Goal: Transaction & Acquisition: Purchase product/service

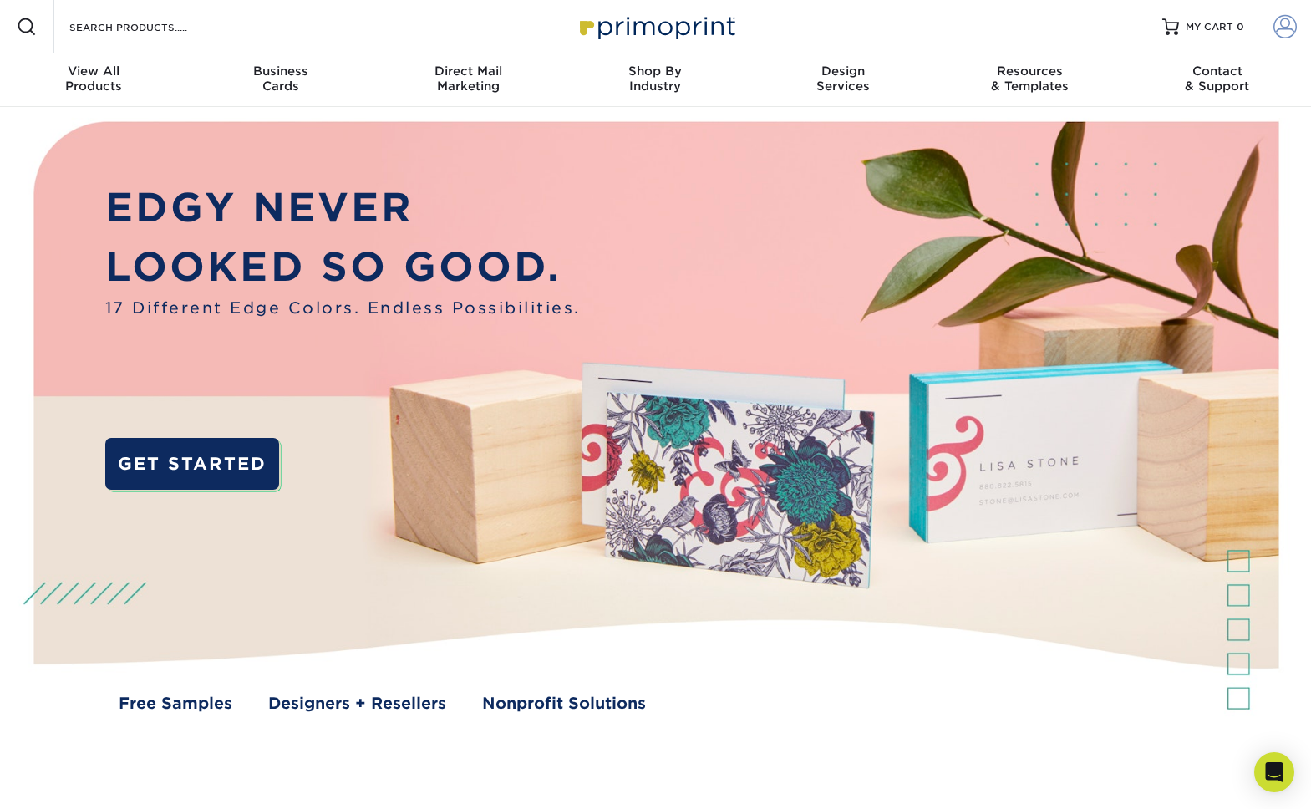
type input "[EMAIL_ADDRESS][DOMAIN_NAME]"
click at [1274, 24] on span at bounding box center [1284, 26] width 23 height 23
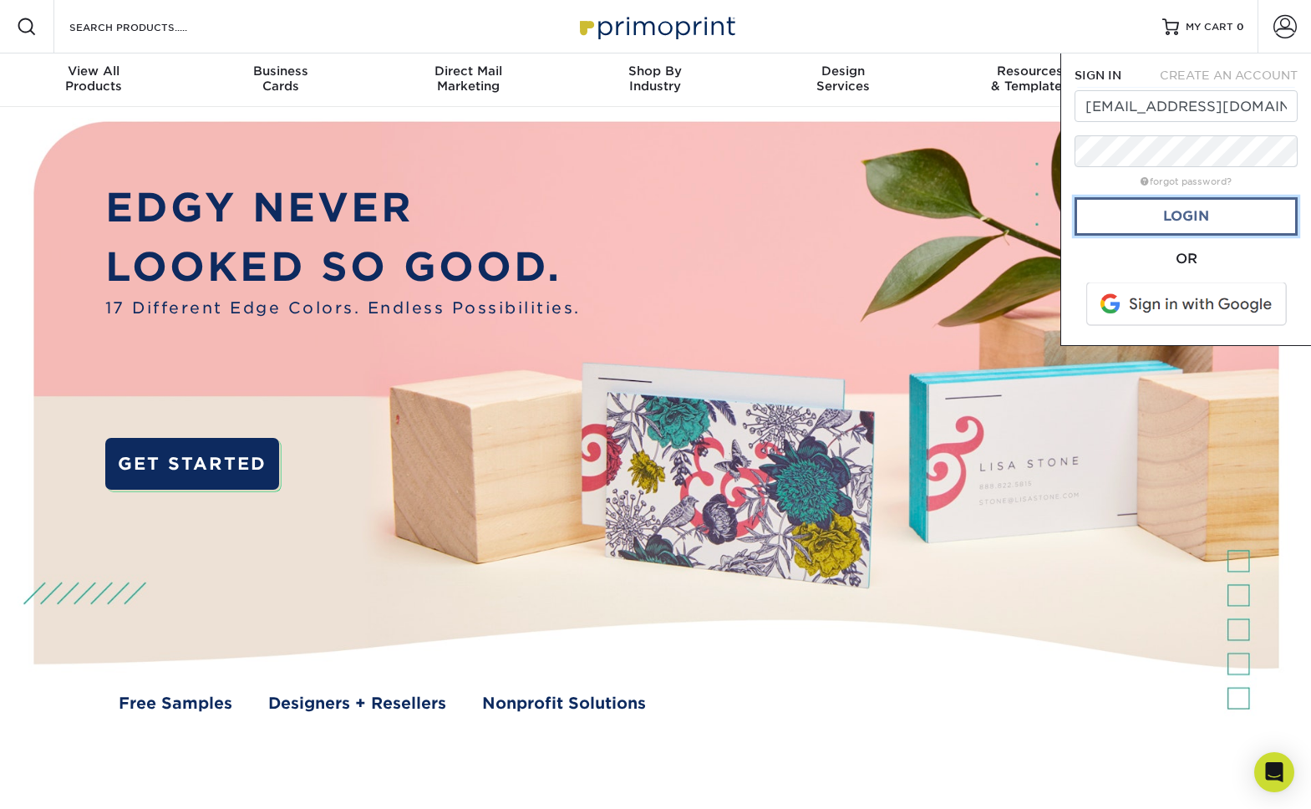
click at [1218, 208] on link "Login" at bounding box center [1185, 216] width 223 height 38
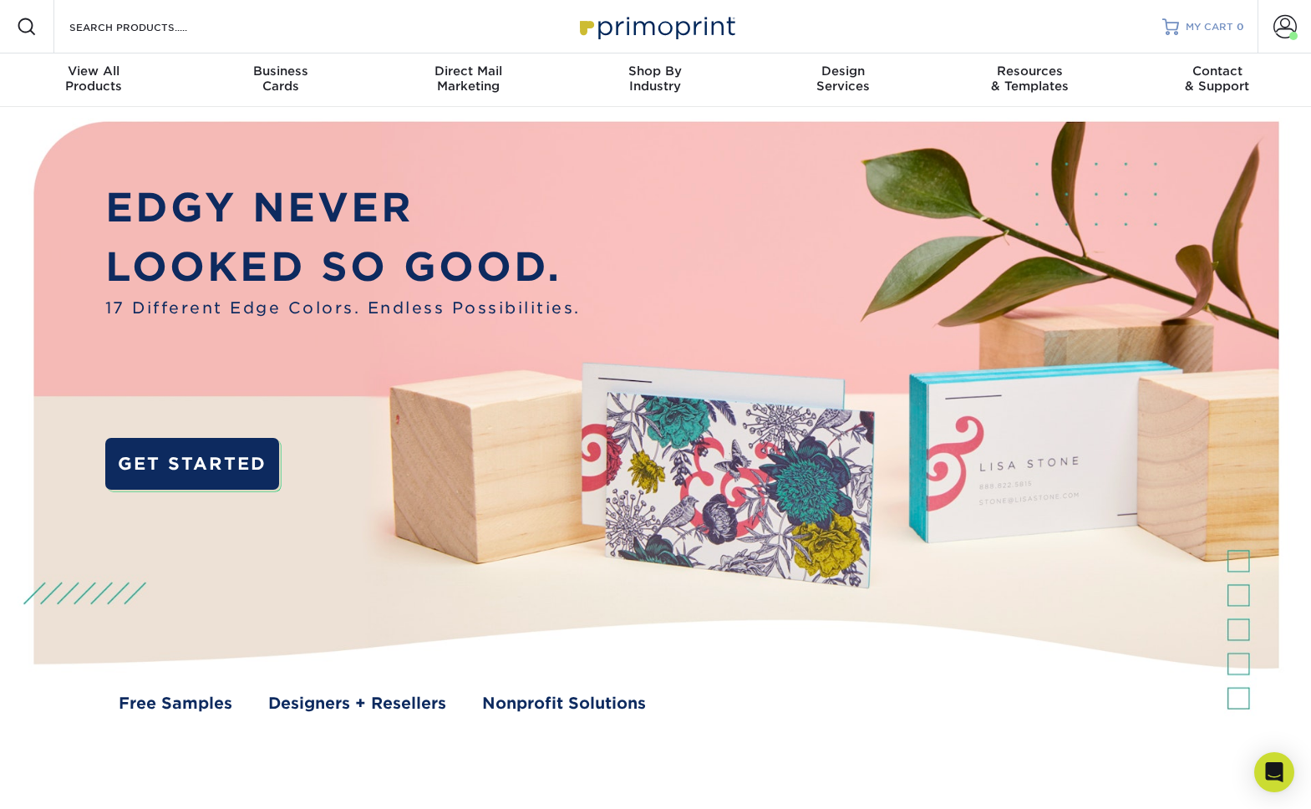
click at [1188, 27] on span "MY CART" at bounding box center [1209, 27] width 48 height 14
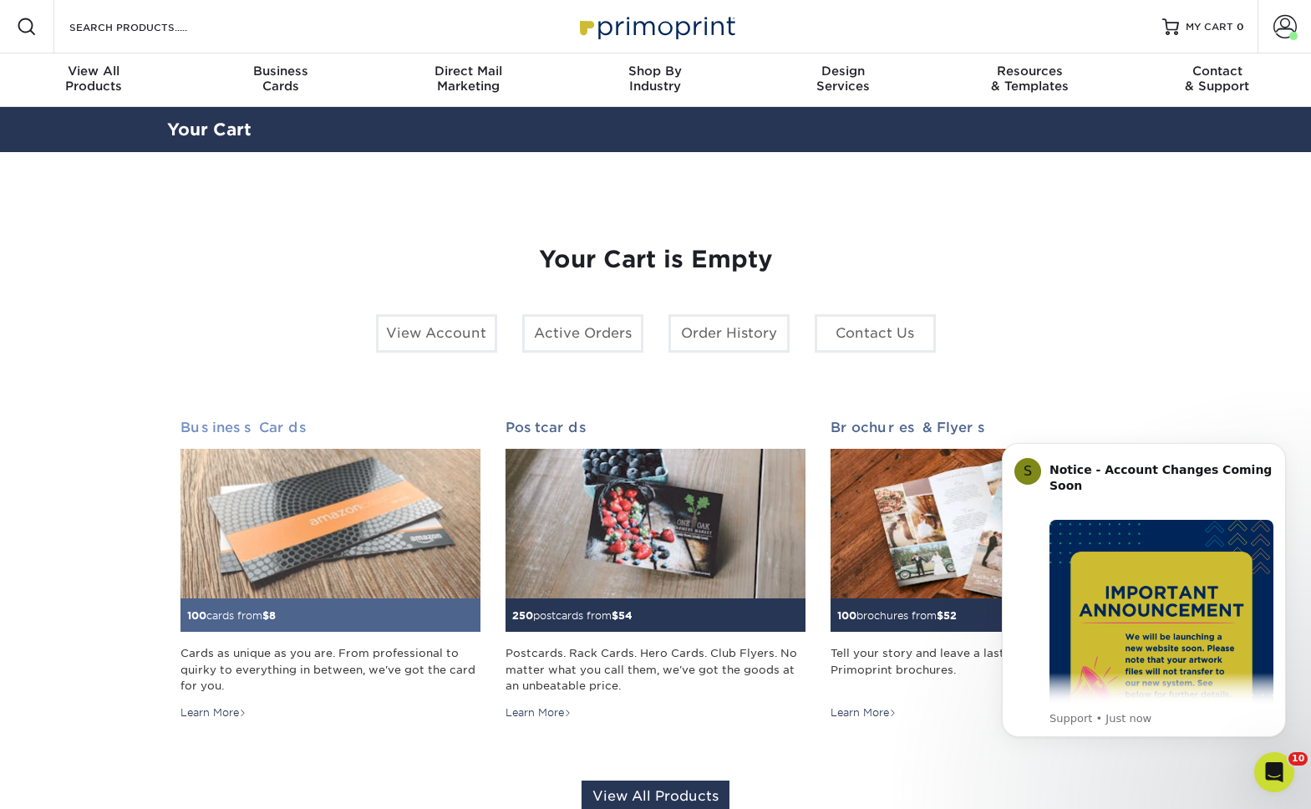
click at [389, 490] on img at bounding box center [330, 524] width 300 height 150
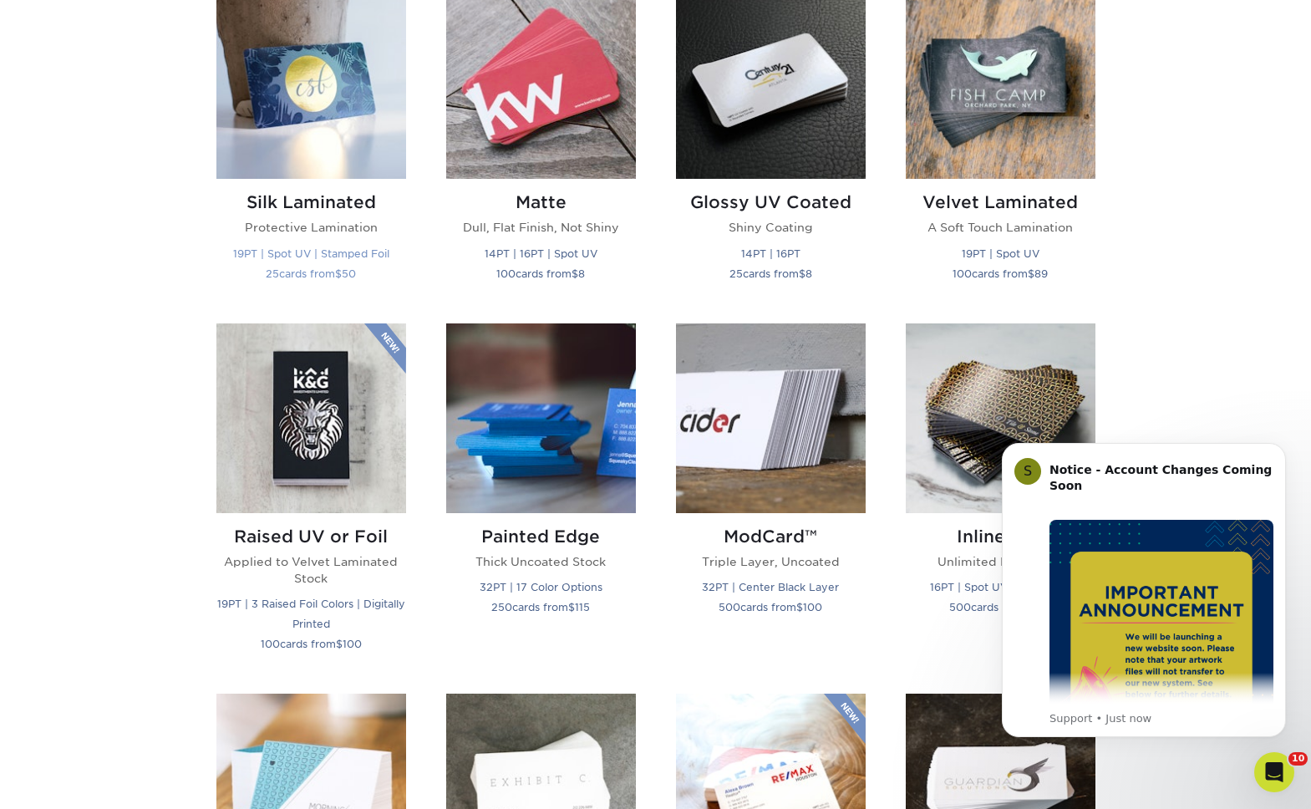
scroll to position [860, 0]
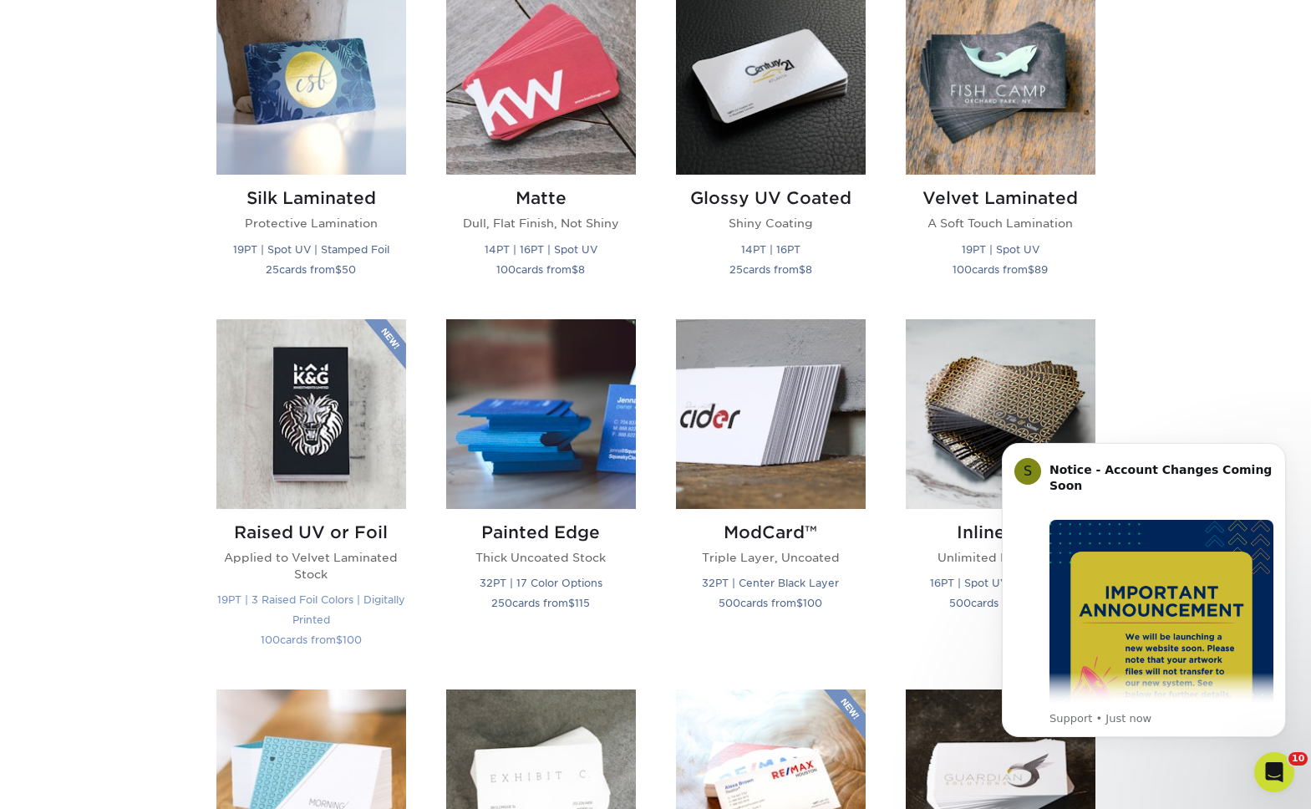
click at [378, 404] on img at bounding box center [311, 414] width 190 height 190
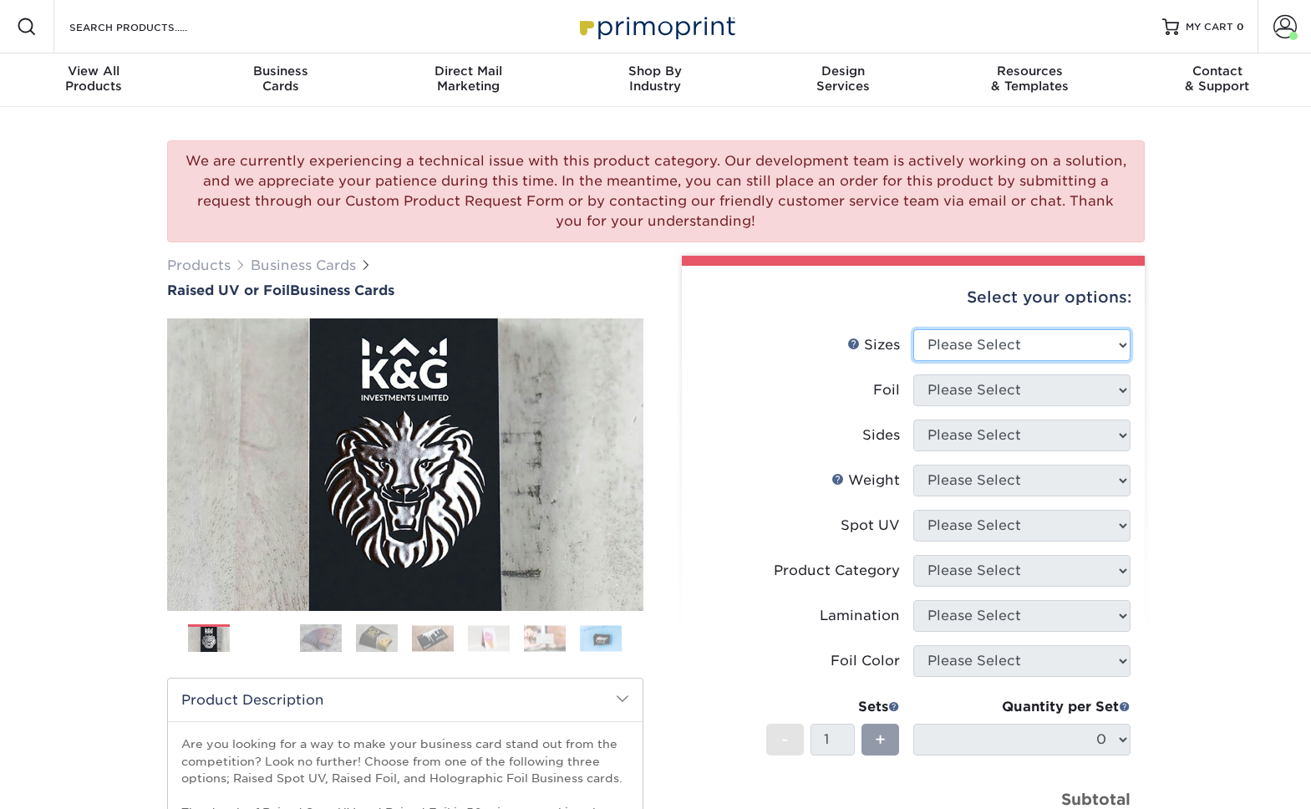
click at [1044, 346] on select "Please Select 2" x 3.5" - Standard" at bounding box center [1021, 345] width 217 height 32
select select "2.00x3.50"
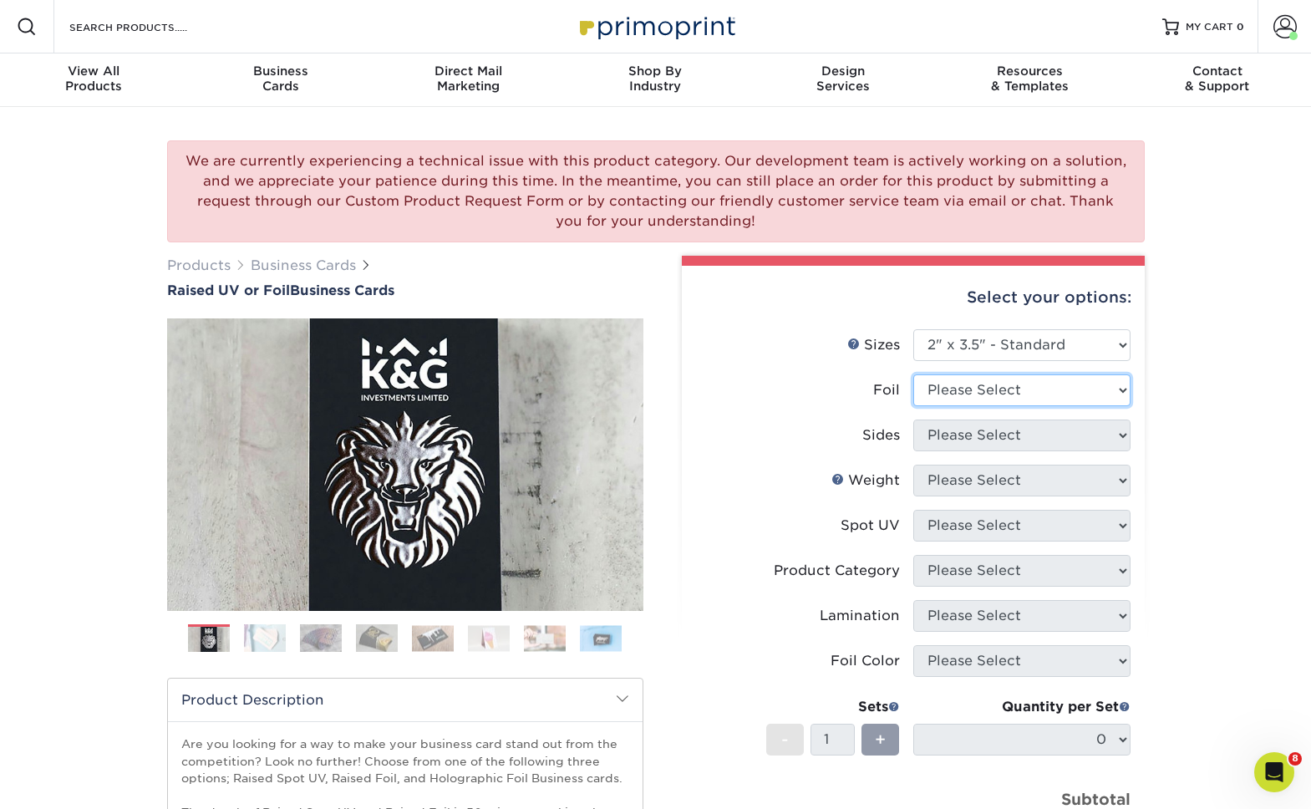
click at [1024, 387] on select "Please Select No Yes" at bounding box center [1021, 390] width 217 height 32
select select "0"
click at [973, 434] on select "Please Select Print Both Sides Print Front Only" at bounding box center [1021, 435] width 217 height 32
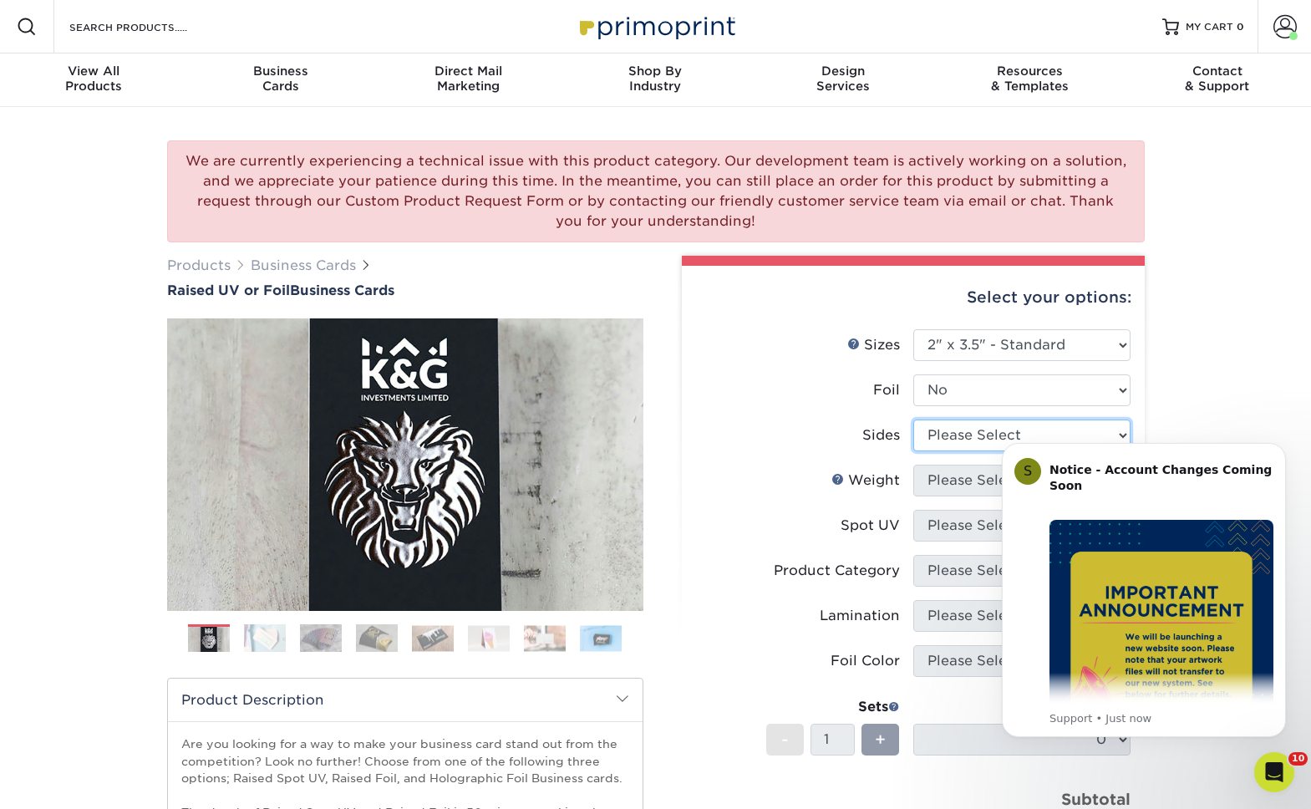
select select "13abbda7-1d64-4f25-8bb2-c179b224825d"
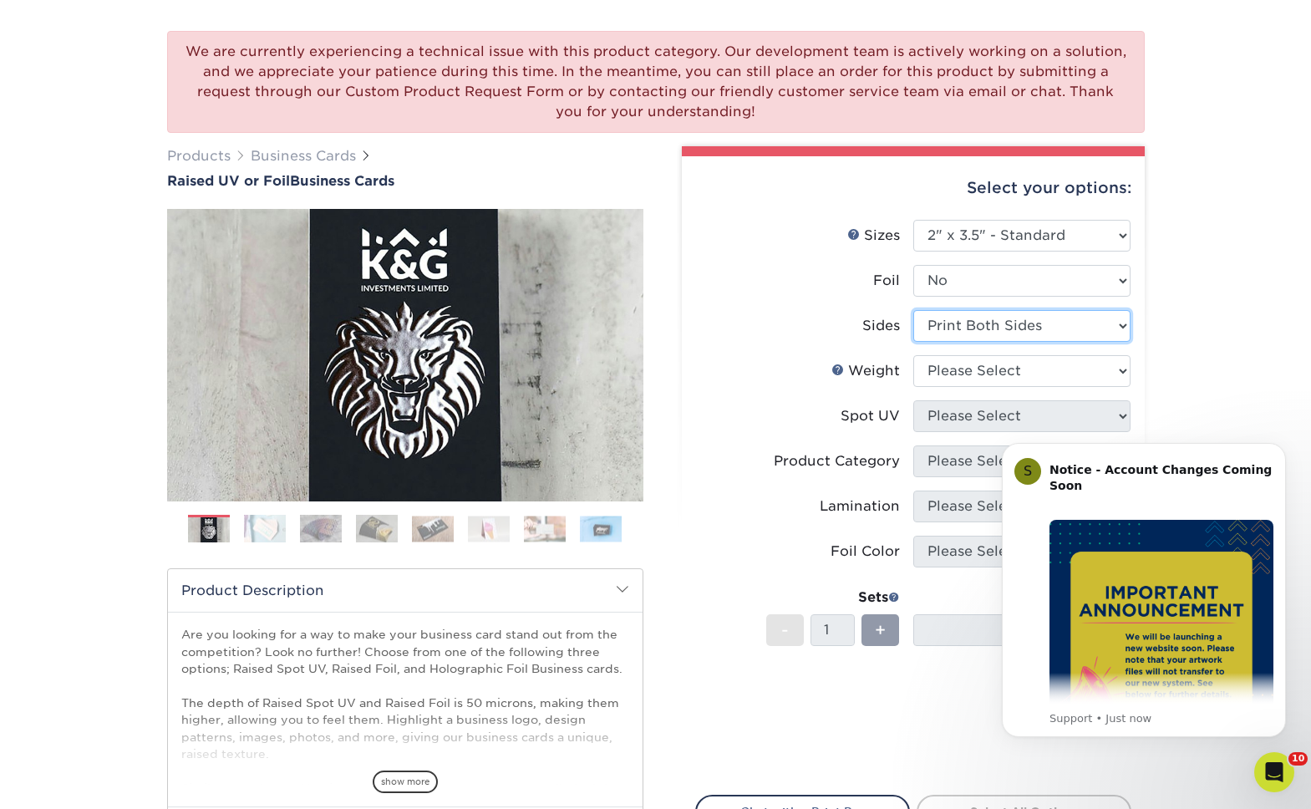
scroll to position [111, 0]
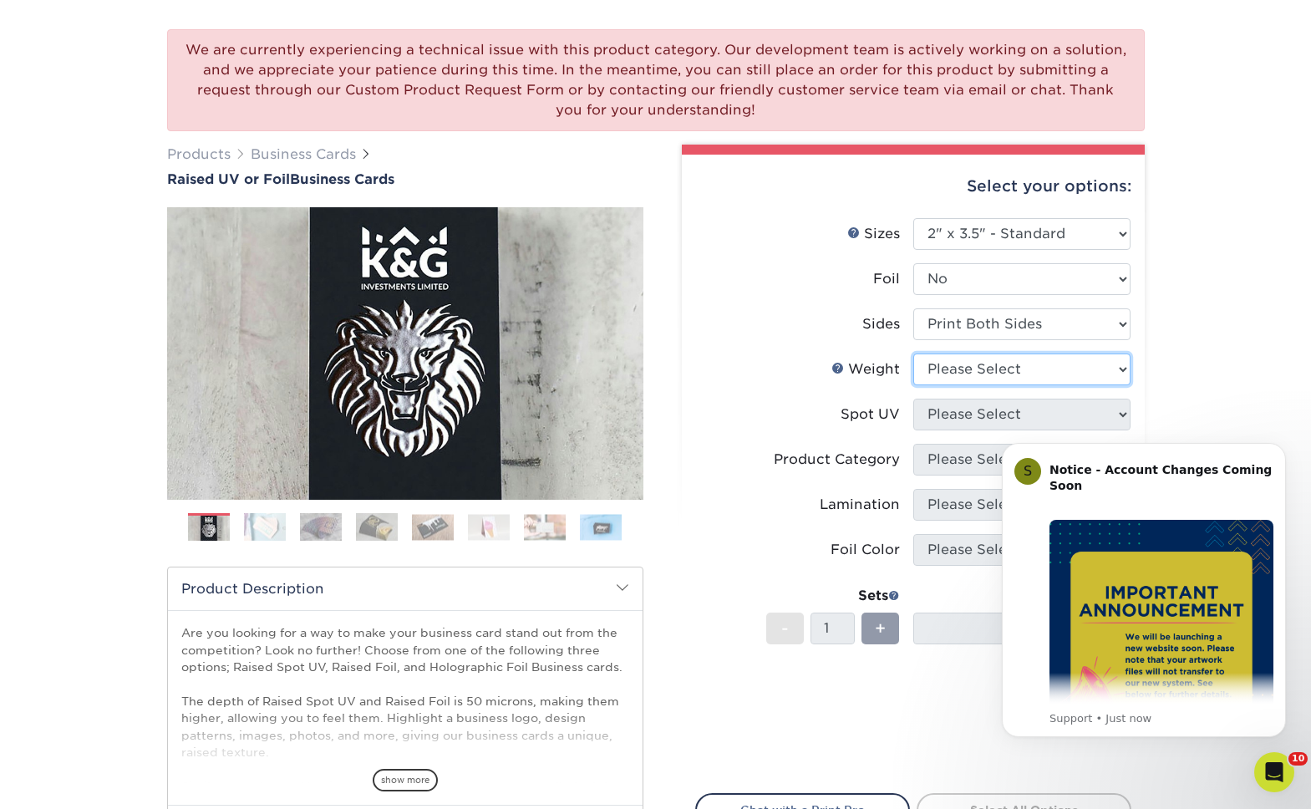
click at [977, 369] on select "Please Select 16PT" at bounding box center [1021, 369] width 217 height 32
select select "16PT"
click at [963, 409] on select "Please Select No Spot UV Front Only" at bounding box center [1021, 414] width 217 height 32
select select "1"
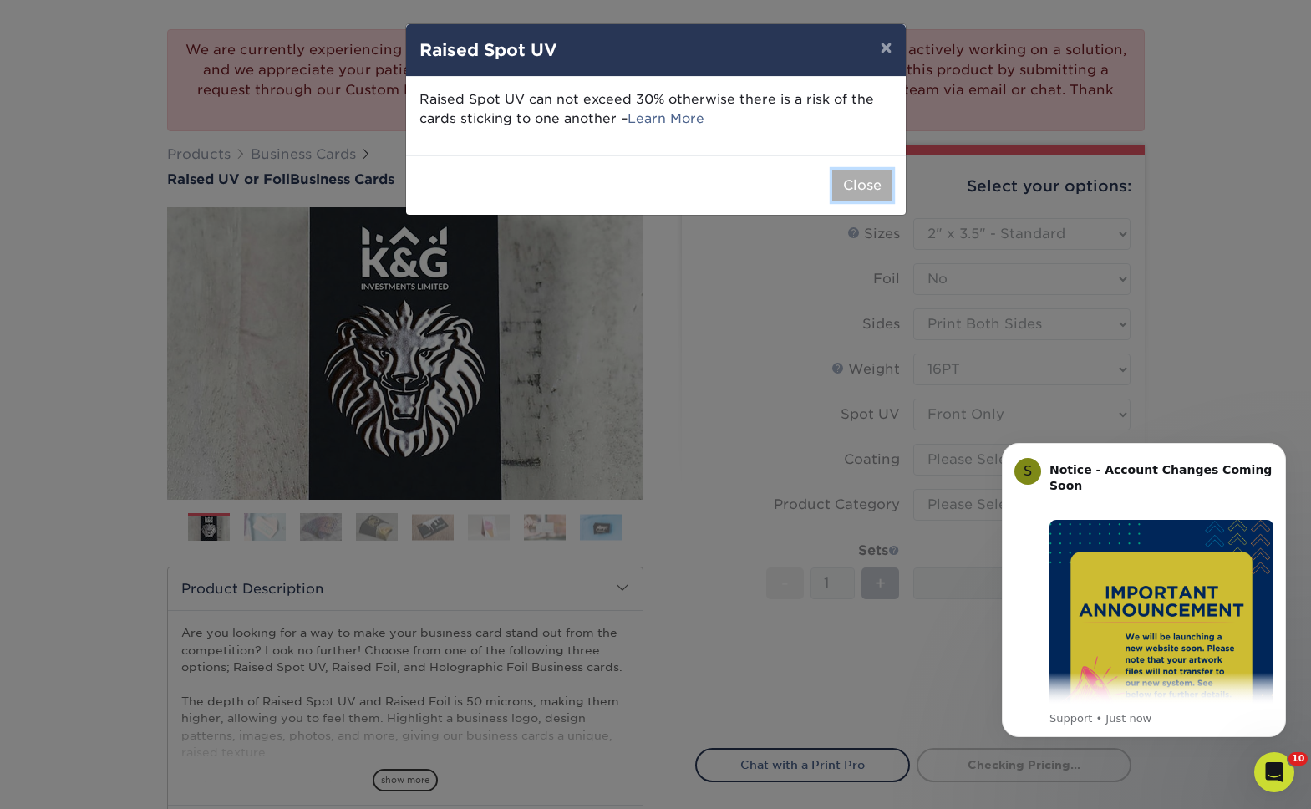
click at [850, 183] on button "Close" at bounding box center [862, 186] width 60 height 32
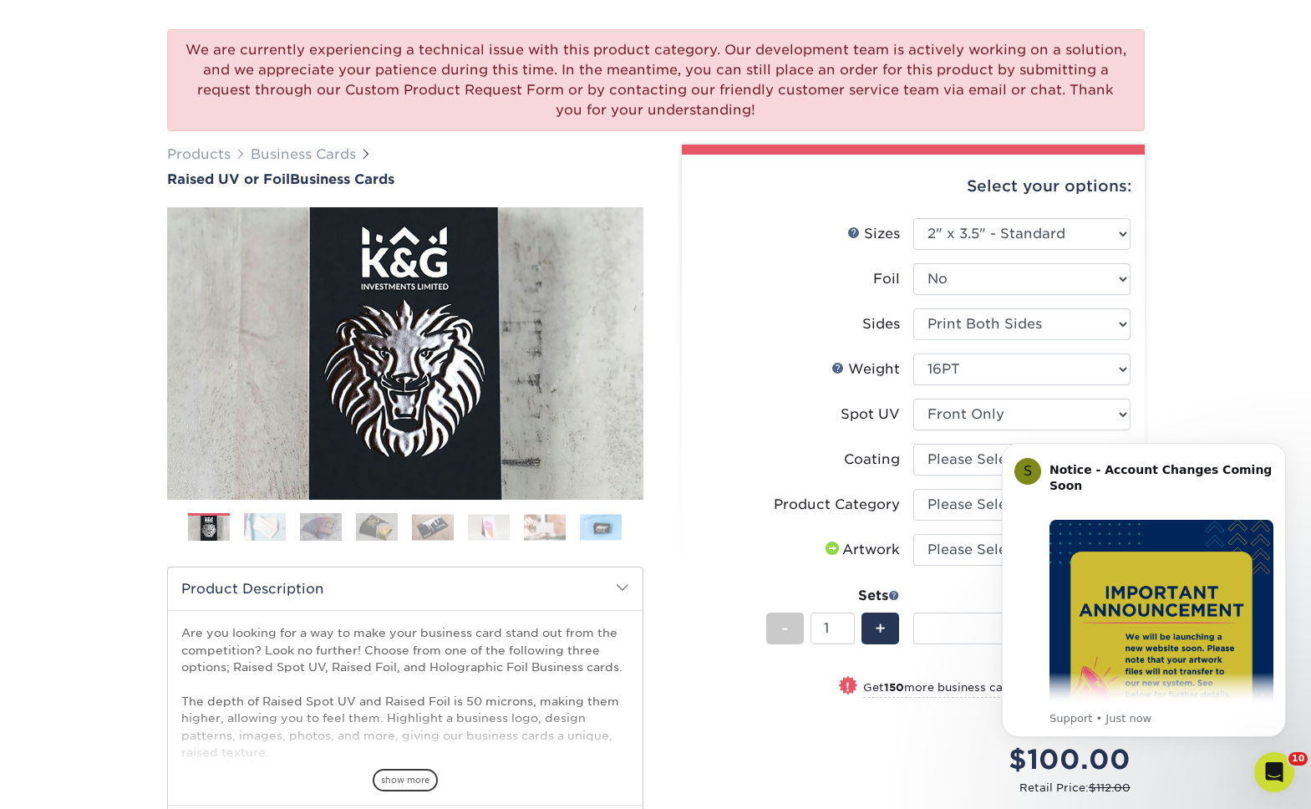
scroll to position [253, 0]
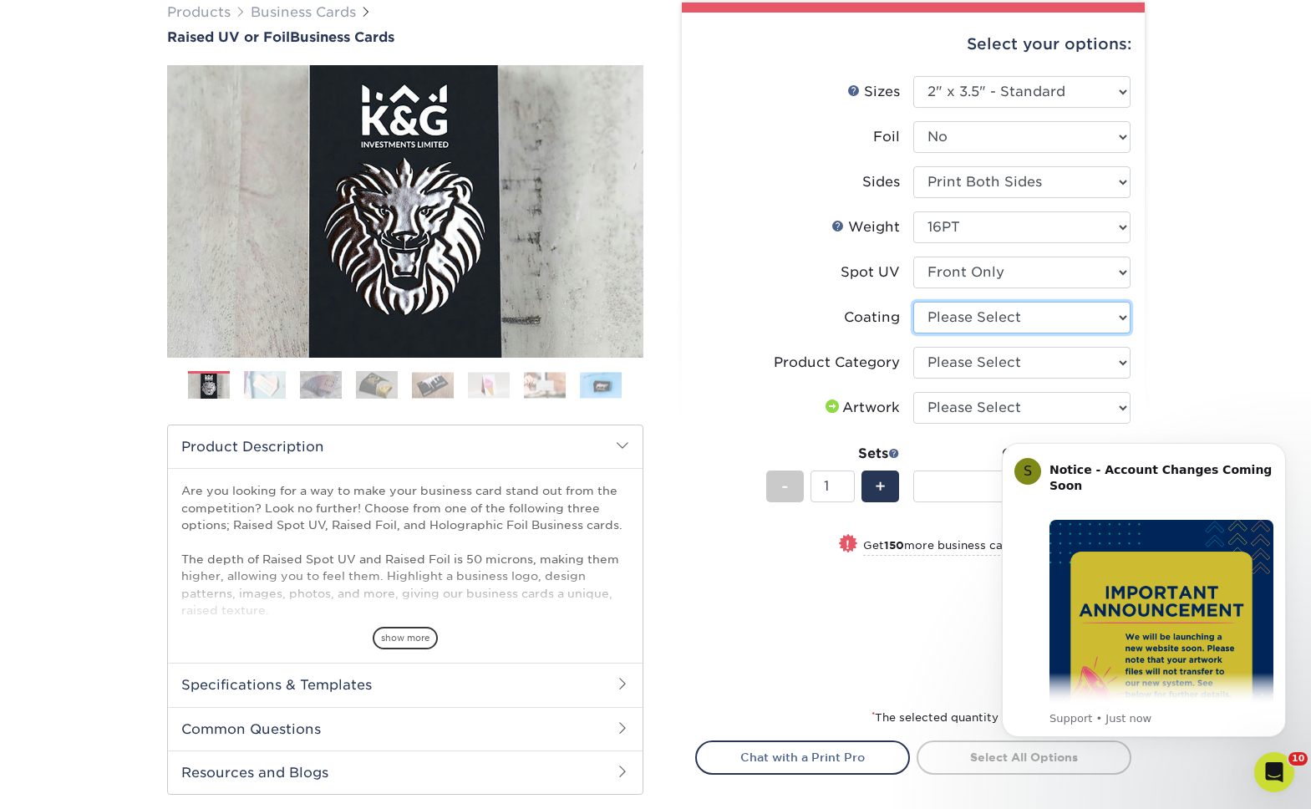
click at [969, 318] on select at bounding box center [1021, 318] width 217 height 32
select select "3e7618de-abca-4bda-9f97-8b9129e913d8"
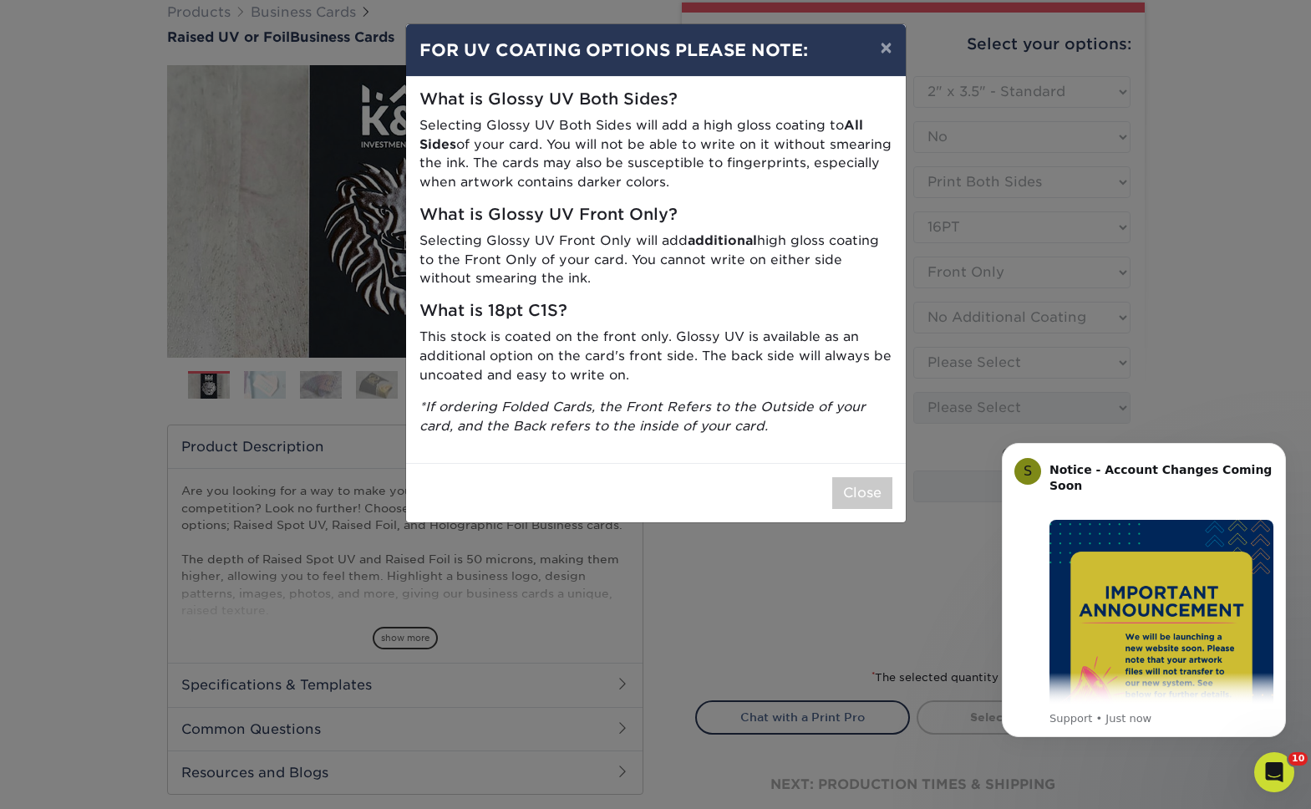
click at [964, 359] on div "× FOR UV COATING OPTIONS PLEASE NOTE: What is Glossy UV Both Sides? Selecting G…" at bounding box center [655, 404] width 1311 height 809
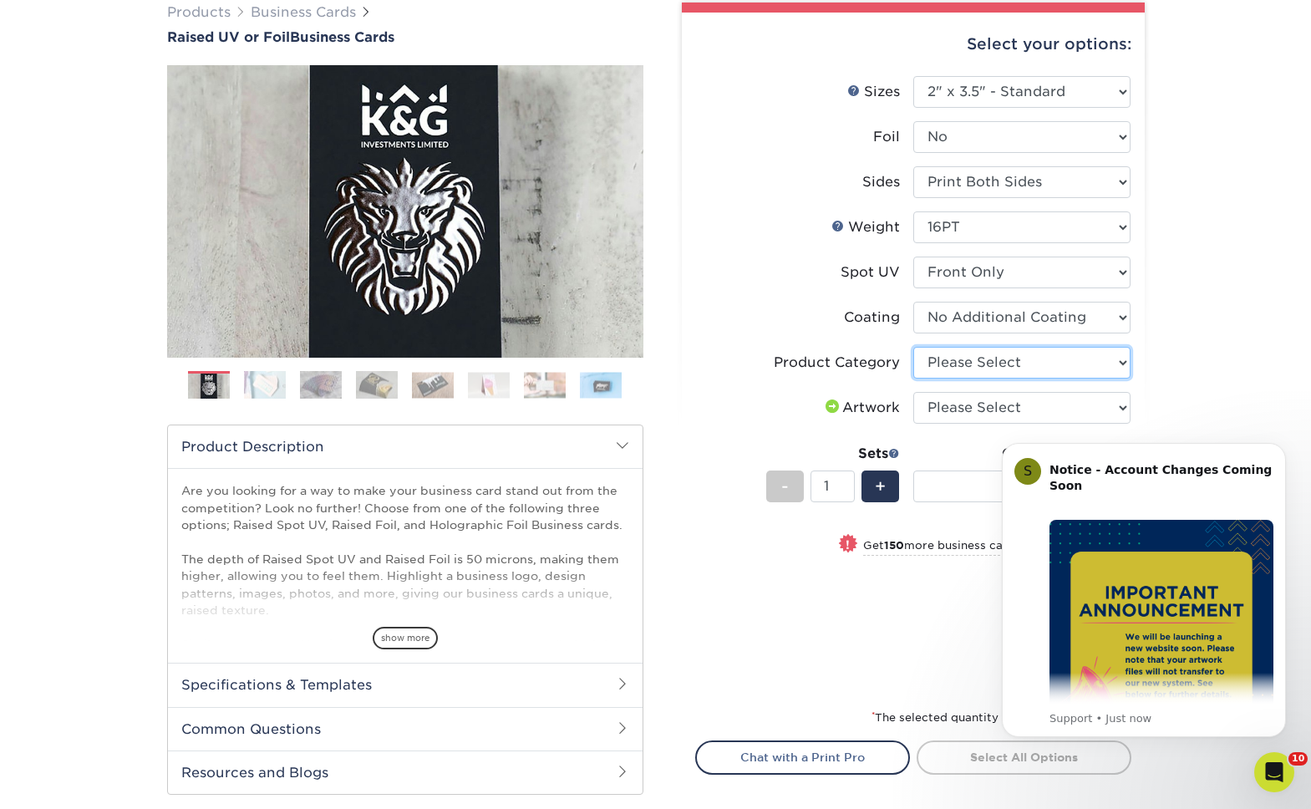
click at [994, 361] on select "Please Select Business Cards" at bounding box center [1021, 363] width 217 height 32
select select "3b5148f1-0588-4f88-a218-97bcfdce65c1"
click at [951, 407] on select "Please Select I will upload files I need a design - $100" at bounding box center [1021, 408] width 217 height 32
select select "upload"
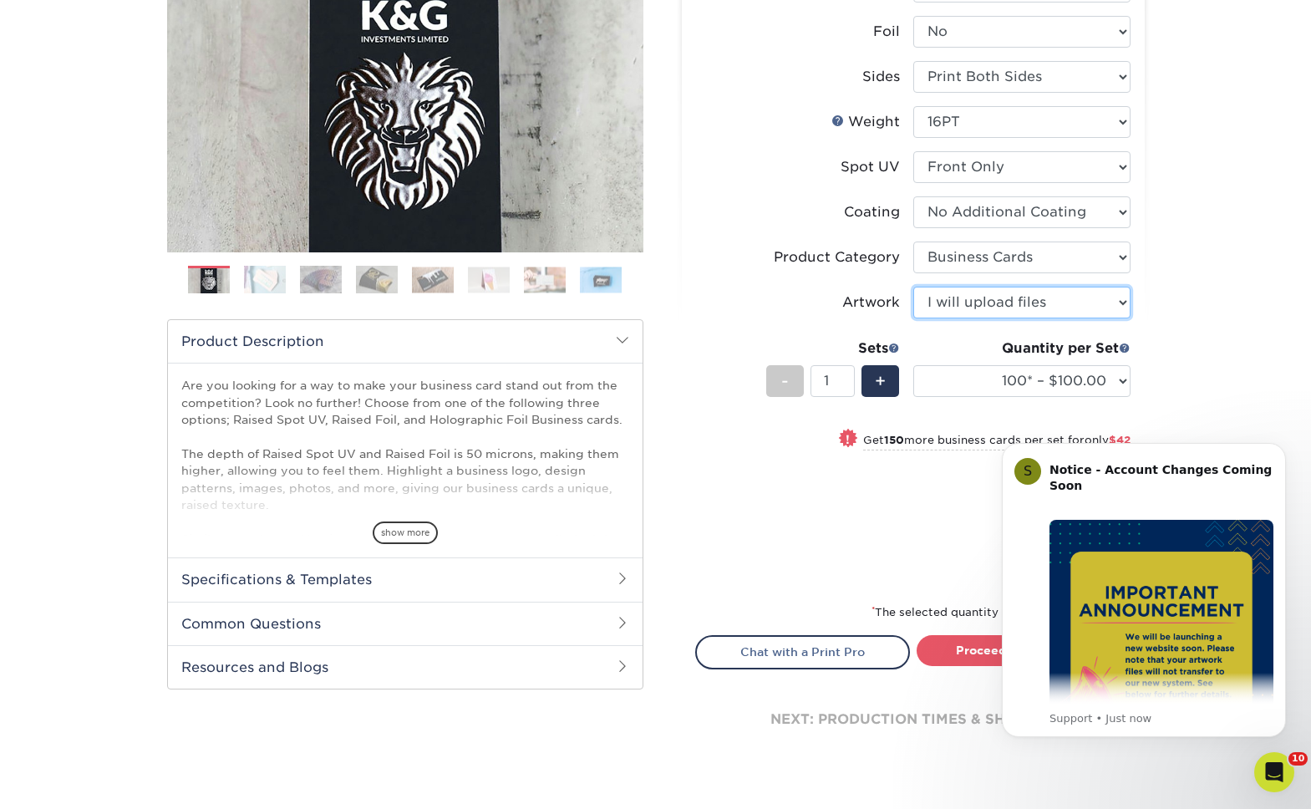
scroll to position [359, 0]
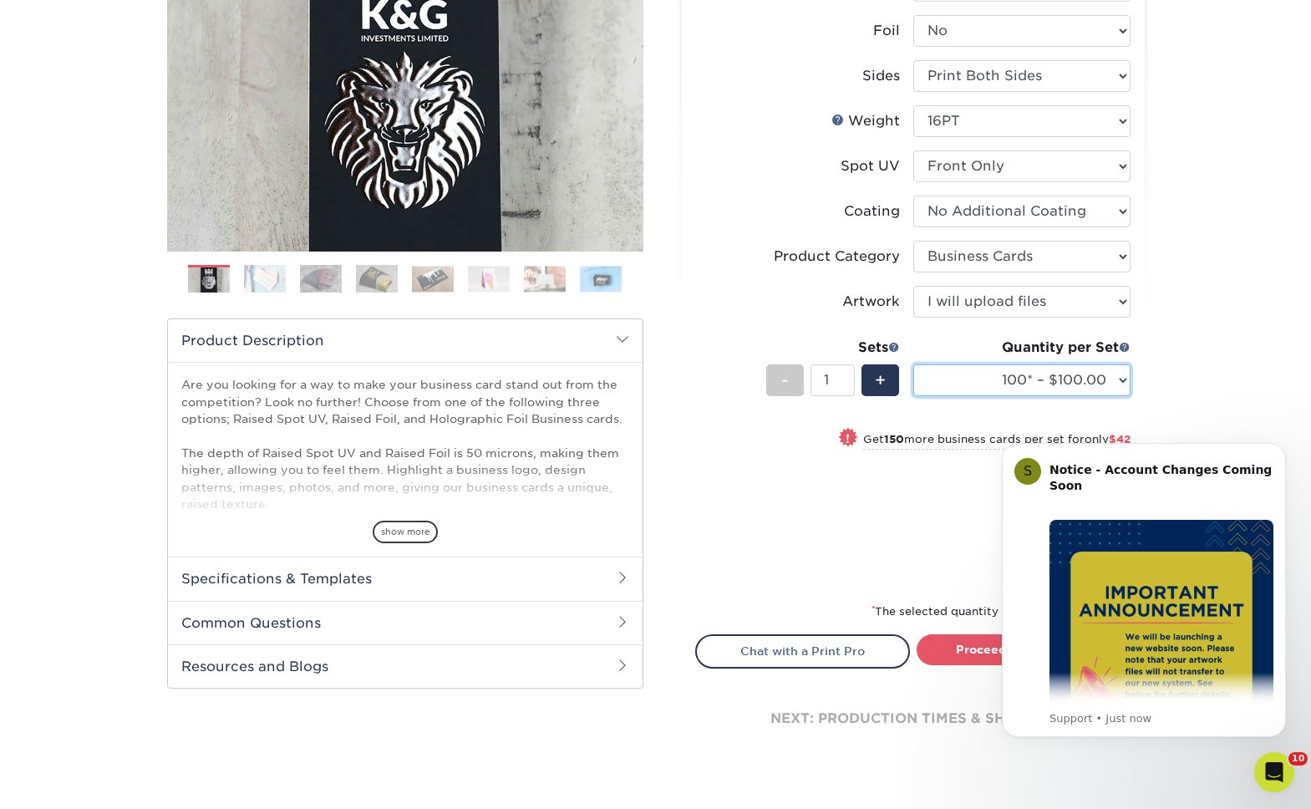
click at [1060, 392] on select "100* – $100.00 250* – $142.00 500* – $192.00" at bounding box center [1021, 380] width 217 height 32
select select "500* – $192.00"
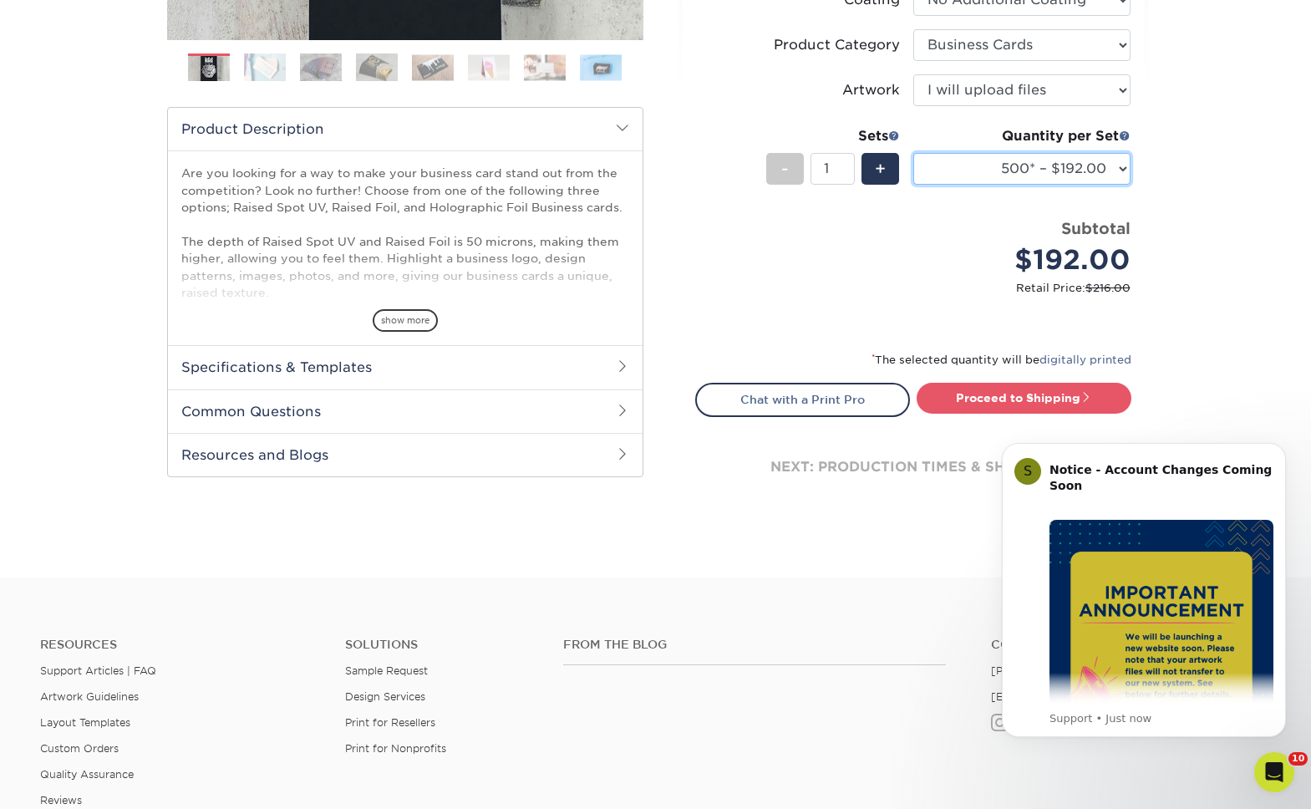
scroll to position [573, 0]
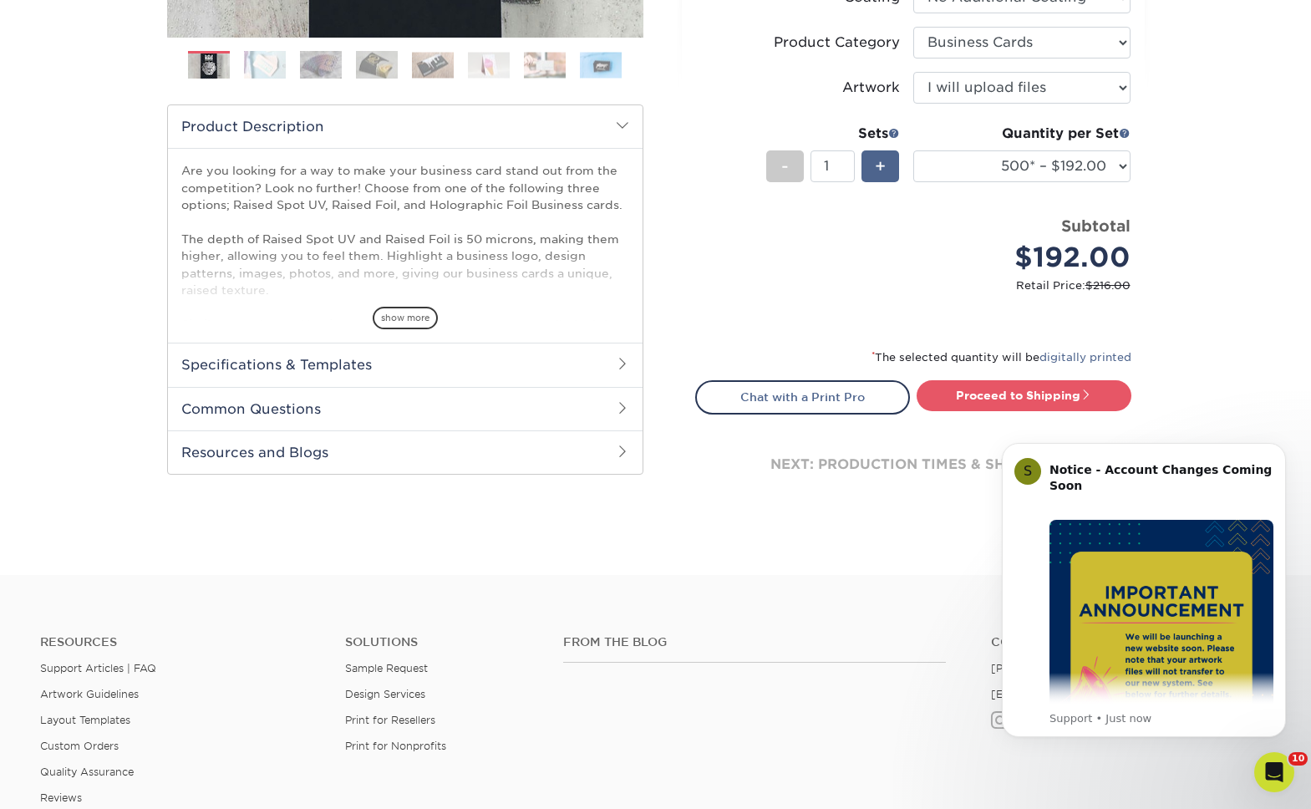
click at [870, 173] on div "+" at bounding box center [880, 166] width 38 height 32
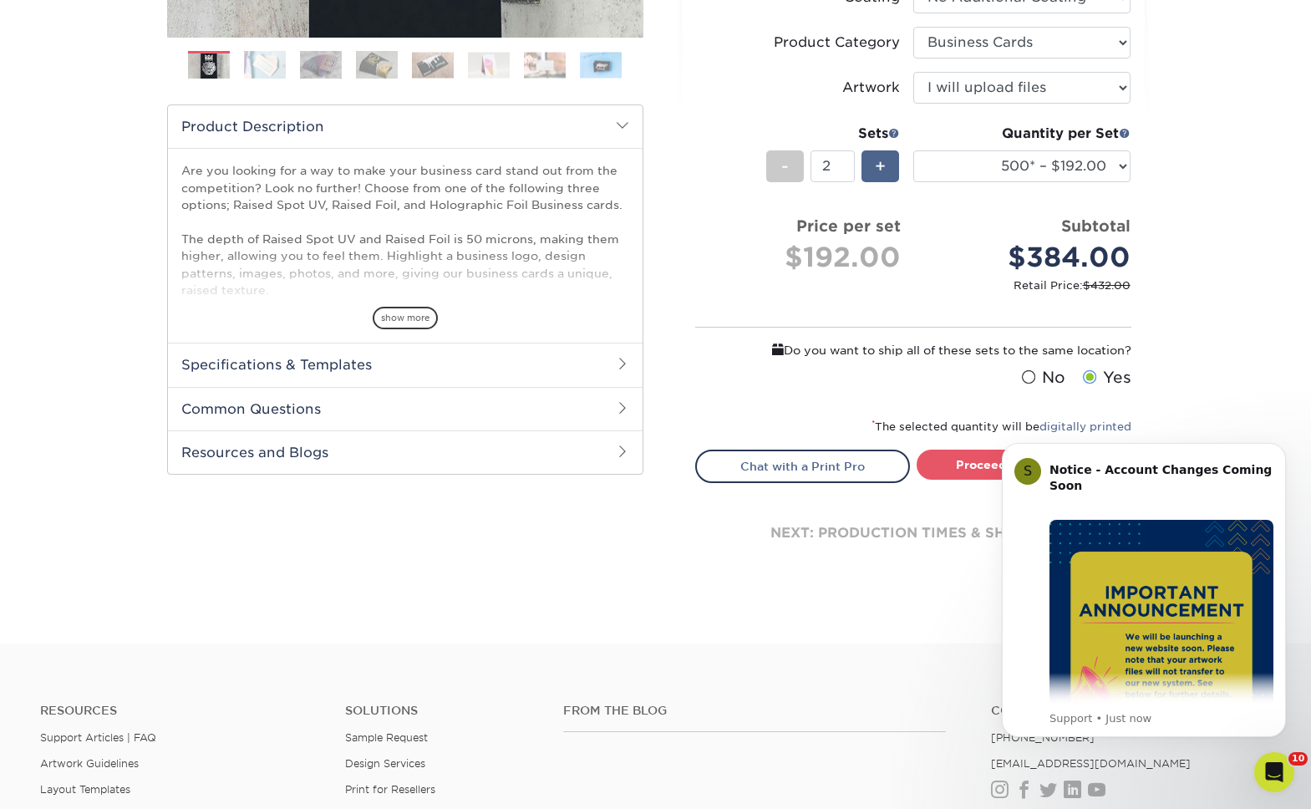
click at [870, 173] on div "+" at bounding box center [880, 166] width 38 height 32
type input "3"
click at [963, 468] on link "Proceed to Shipping" at bounding box center [1023, 464] width 215 height 30
type input "Set 1"
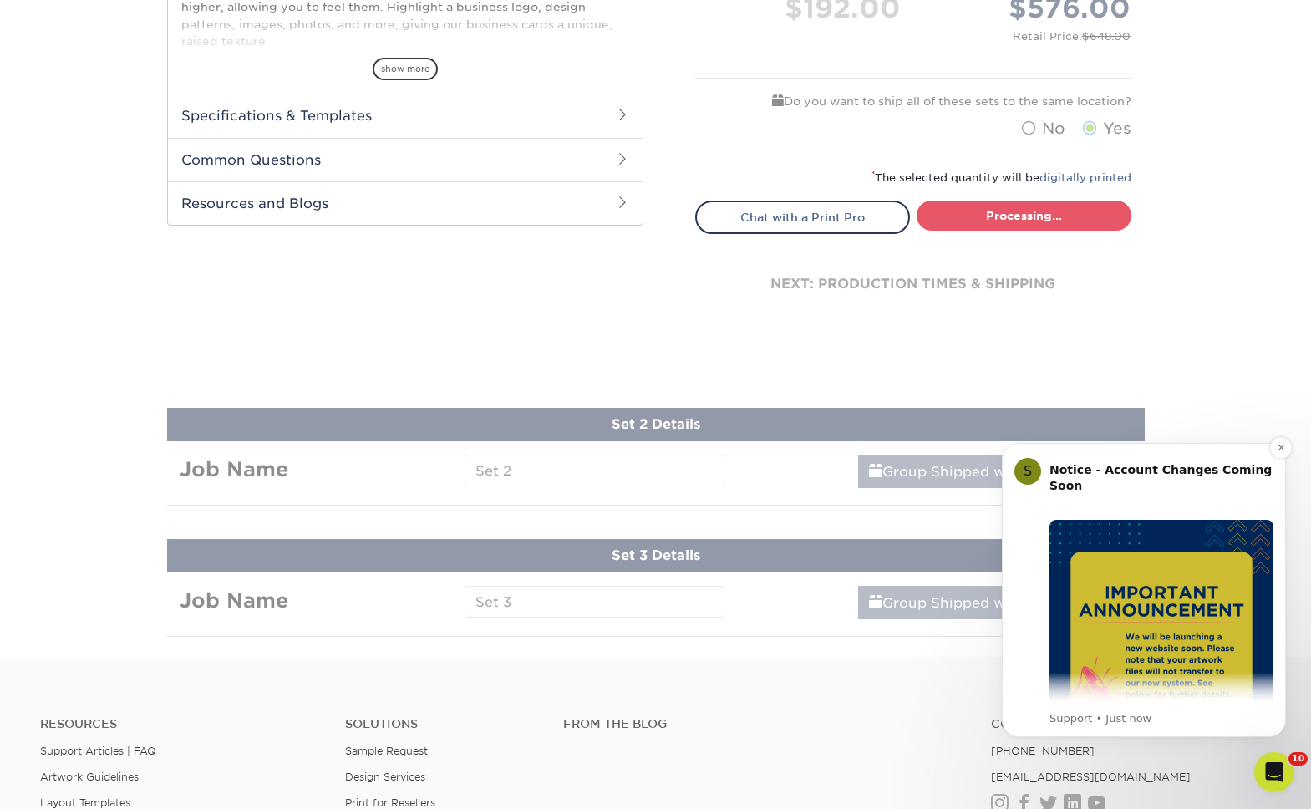
select select "028e9ad4-f42b-42cd-b8a3-fa699623ed4c"
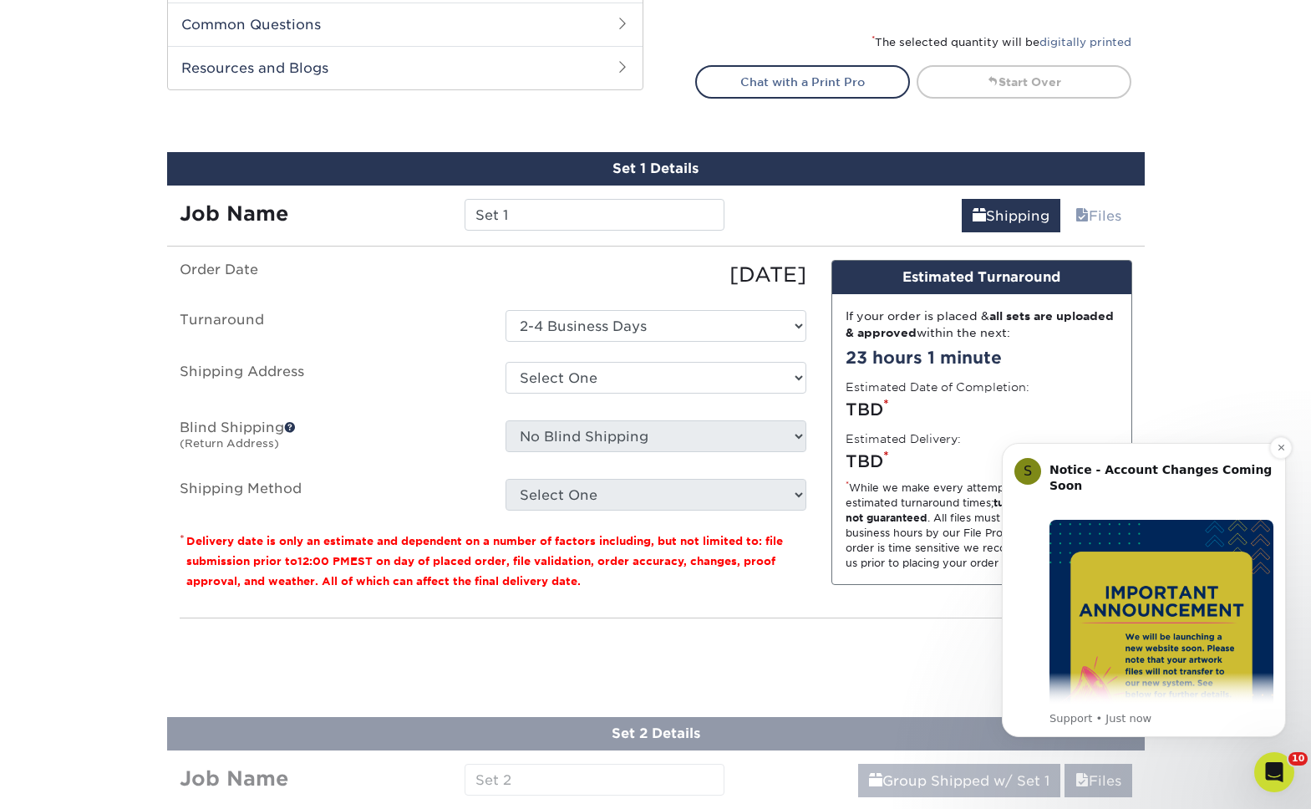
scroll to position [1068, 0]
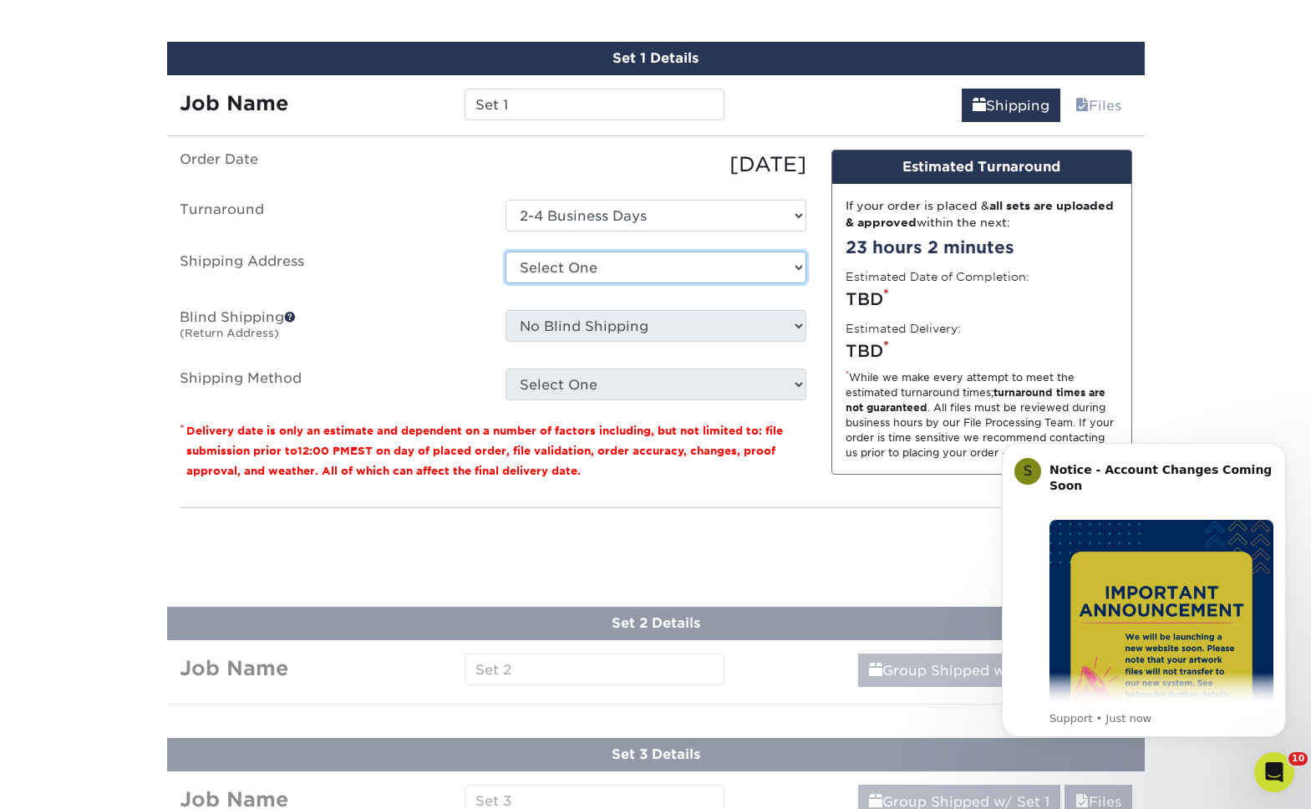
click at [576, 267] on select "Select One AE ARRA Cuyahoga Collective FIVE36, LLC Lewis Eldred Lewis Eldred HQ…" at bounding box center [655, 267] width 301 height 32
select select "243478"
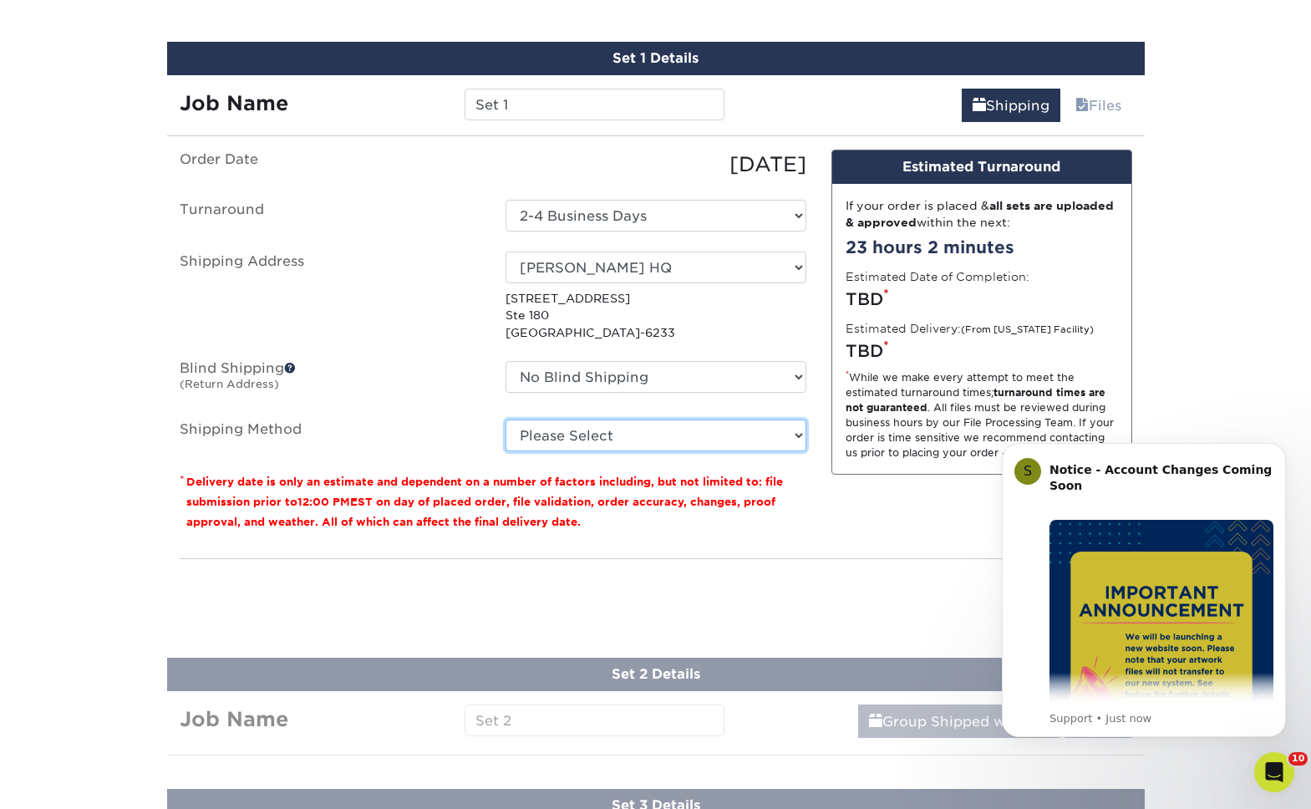
click at [576, 441] on select "Please Select Ground Shipping (+$14.96) 3 Day Shipping Service (+$15.36) 2 Day …" at bounding box center [655, 435] width 301 height 32
select select "03"
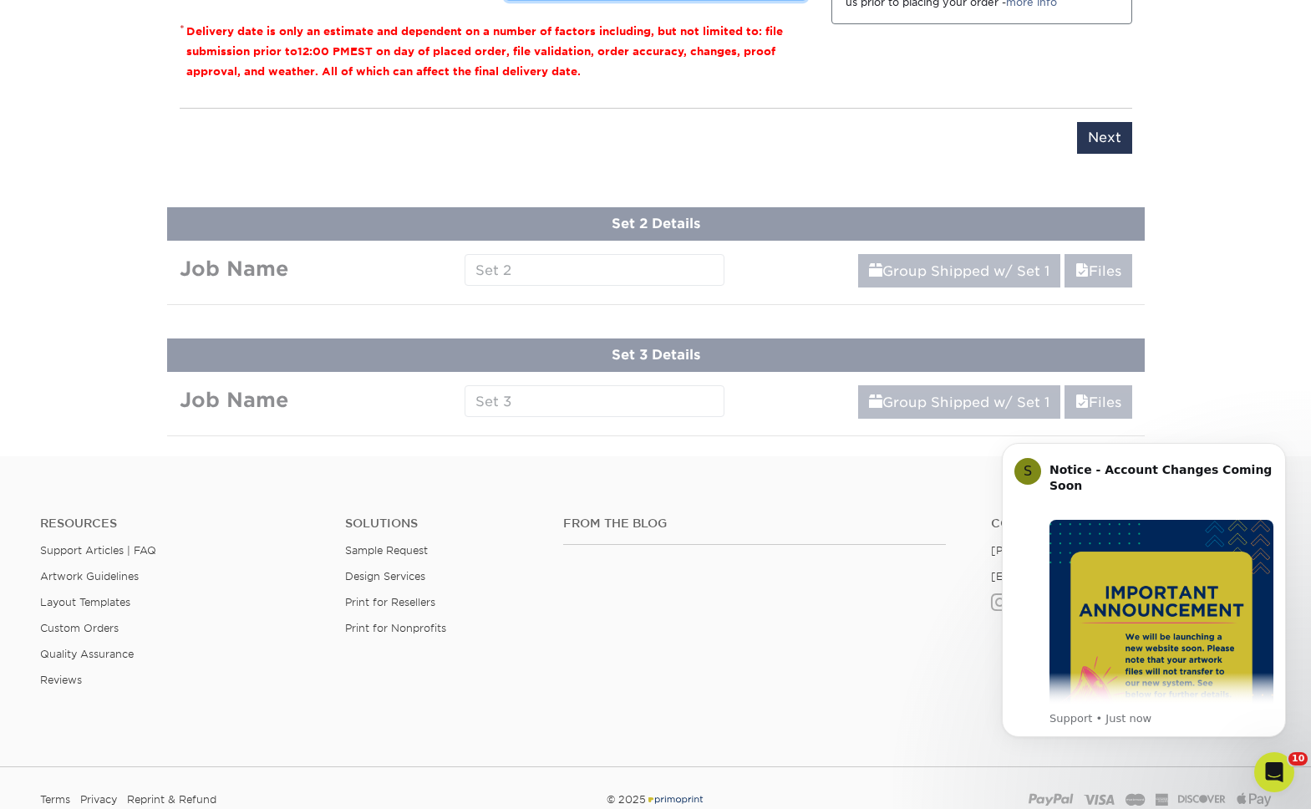
scroll to position [1526, 0]
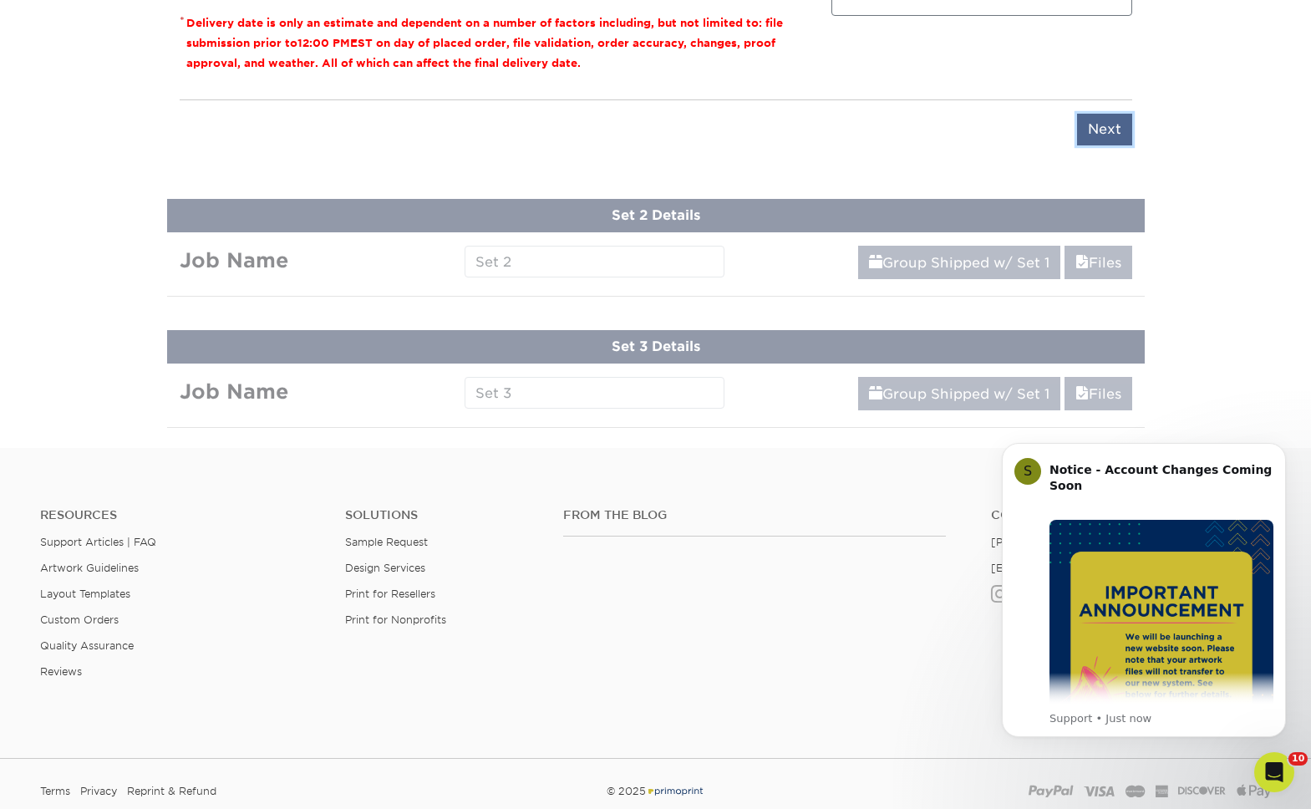
click at [1091, 124] on input "Next" at bounding box center [1104, 130] width 55 height 32
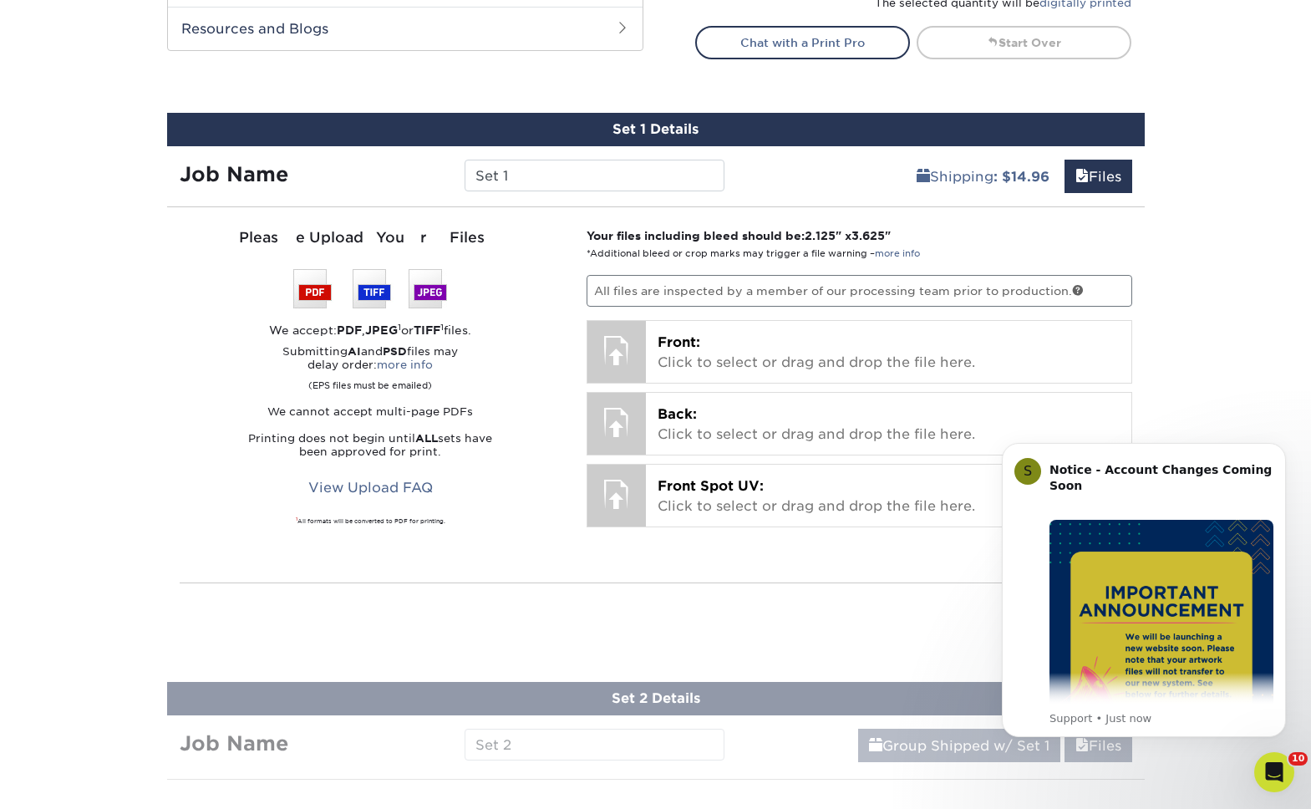
scroll to position [977, 0]
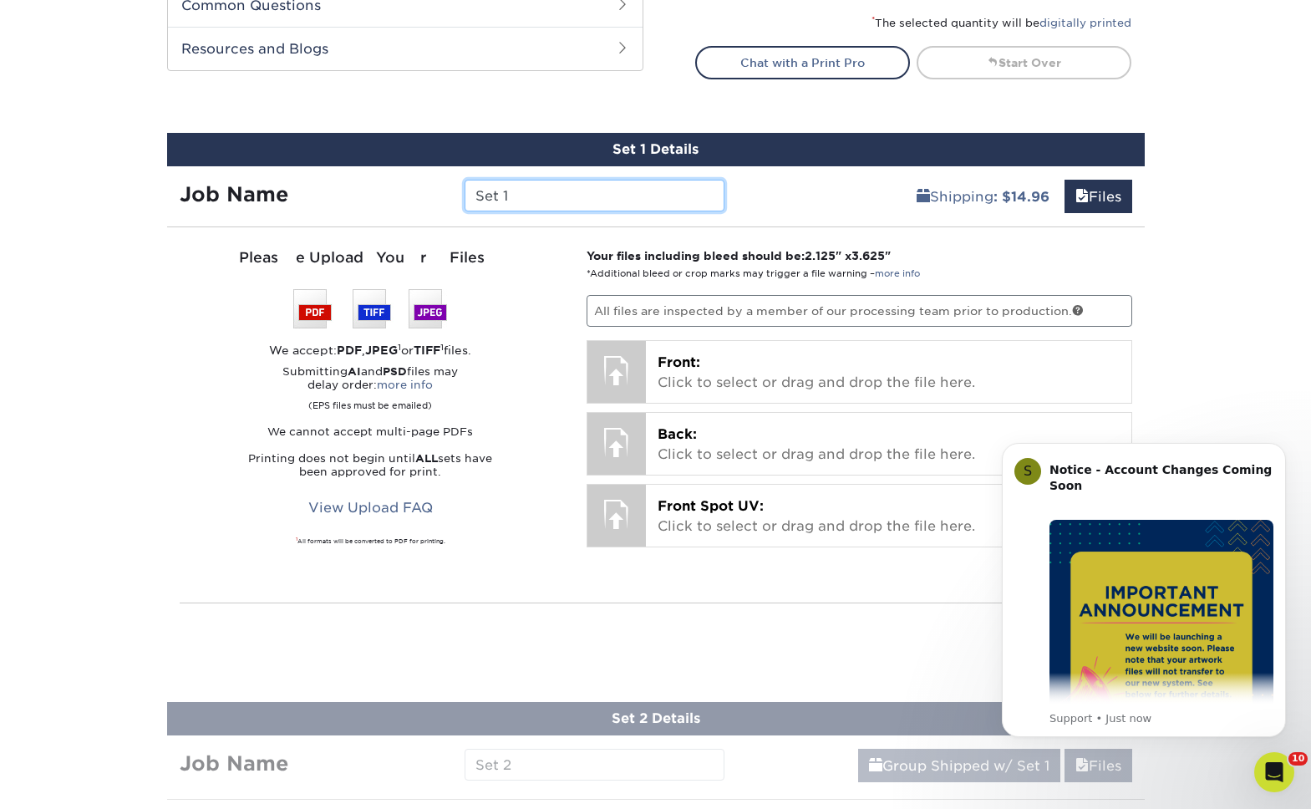
click at [586, 199] on input "Set 1" at bounding box center [594, 196] width 260 height 32
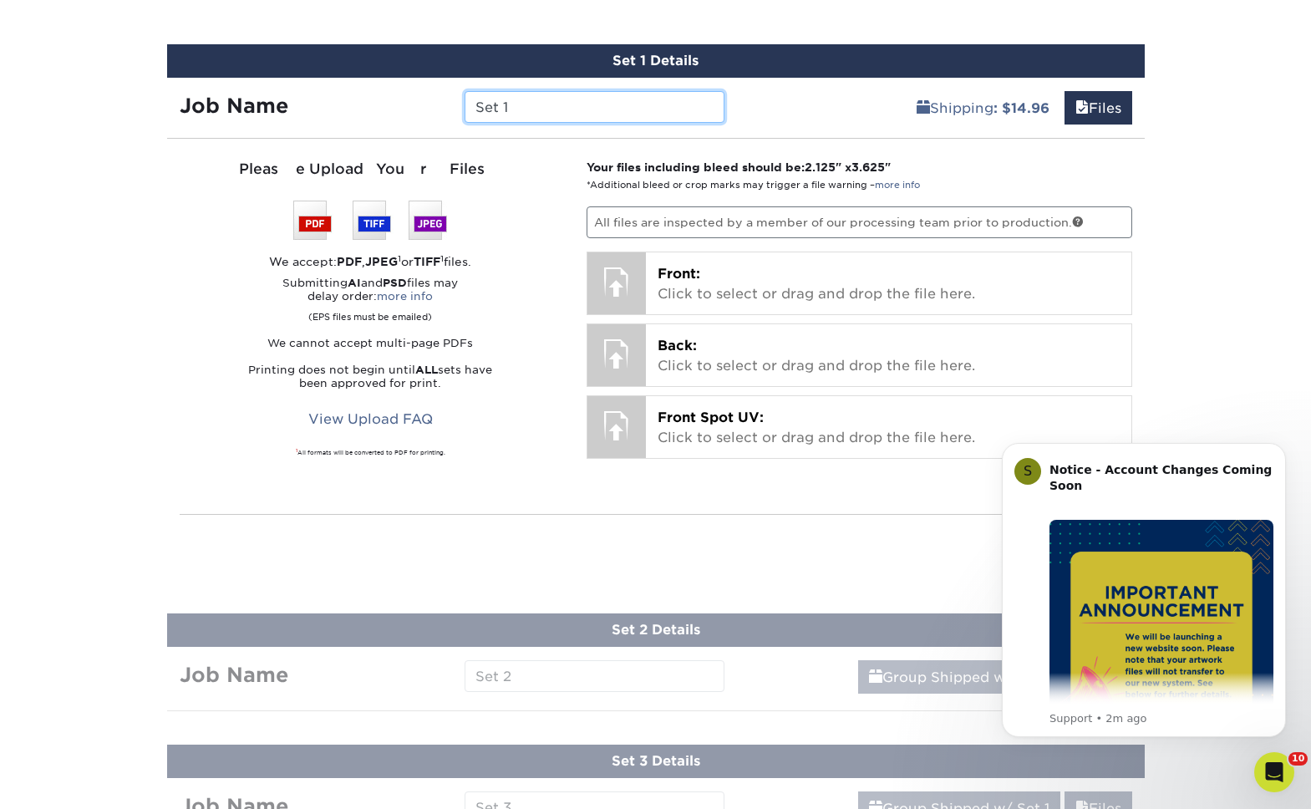
scroll to position [1069, 0]
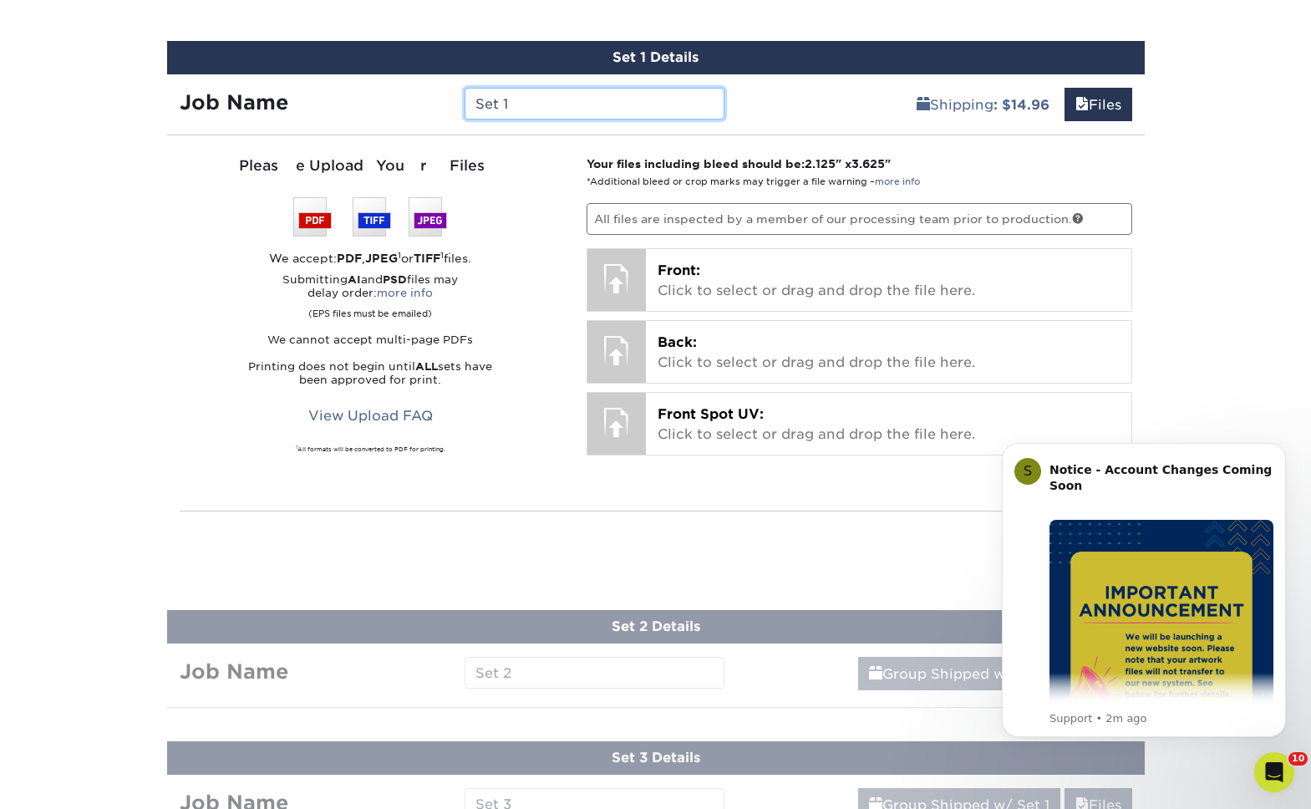
paste input "[PERSON_NAME]"
type input "[PERSON_NAME]"
click at [683, 209] on p "All files are inspected by a member of our processing team prior to production." at bounding box center [859, 219] width 546 height 32
click at [733, 225] on p "All files are inspected by a member of our processing team prior to production." at bounding box center [859, 219] width 546 height 32
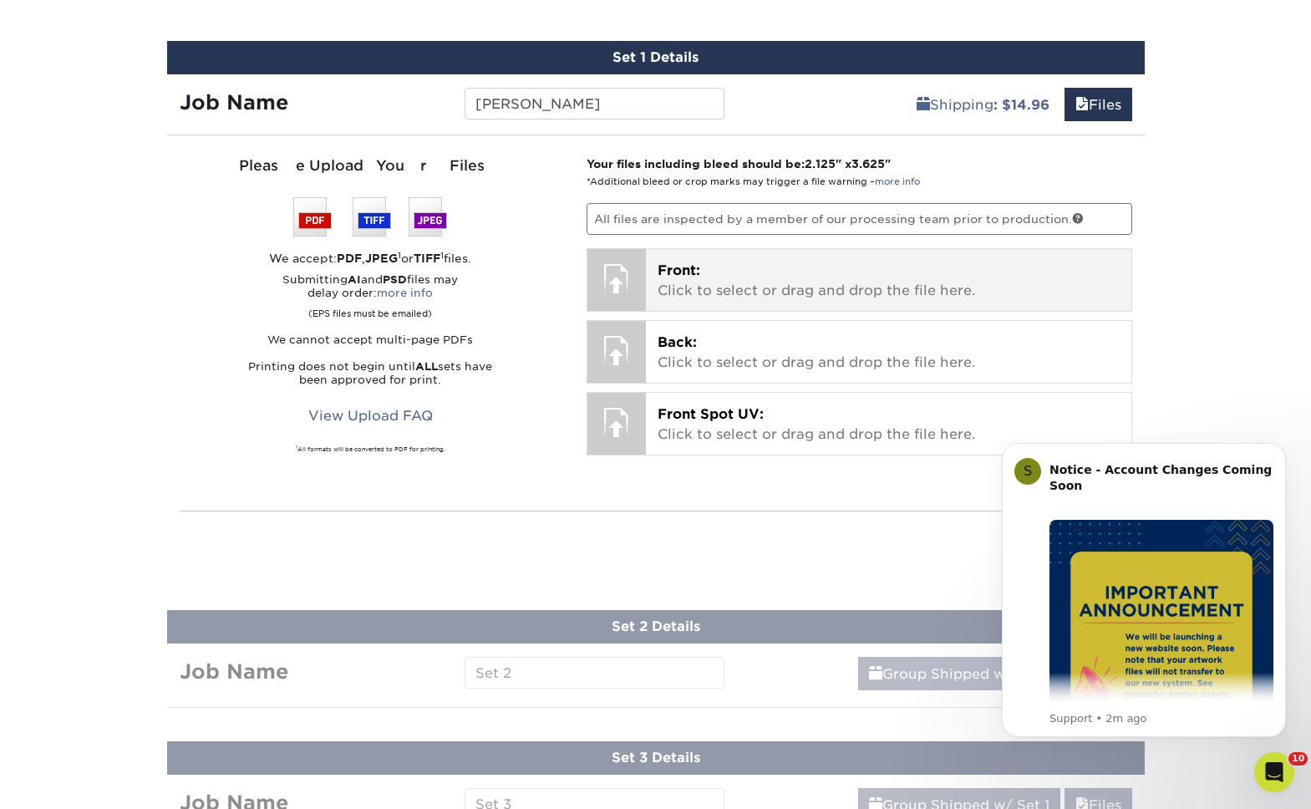
click at [697, 273] on span "Front:" at bounding box center [678, 270] width 43 height 16
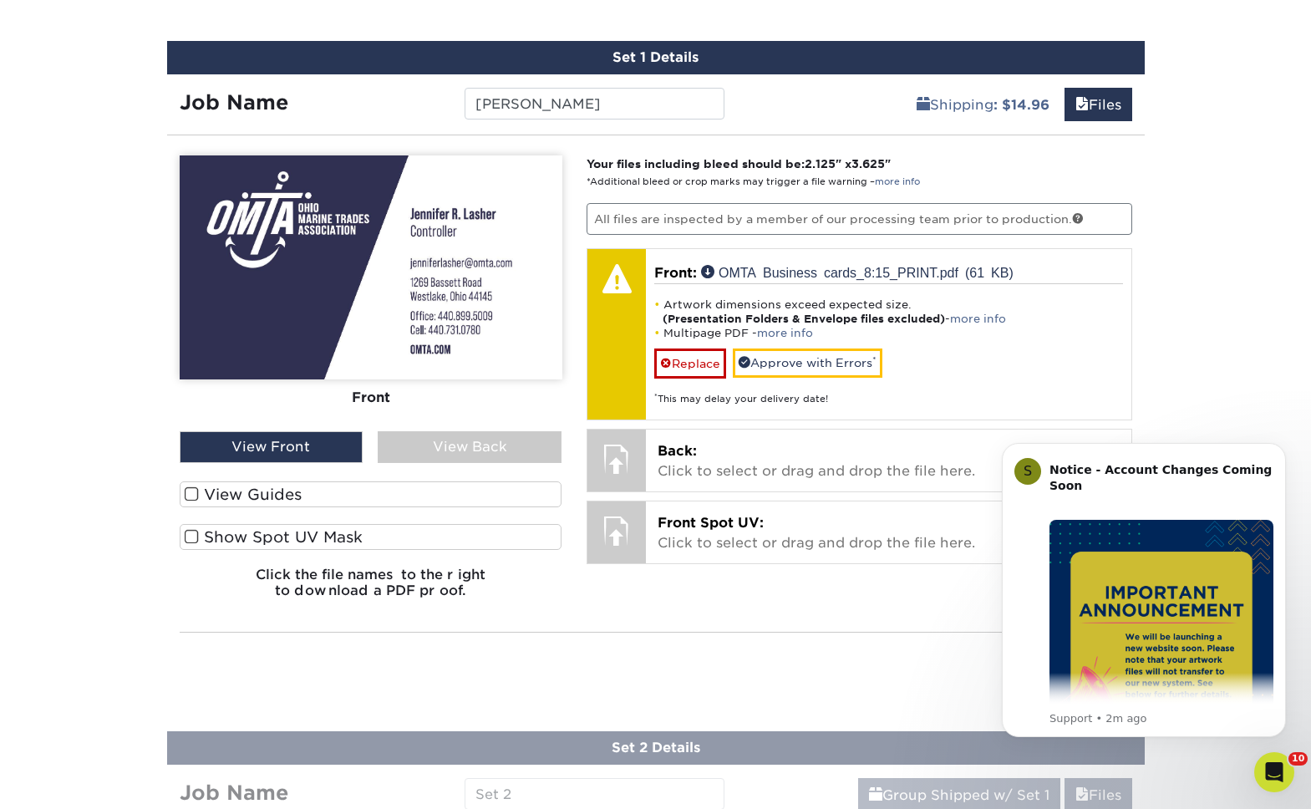
click at [485, 332] on img at bounding box center [371, 267] width 383 height 224
click at [482, 439] on div "View Back" at bounding box center [470, 447] width 184 height 32
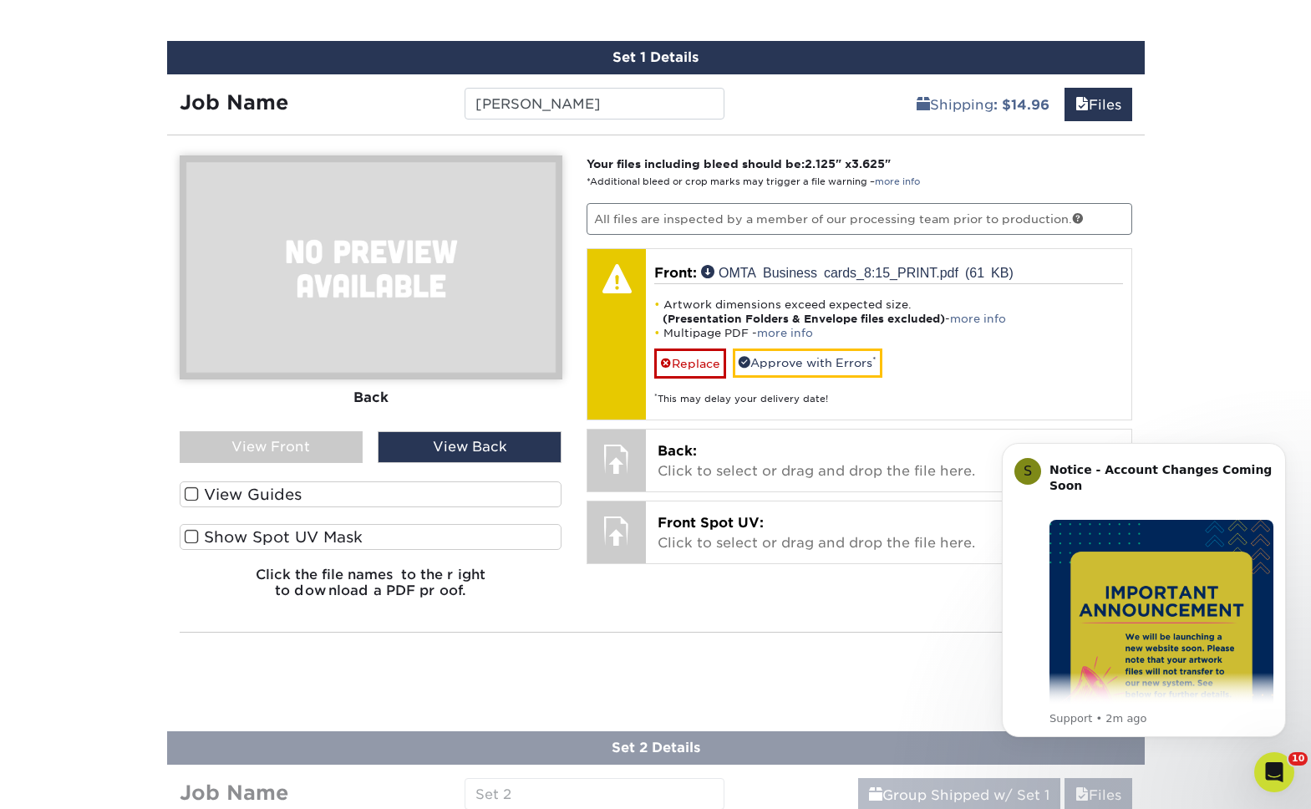
click at [345, 446] on div "View Front" at bounding box center [272, 447] width 184 height 32
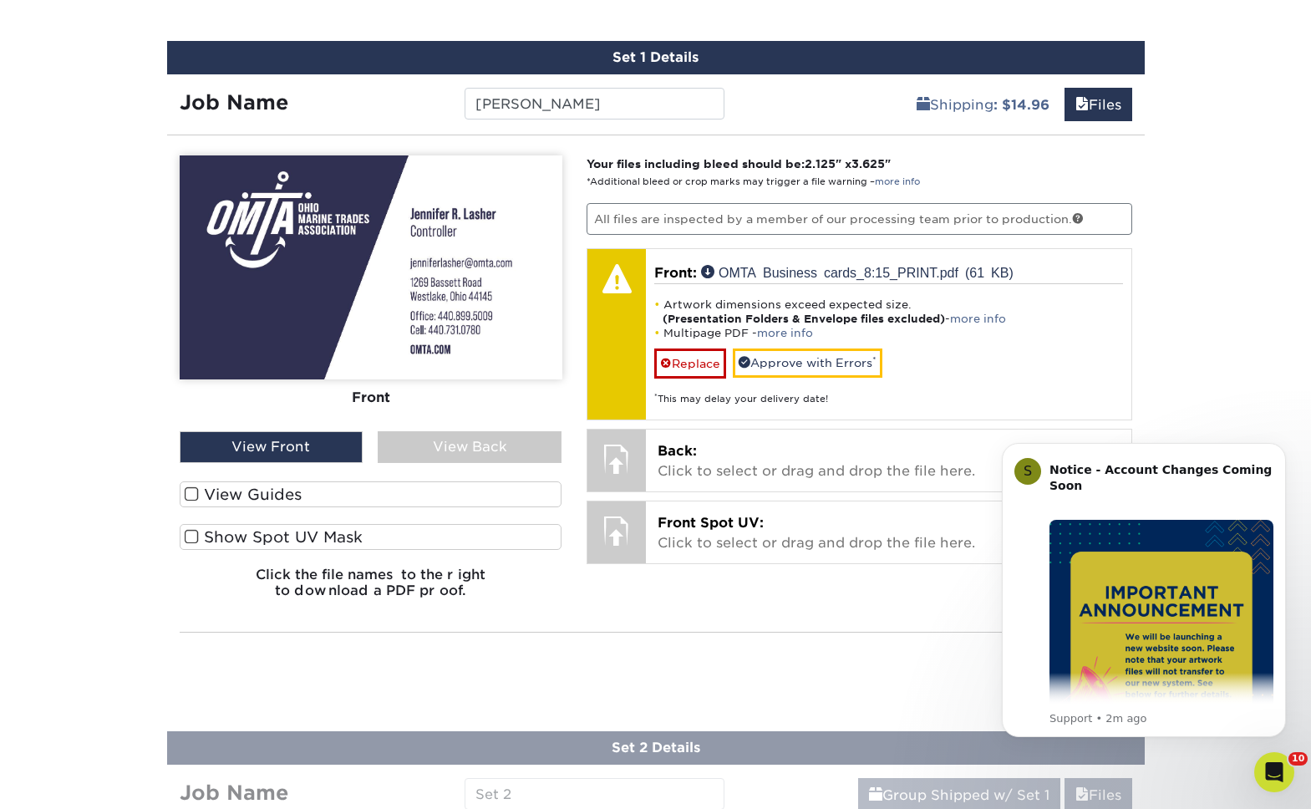
click at [1209, 364] on div "We are currently experiencing a technical issue with this product category. Our…" at bounding box center [655, 9] width 1311 height 1942
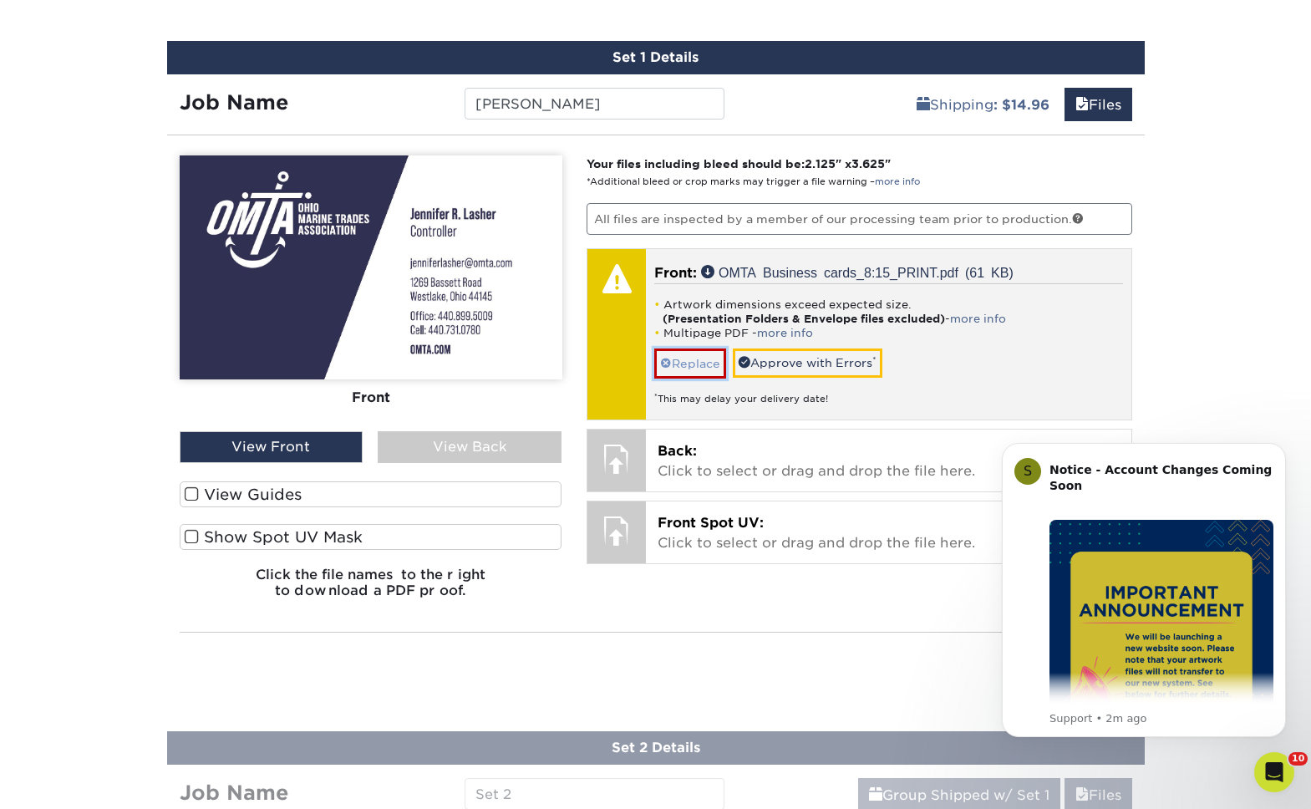
click at [683, 373] on link "Replace" at bounding box center [690, 362] width 72 height 29
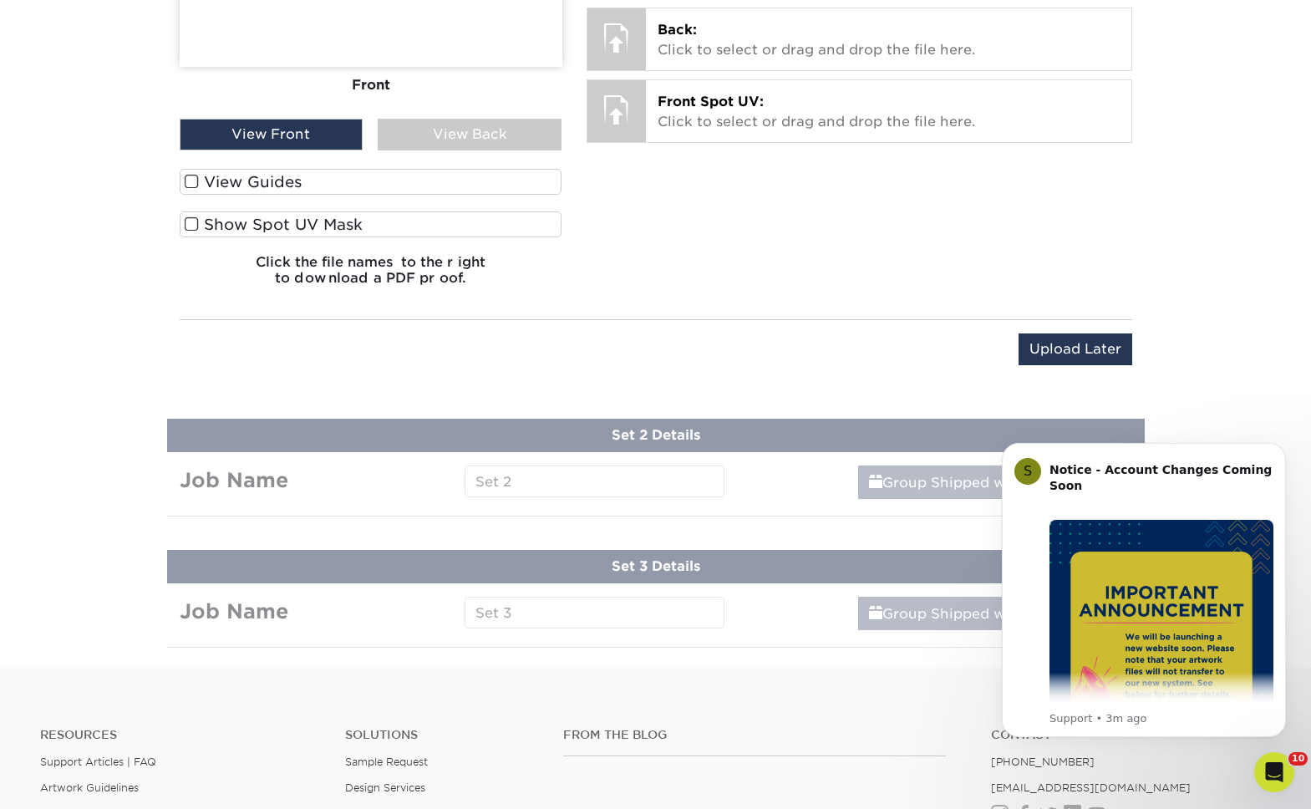
scroll to position [1444, 0]
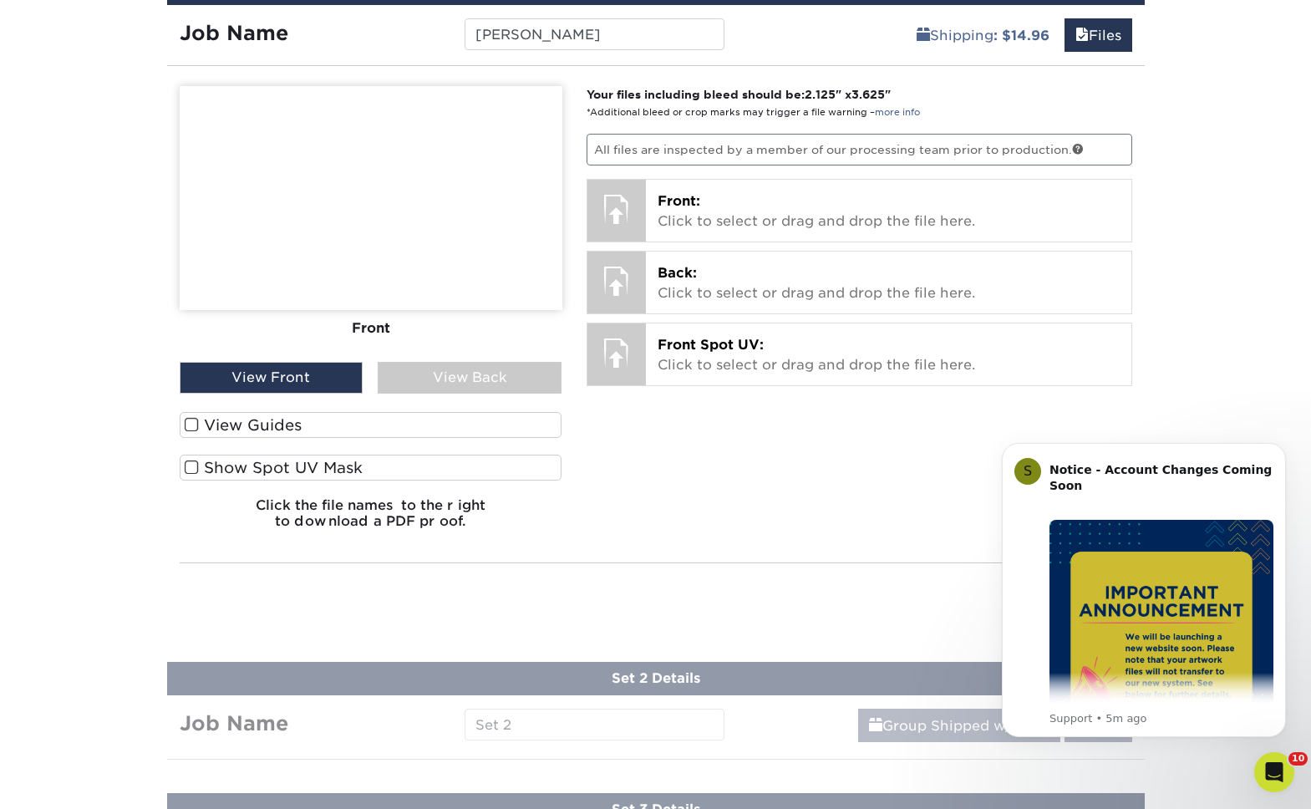
scroll to position [1032, 0]
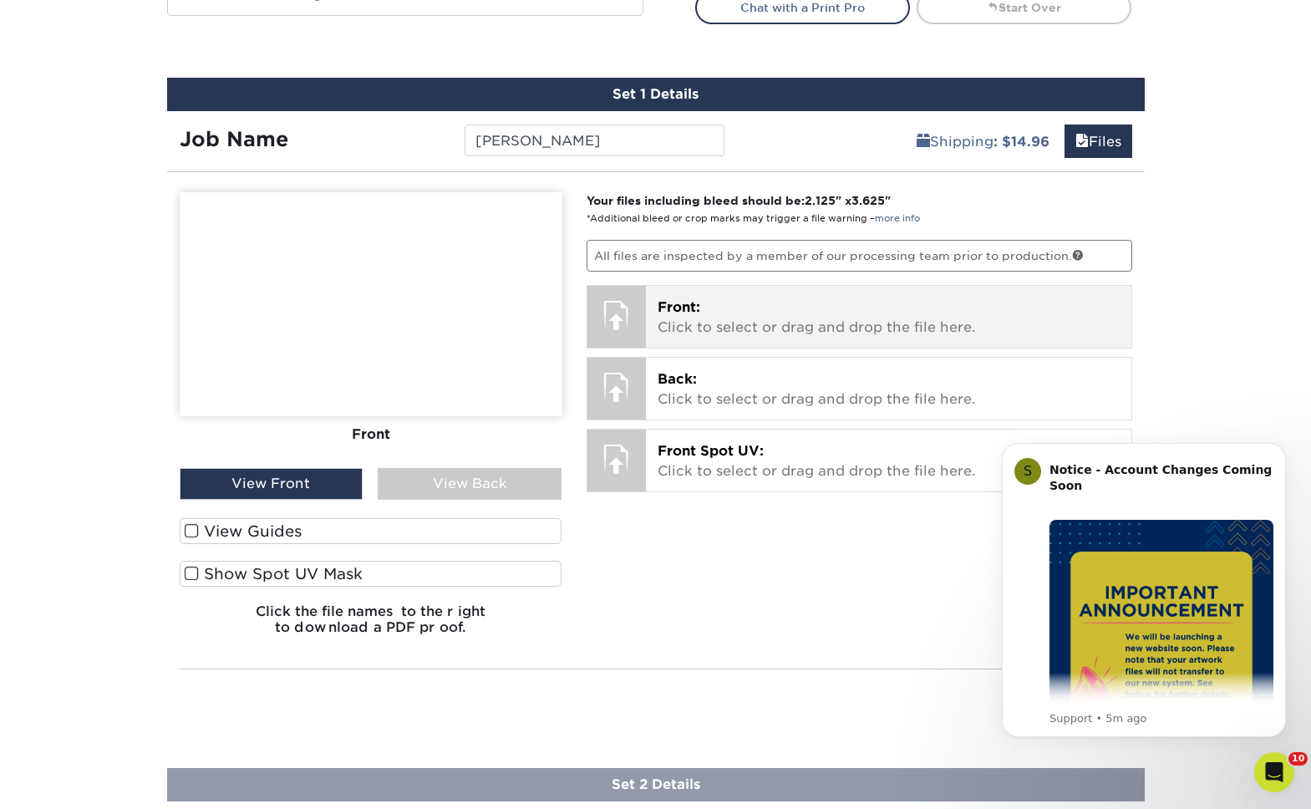
click at [720, 310] on p "Front: Click to select or drag and drop the file here." at bounding box center [888, 317] width 462 height 40
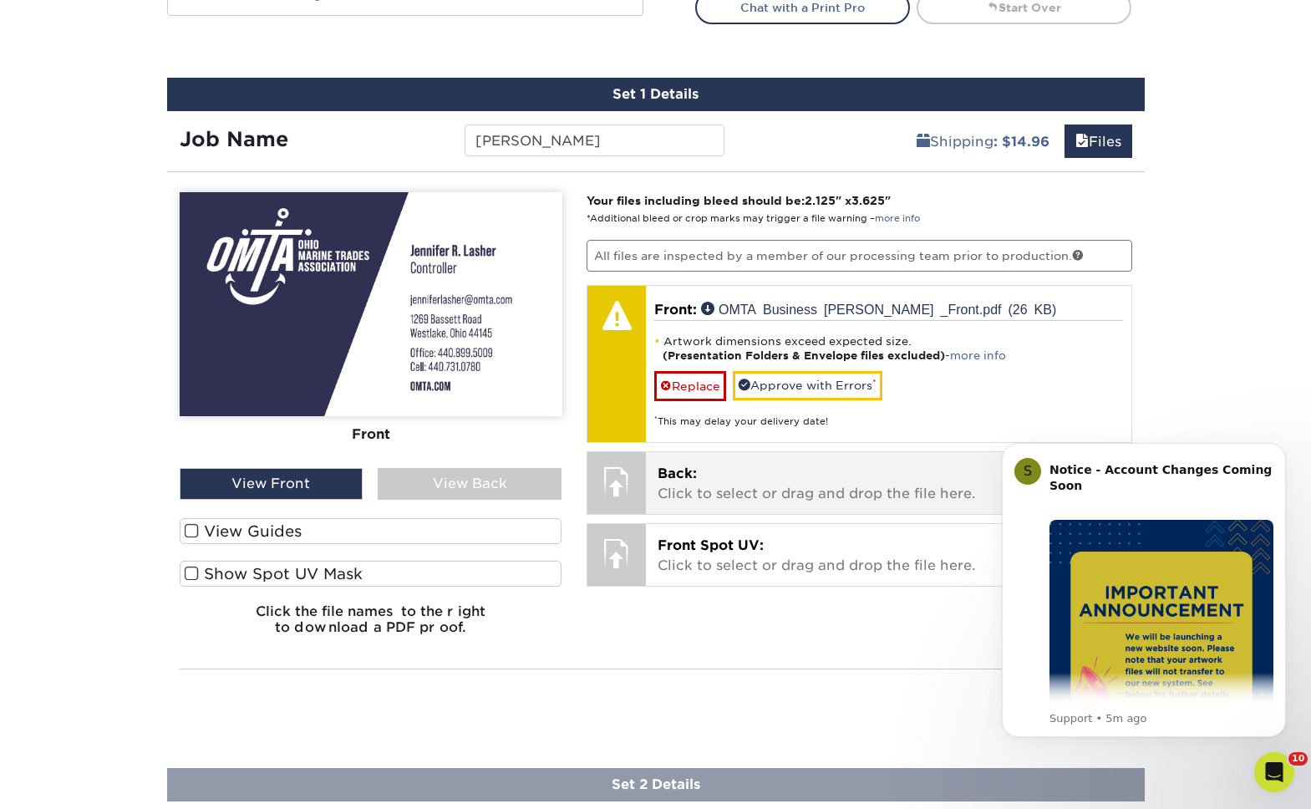
click at [713, 486] on p "Back: Click to select or drag and drop the file here." at bounding box center [888, 484] width 462 height 40
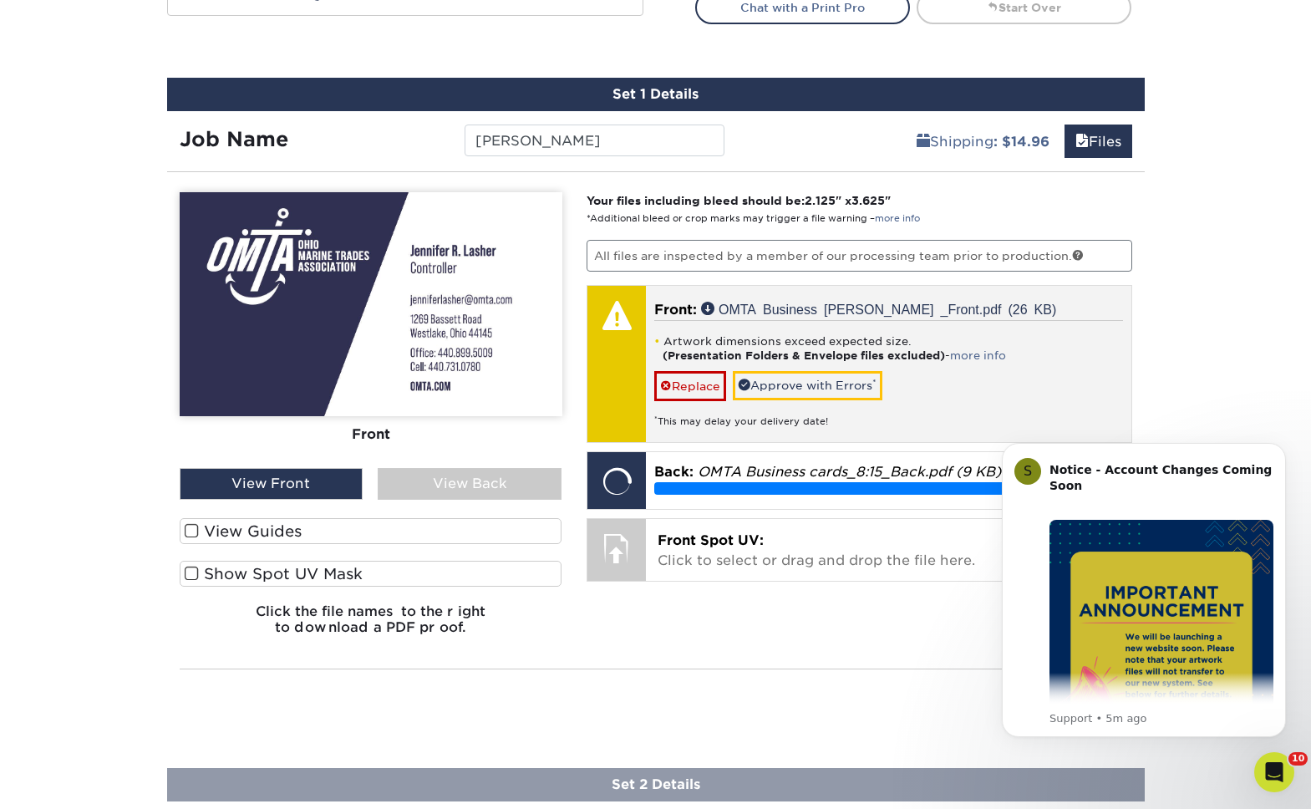
scroll to position [1026, 0]
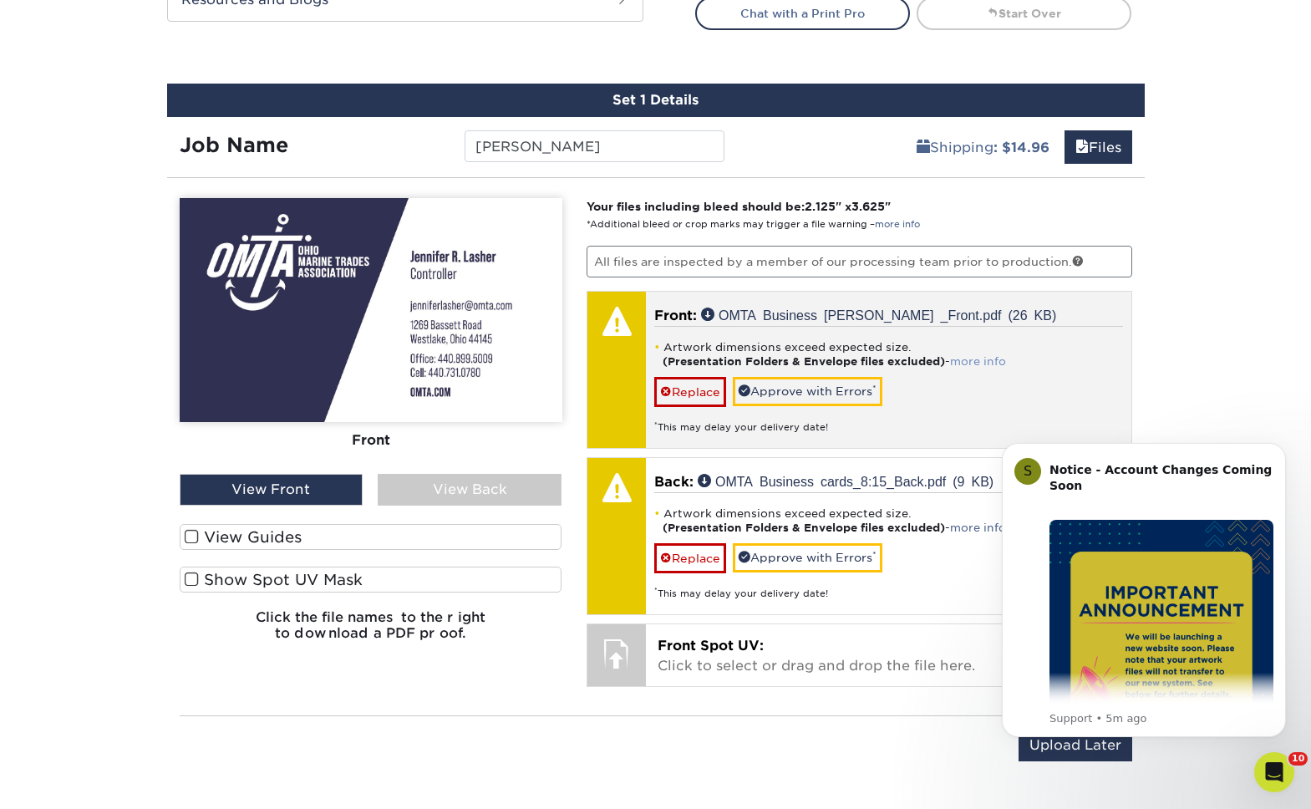
click at [968, 361] on link "more info" at bounding box center [978, 361] width 56 height 13
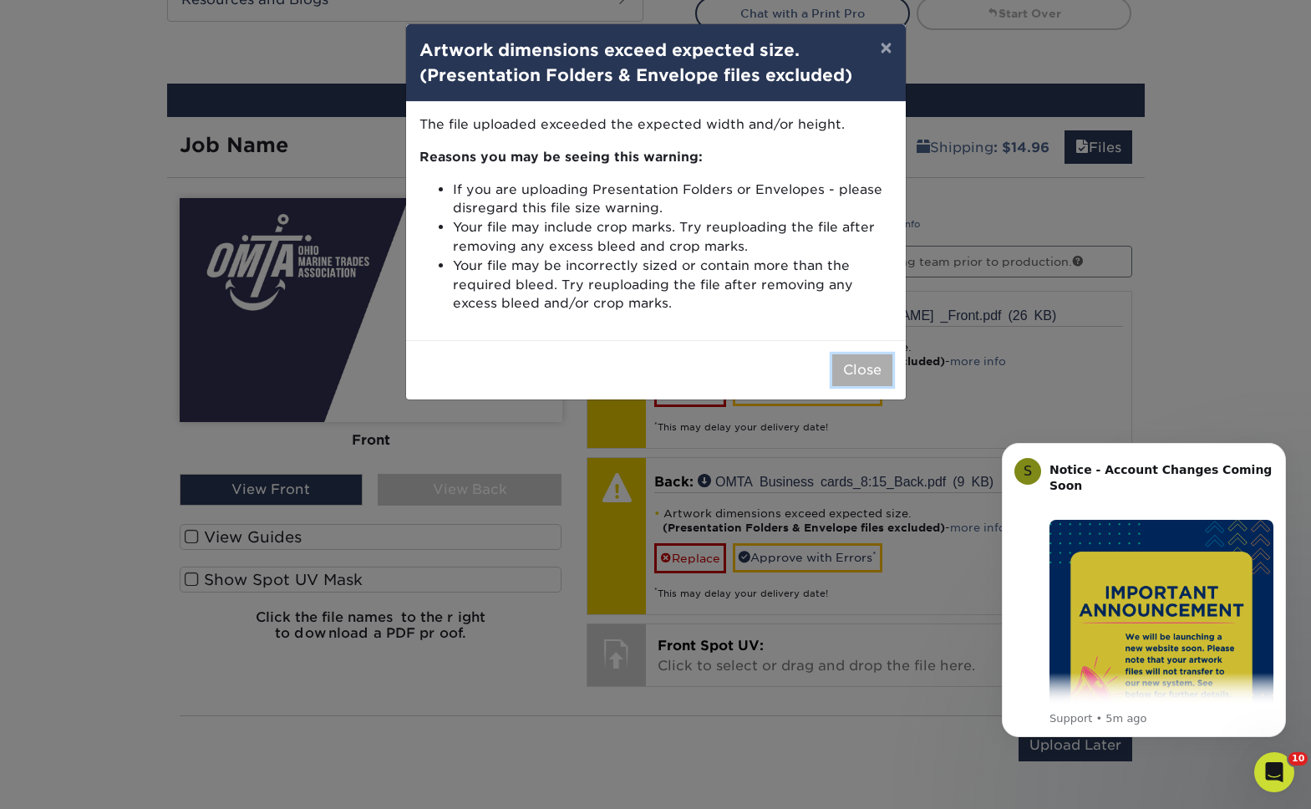
click at [865, 375] on button "Close" at bounding box center [862, 370] width 60 height 32
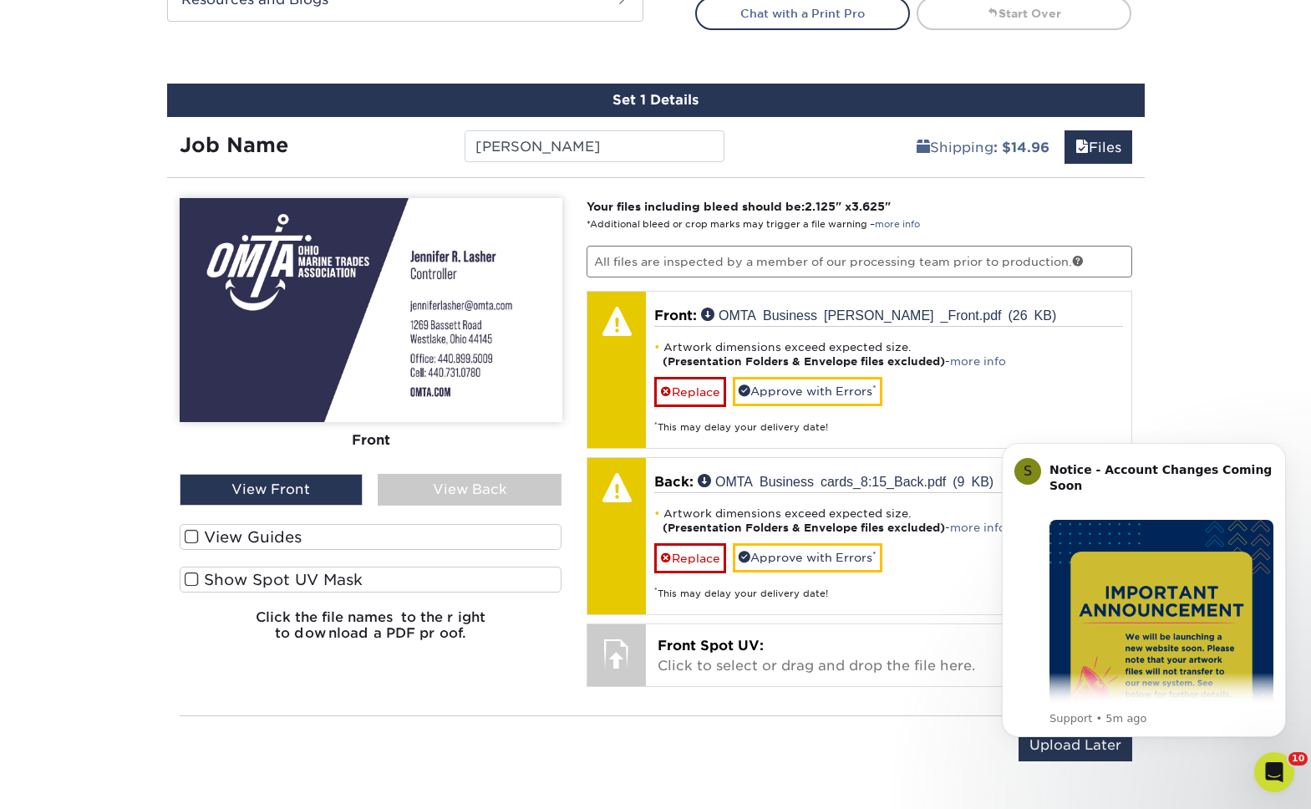
click at [495, 264] on img at bounding box center [371, 310] width 383 height 224
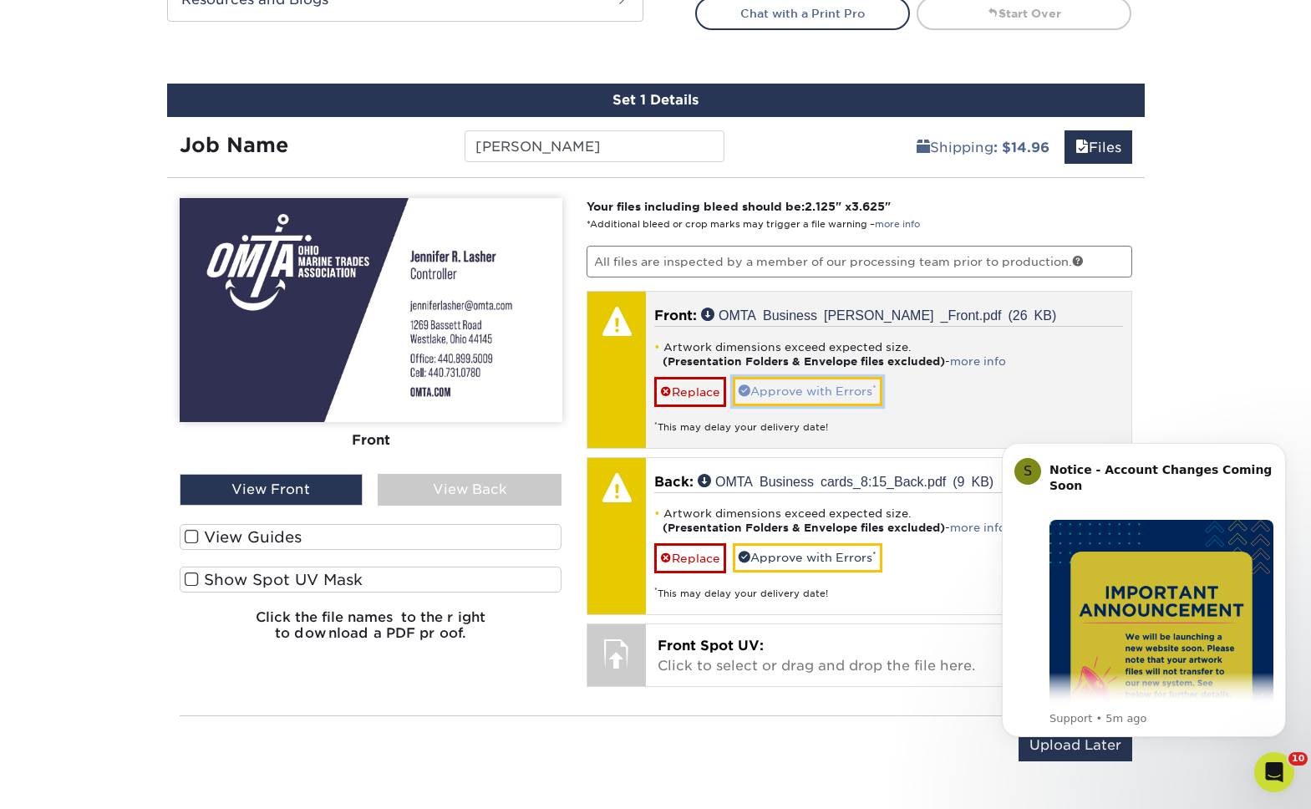
click at [843, 392] on link "Approve with Errors *" at bounding box center [808, 391] width 150 height 28
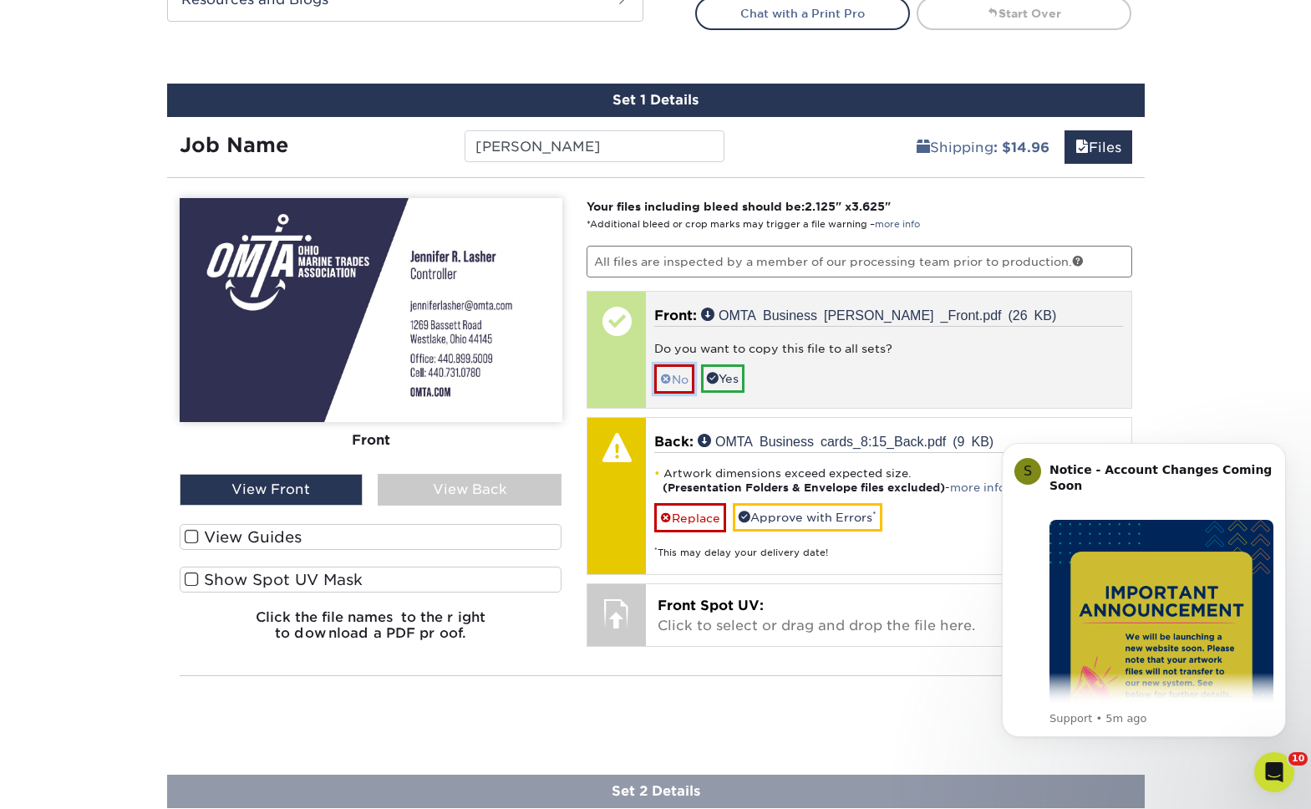
click at [682, 379] on link "No" at bounding box center [674, 378] width 40 height 29
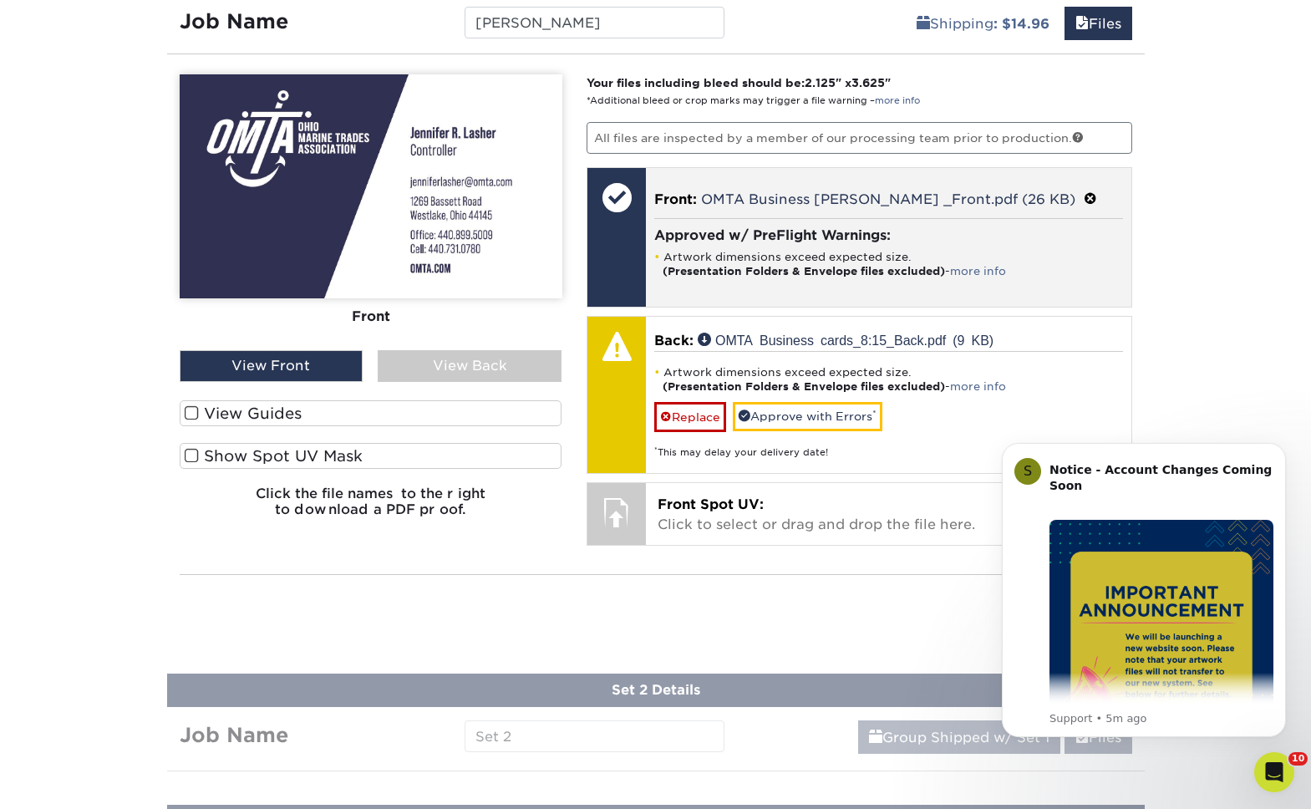
scroll to position [1159, 0]
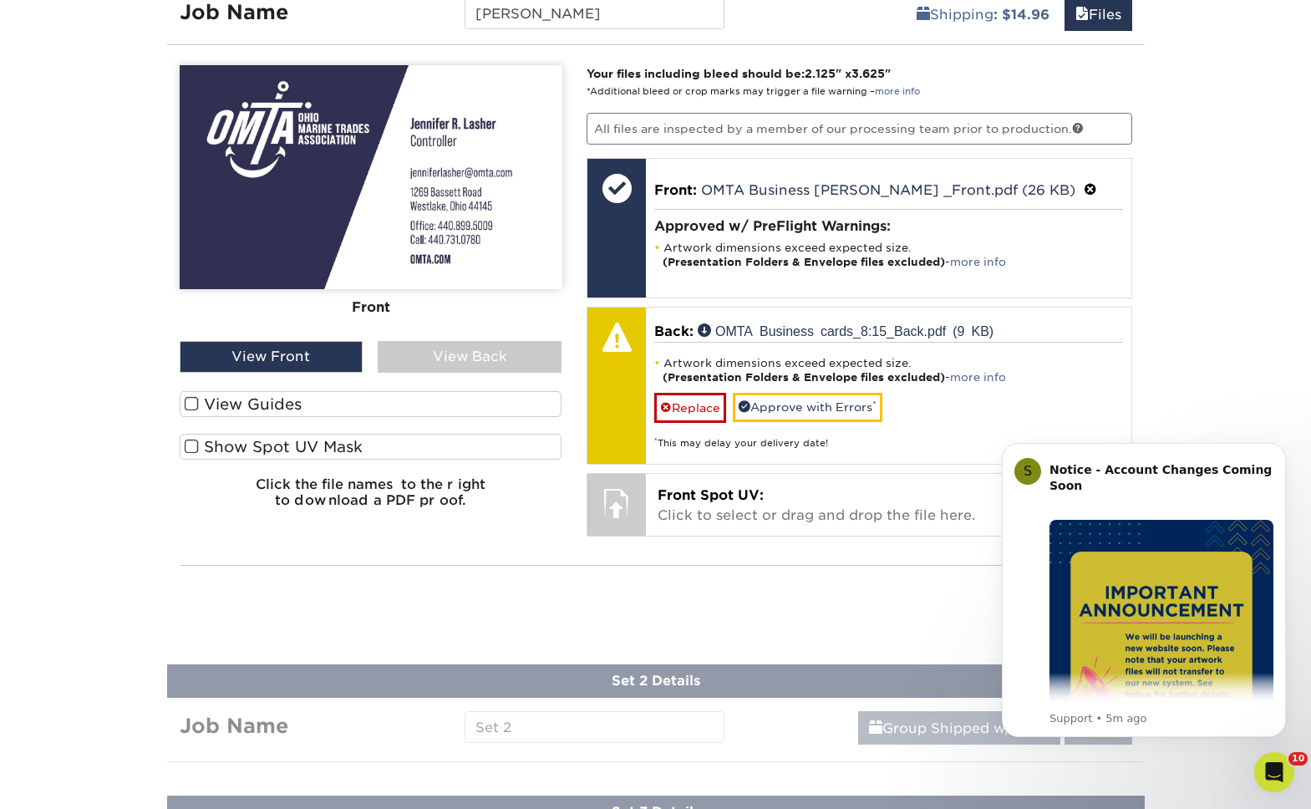
click at [470, 347] on div "View Back" at bounding box center [470, 357] width 184 height 32
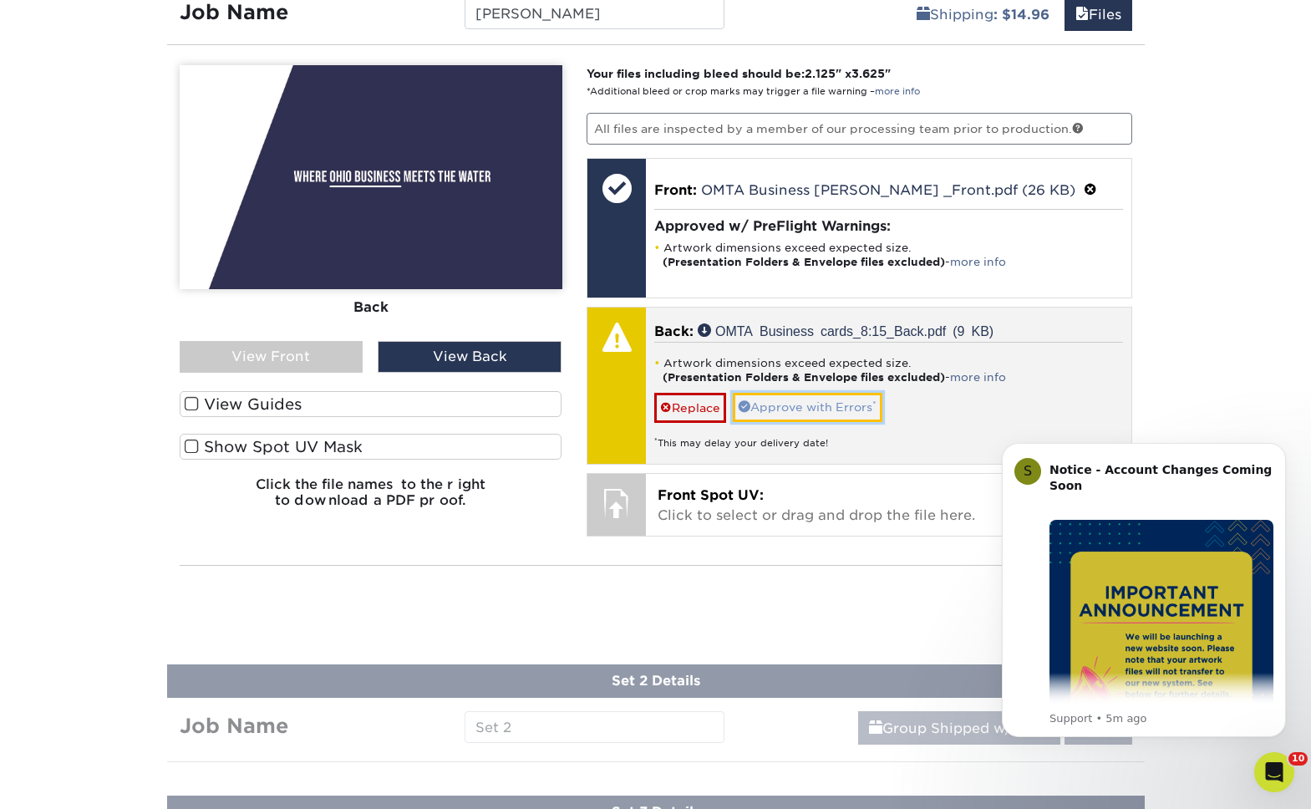
click at [808, 419] on link "Approve with Errors *" at bounding box center [808, 407] width 150 height 28
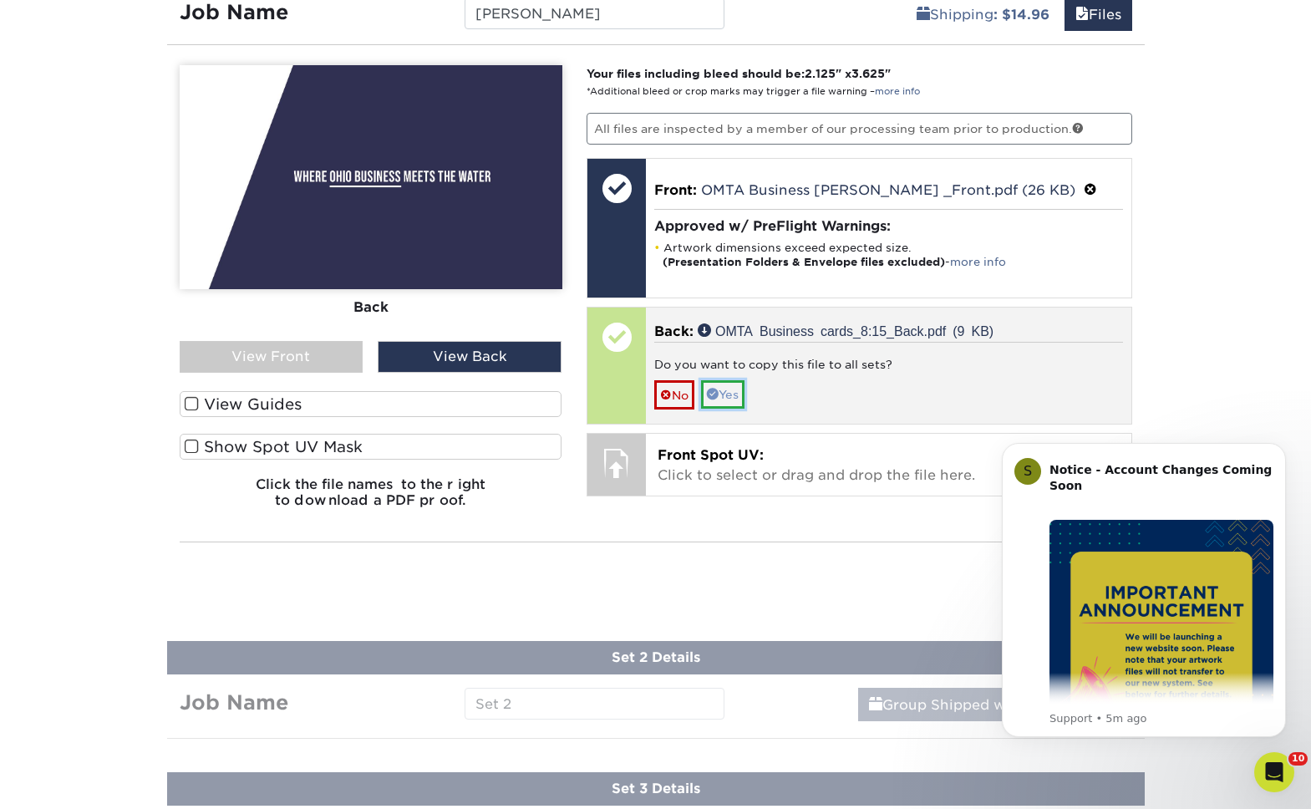
click at [736, 409] on link "Yes" at bounding box center [722, 394] width 43 height 28
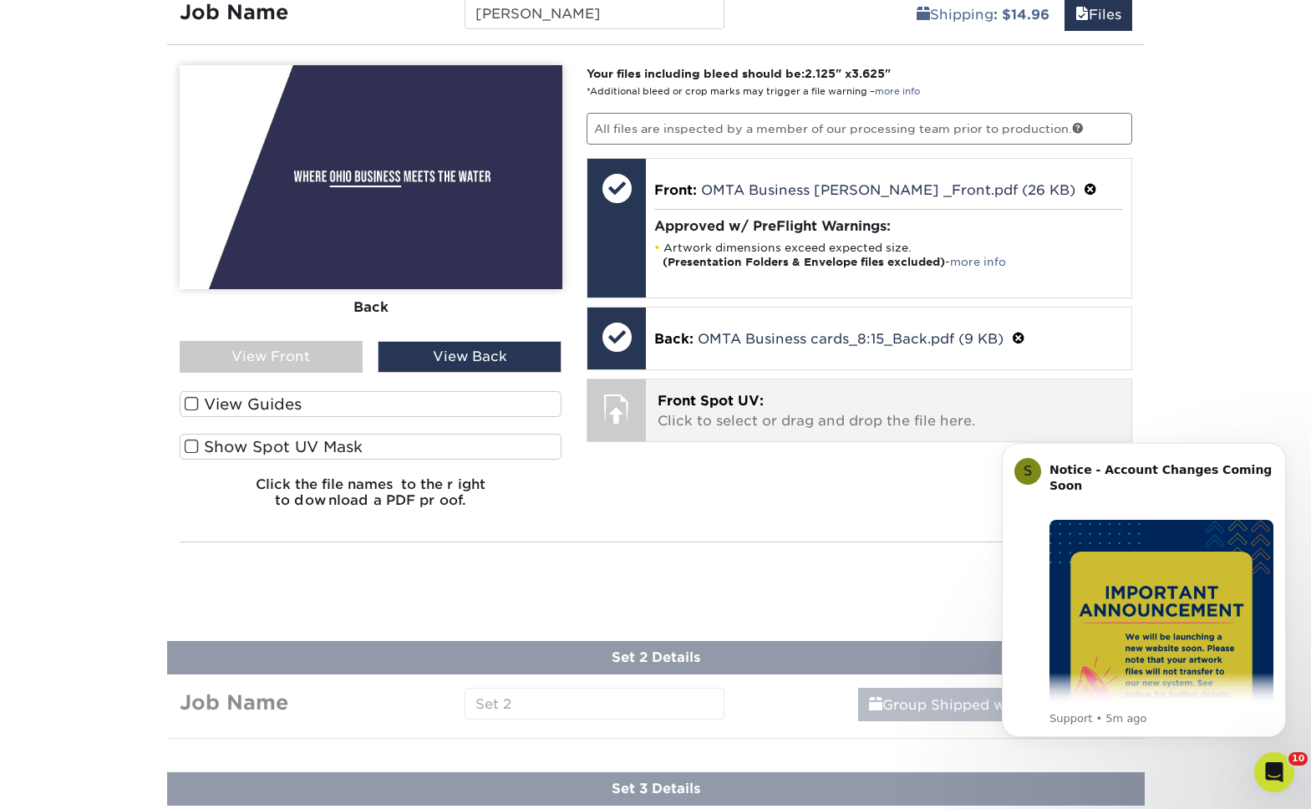
click at [744, 409] on span "Front Spot UV:" at bounding box center [710, 401] width 106 height 16
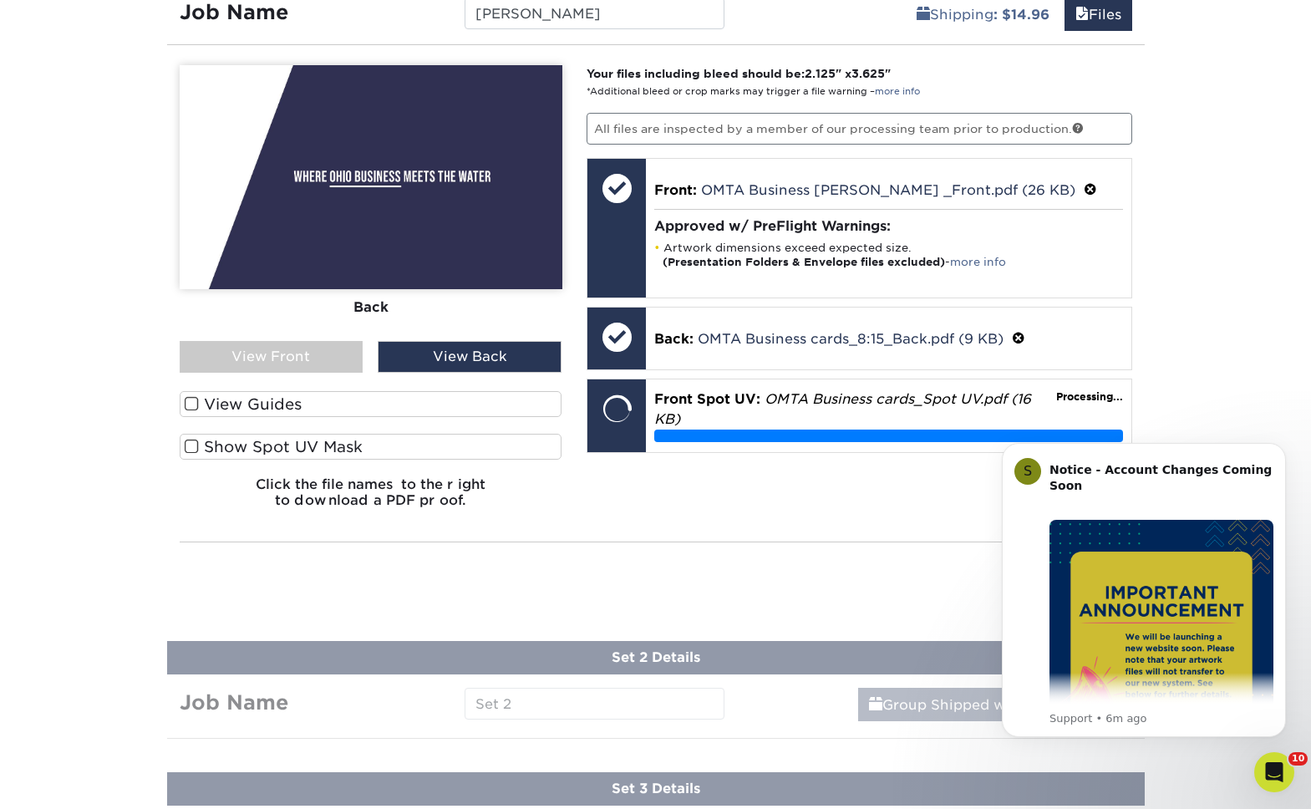
click at [304, 353] on div "View Front" at bounding box center [272, 357] width 184 height 32
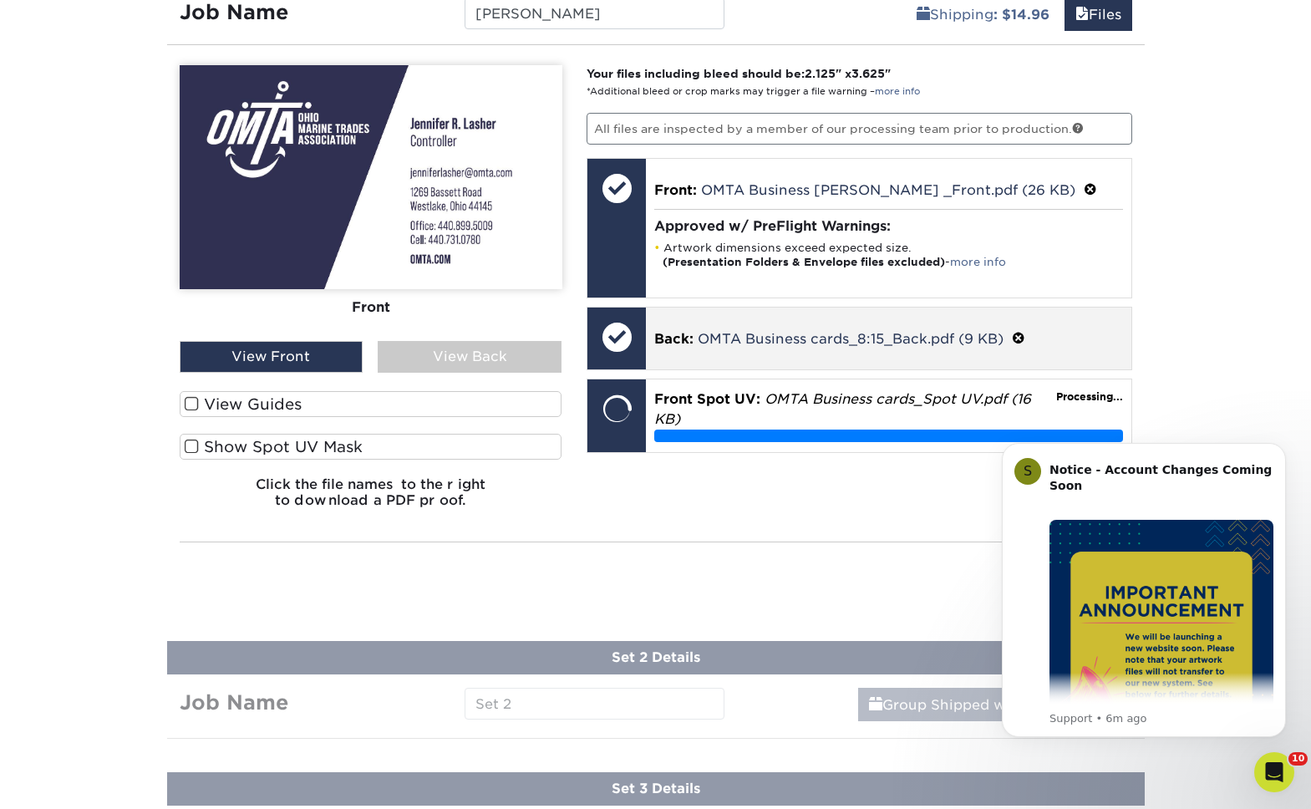
scroll to position [1156, 0]
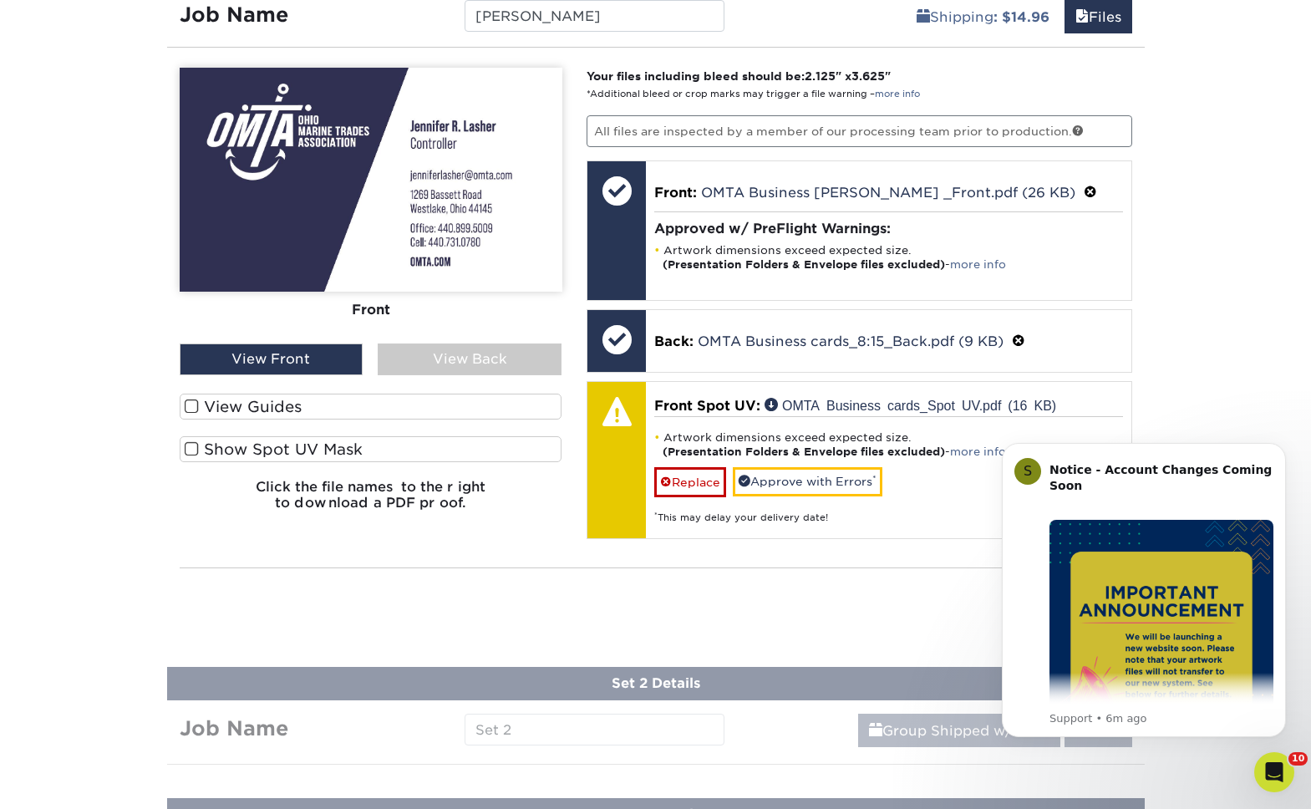
click at [191, 452] on span at bounding box center [192, 449] width 14 height 16
click at [0, 0] on input "Show Spot UV Mask" at bounding box center [0, 0] width 0 height 0
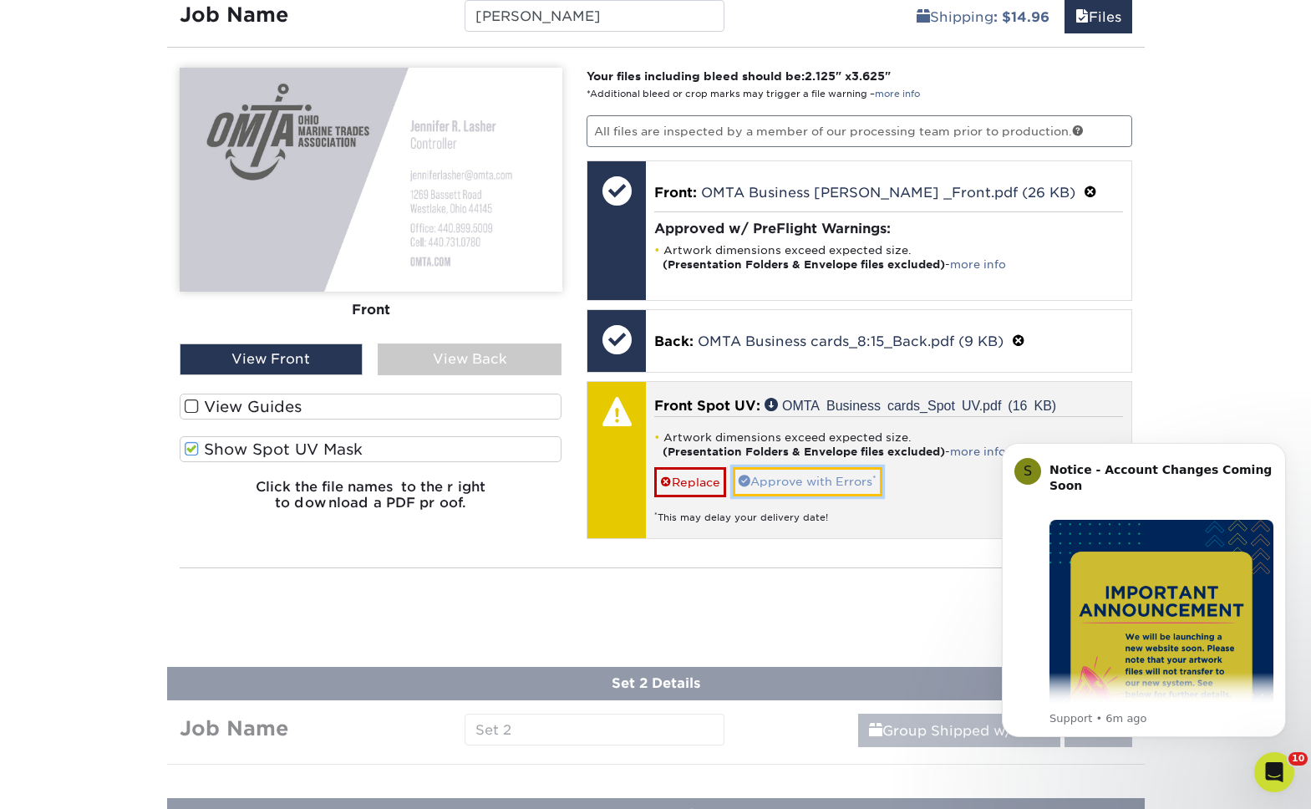
click at [816, 495] on link "Approve with Errors *" at bounding box center [808, 481] width 150 height 28
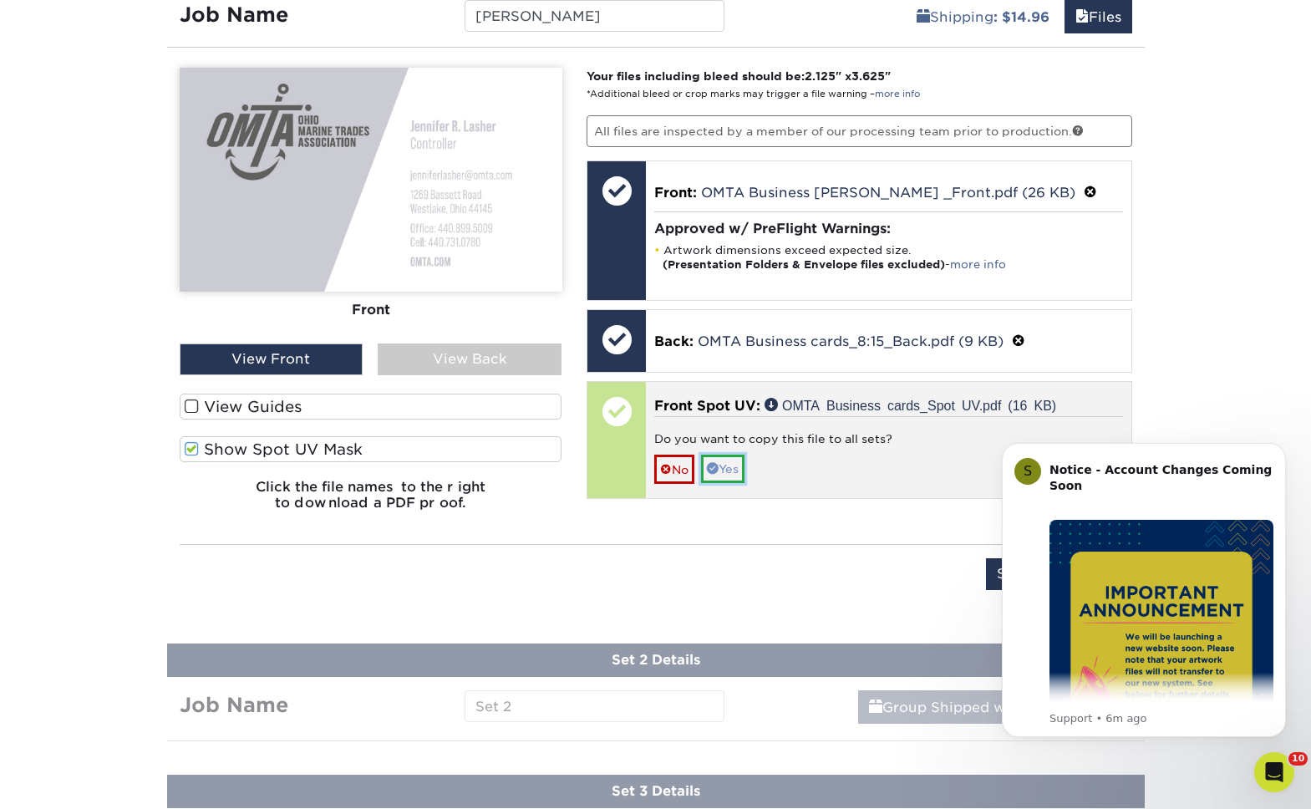
click at [721, 481] on link "Yes" at bounding box center [722, 468] width 43 height 28
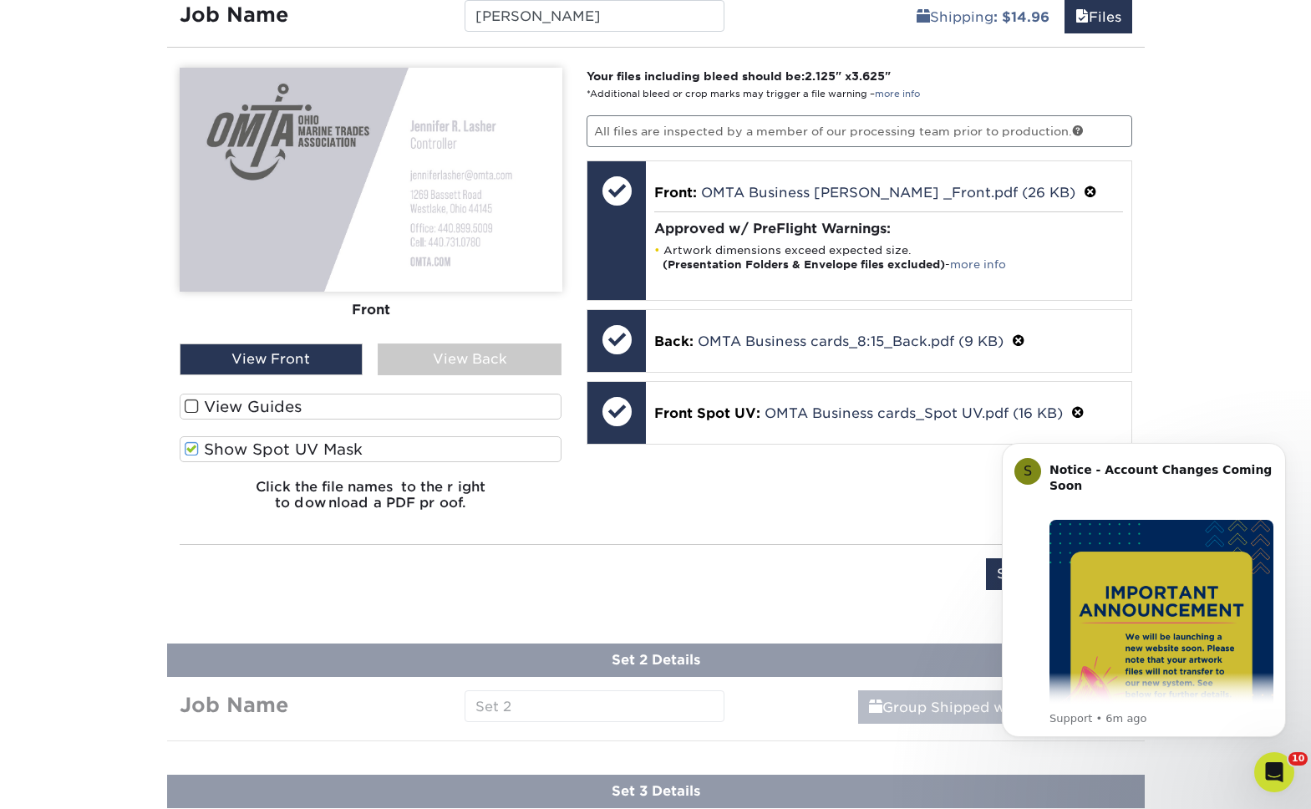
click at [188, 400] on span at bounding box center [192, 406] width 14 height 16
click at [0, 0] on input "View Guides" at bounding box center [0, 0] width 0 height 0
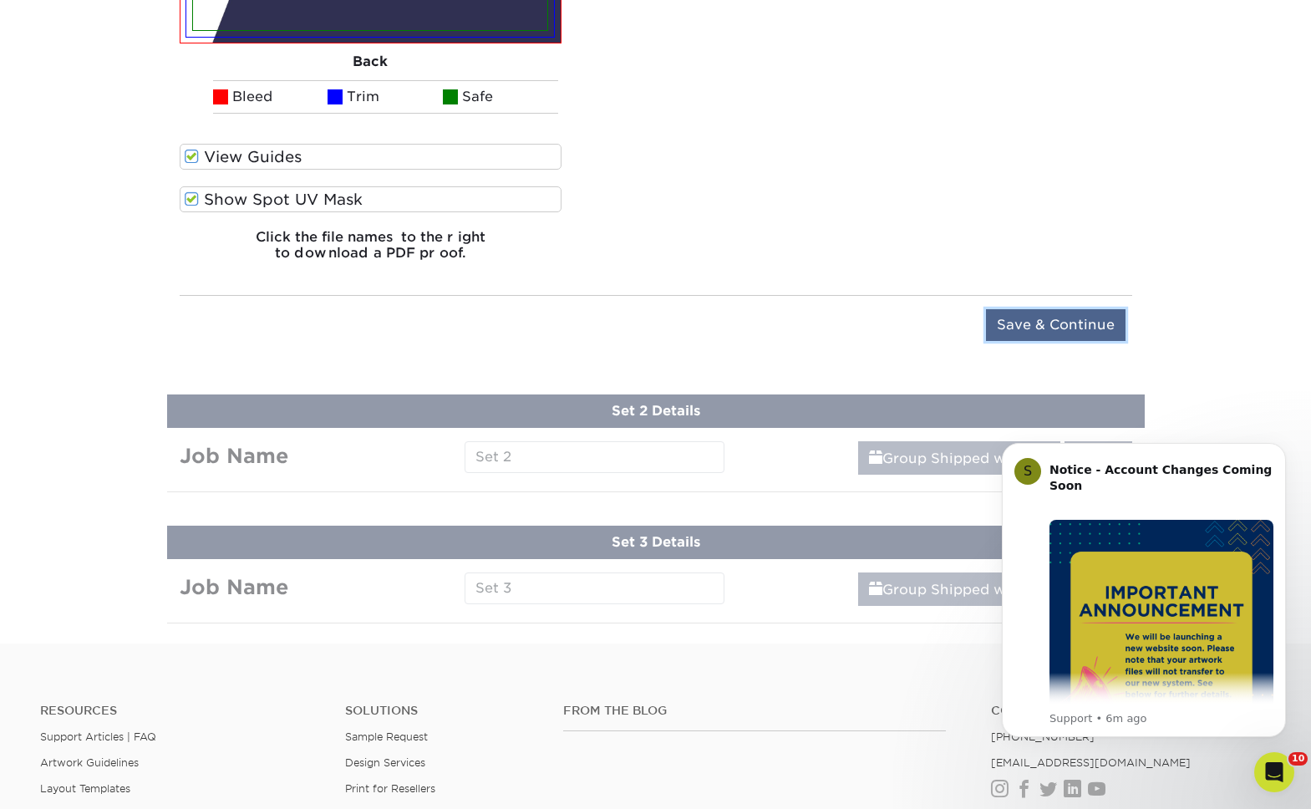
click at [1003, 320] on input "Save & Continue" at bounding box center [1056, 325] width 140 height 32
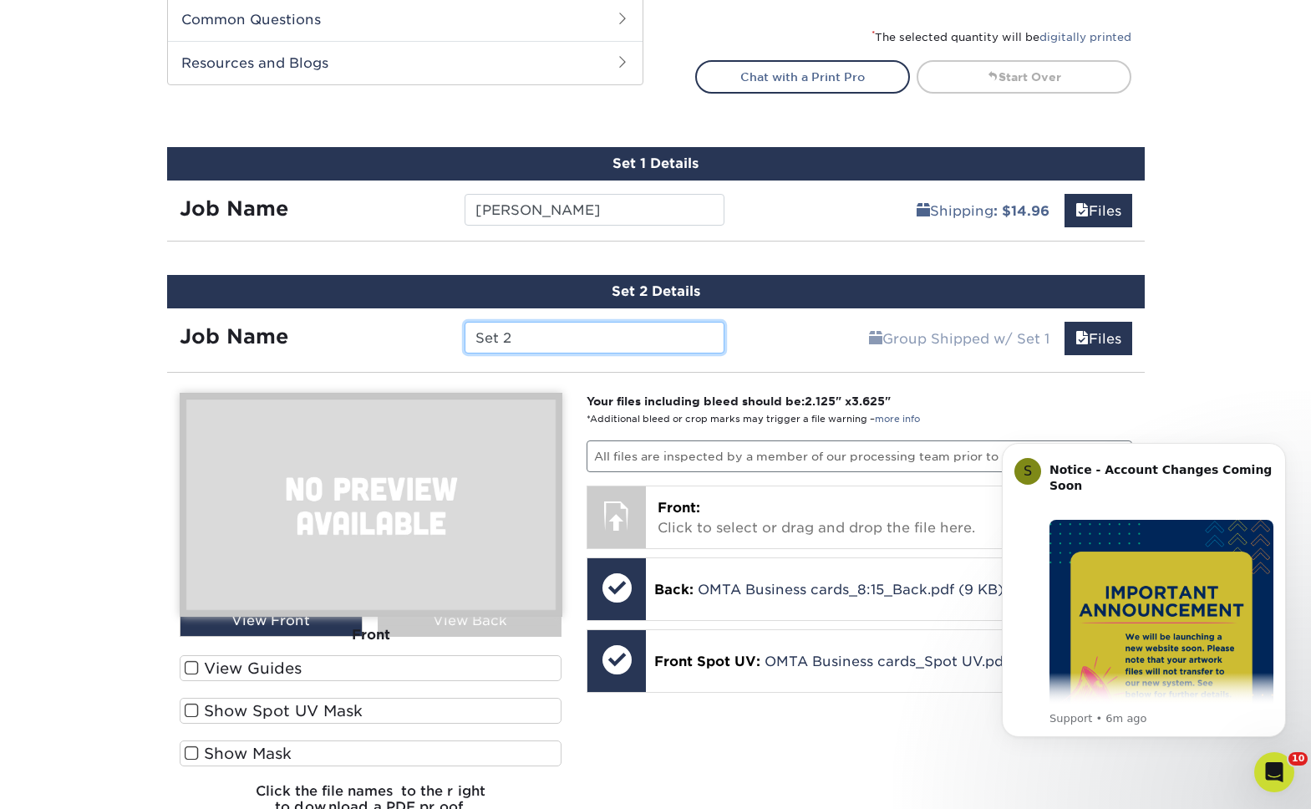
scroll to position [966, 0]
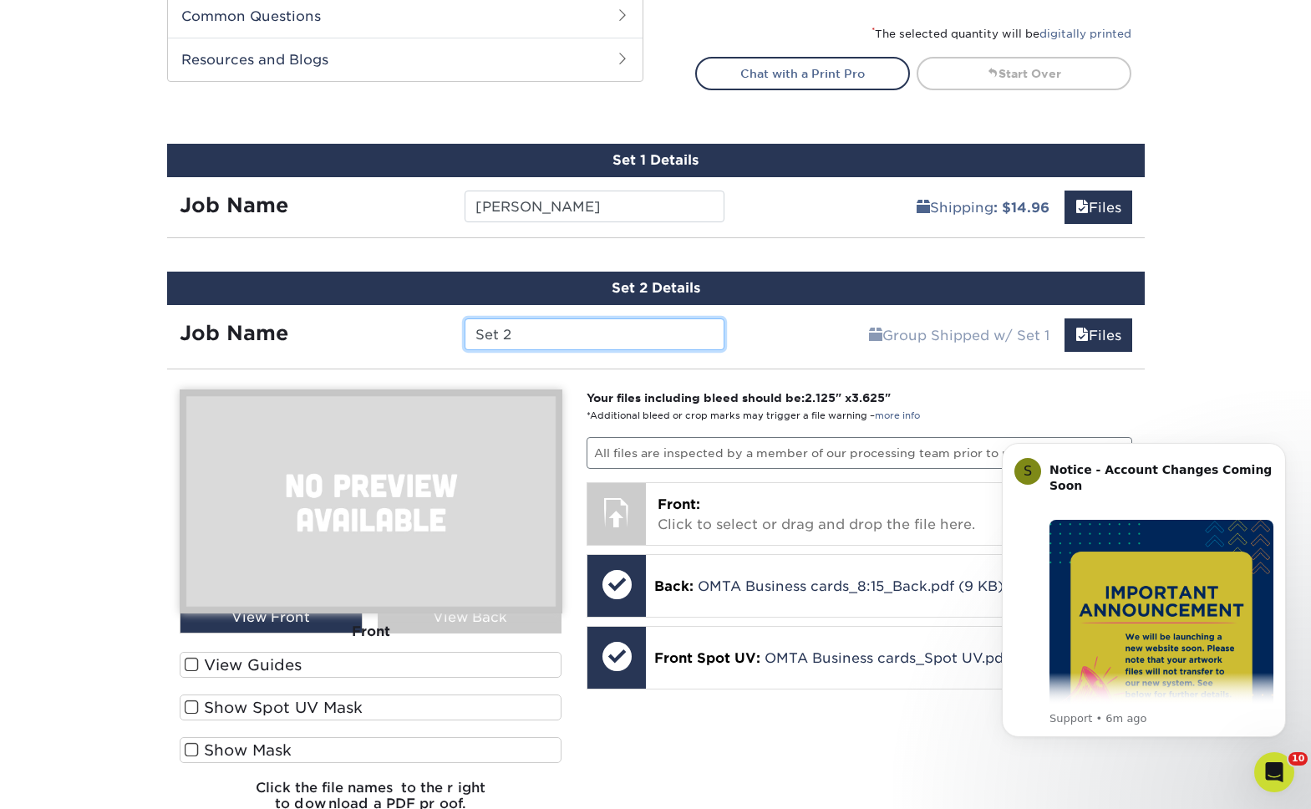
click at [583, 333] on input "Set 2" at bounding box center [594, 334] width 260 height 32
paste input "[PERSON_NAME]"
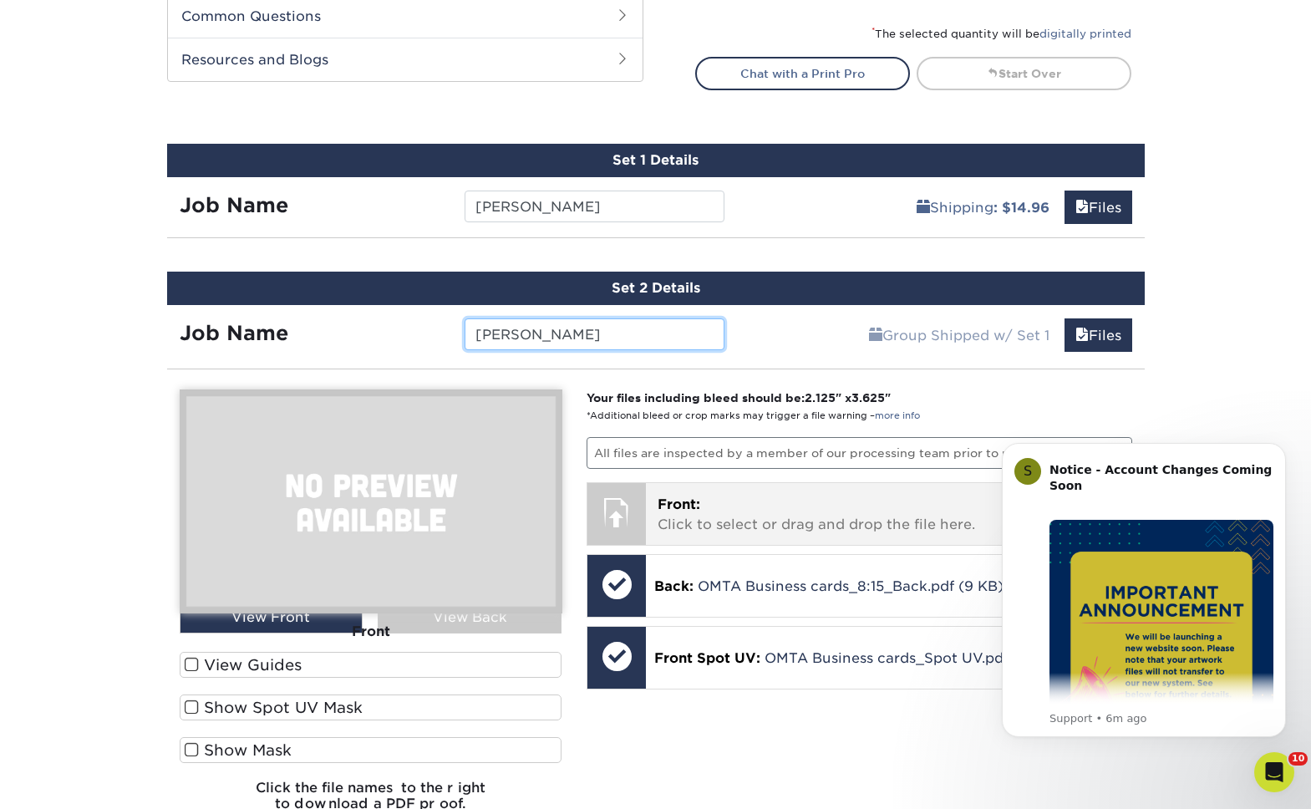
type input "[PERSON_NAME]"
click at [707, 512] on p "Front: Click to select or drag and drop the file here." at bounding box center [888, 515] width 462 height 40
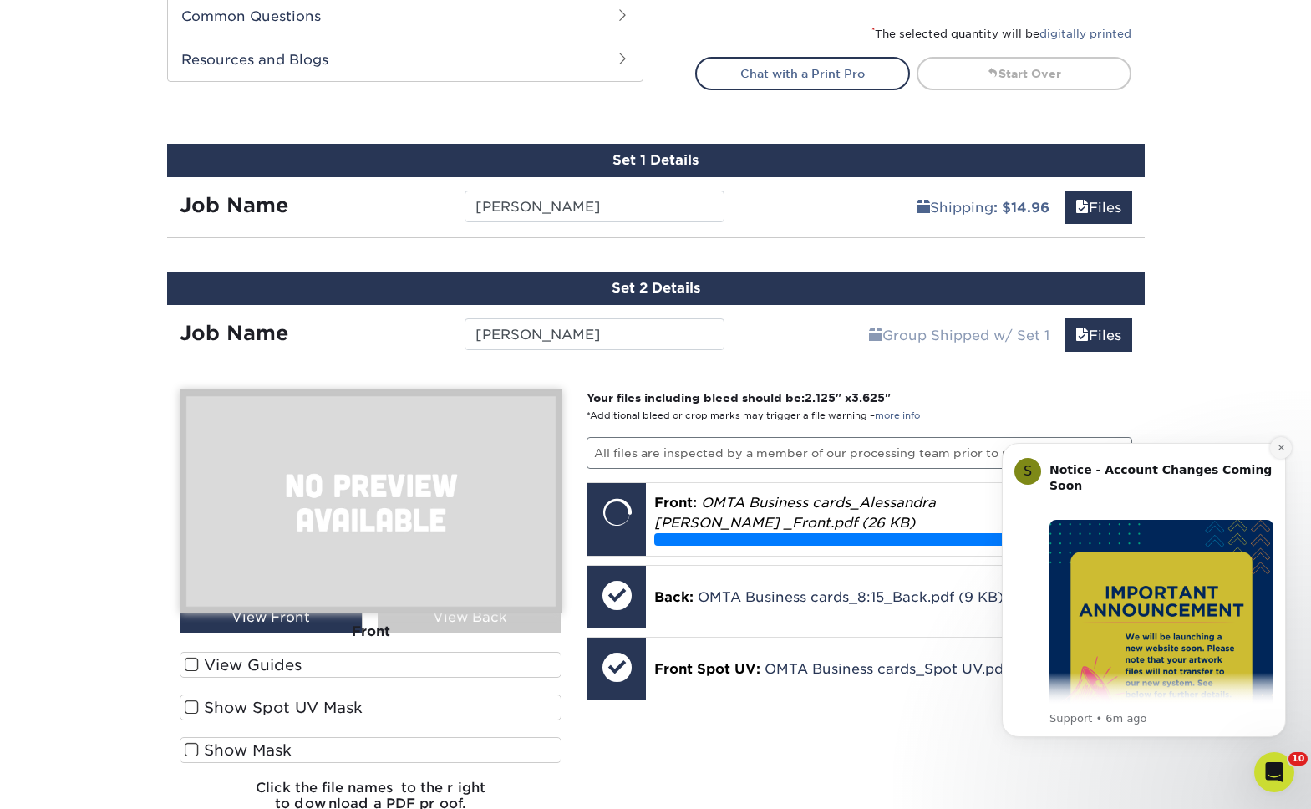
click at [1284, 443] on icon "Dismiss notification" at bounding box center [1281, 447] width 9 height 9
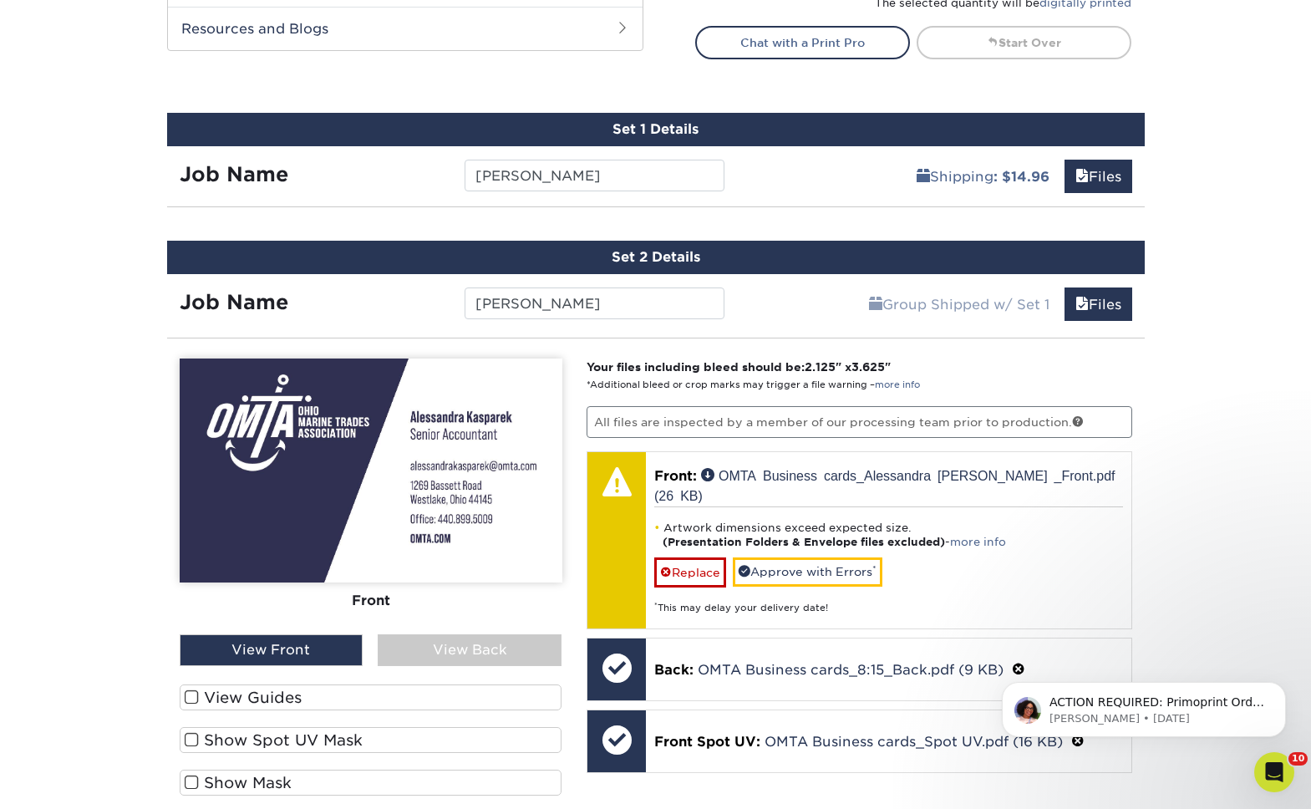
scroll to position [996, 0]
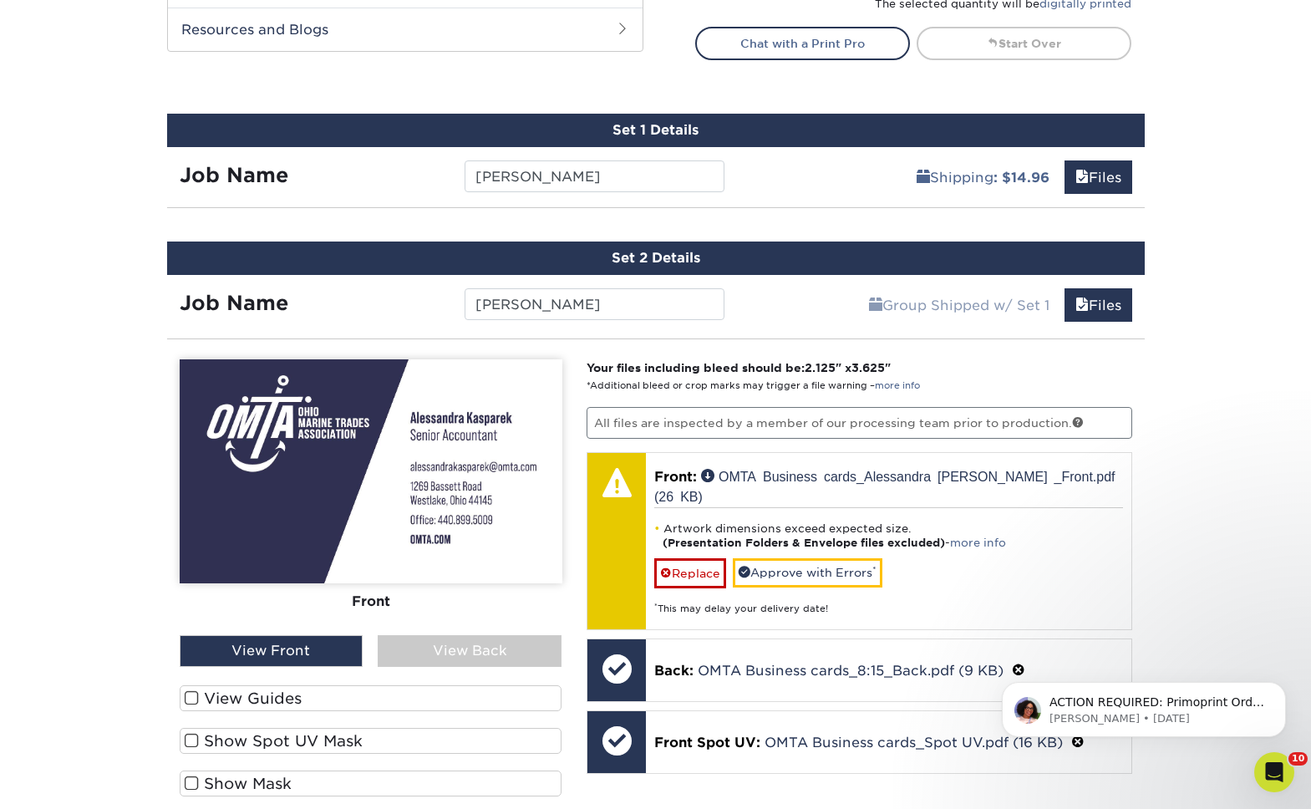
click at [195, 739] on span at bounding box center [192, 741] width 14 height 16
click at [0, 0] on input "Show Spot UV Mask" at bounding box center [0, 0] width 0 height 0
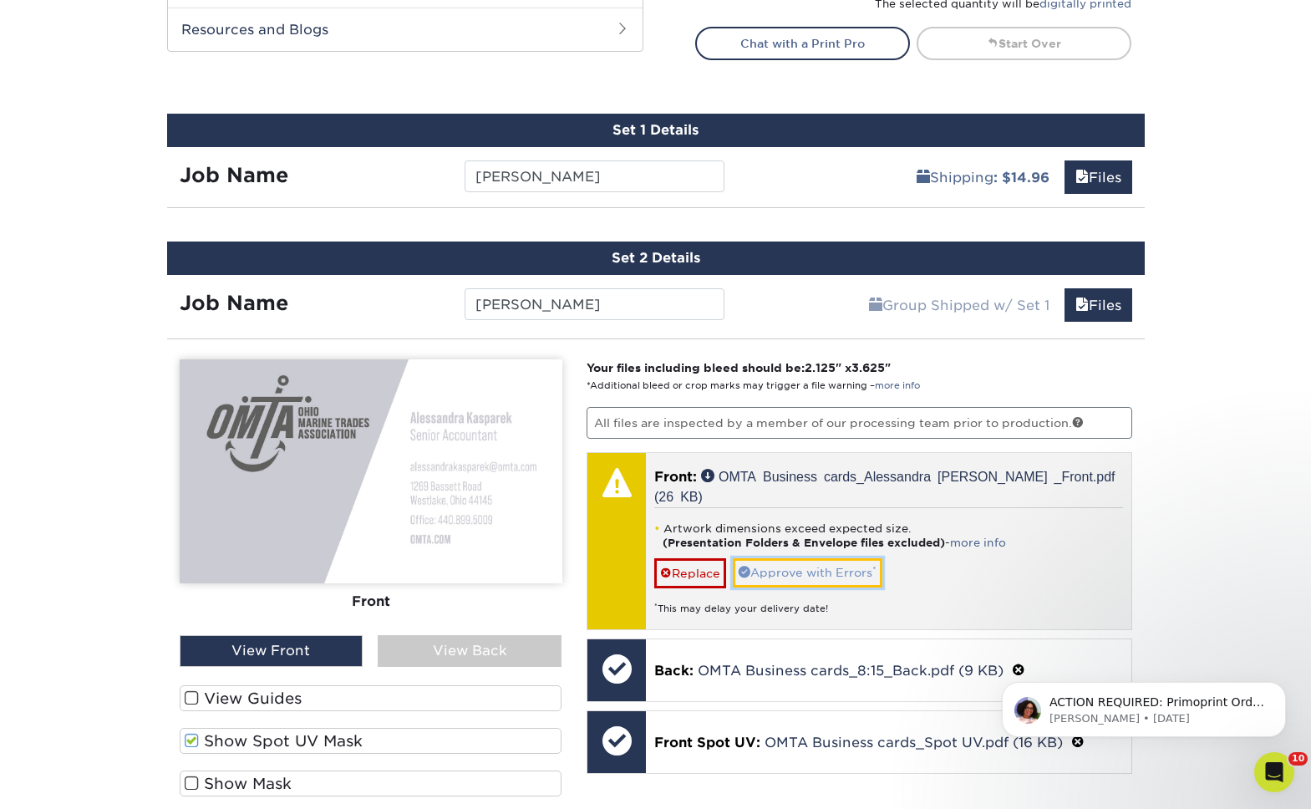
click at [823, 558] on link "Approve with Errors *" at bounding box center [808, 572] width 150 height 28
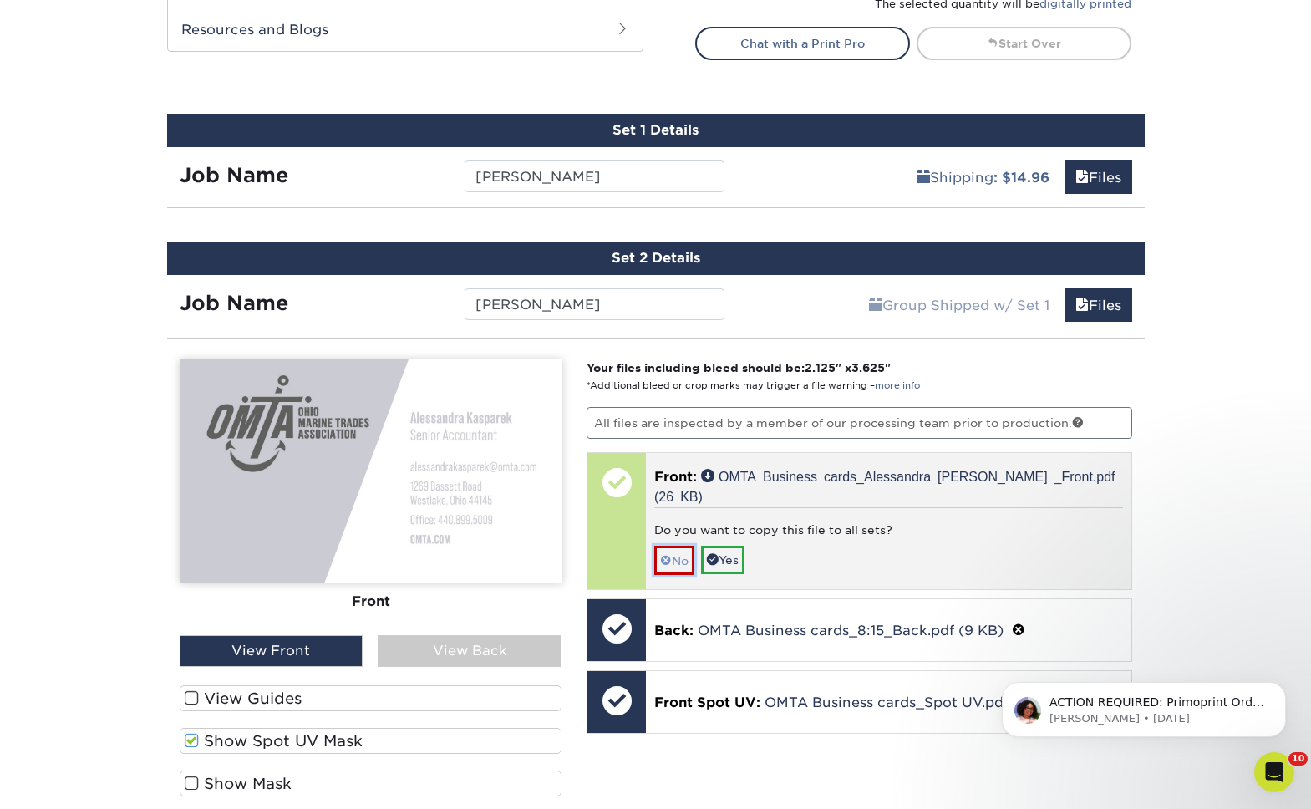
click at [685, 546] on link "No" at bounding box center [674, 560] width 40 height 29
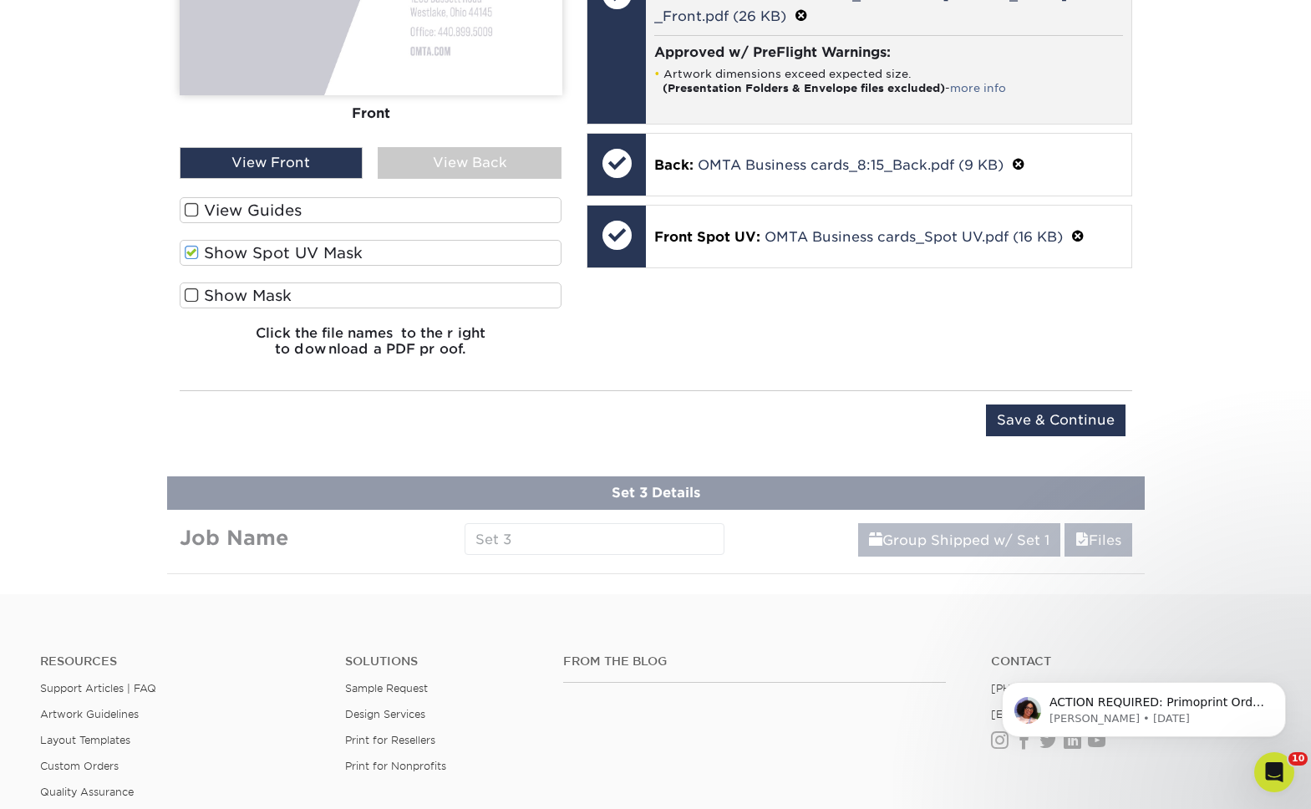
scroll to position [1480, 0]
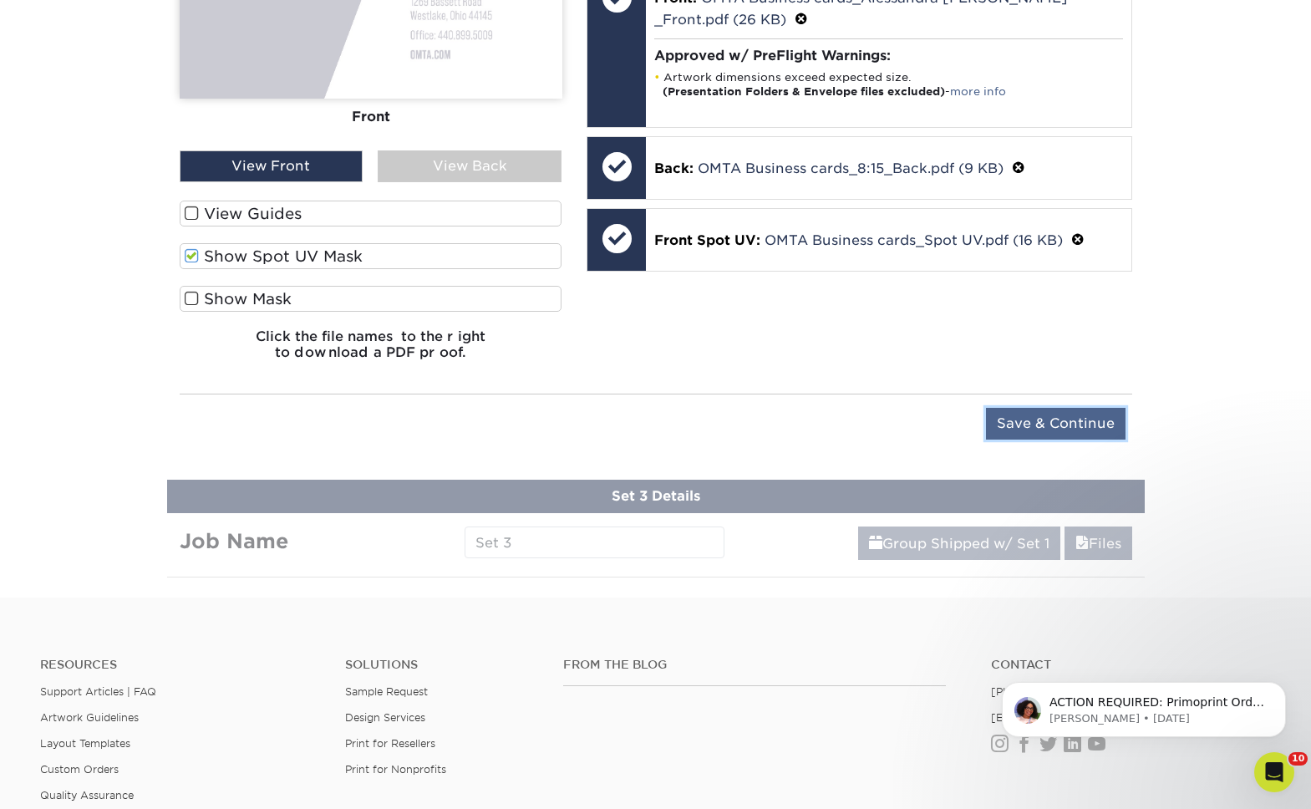
click at [1011, 426] on input "Save & Continue" at bounding box center [1056, 424] width 140 height 32
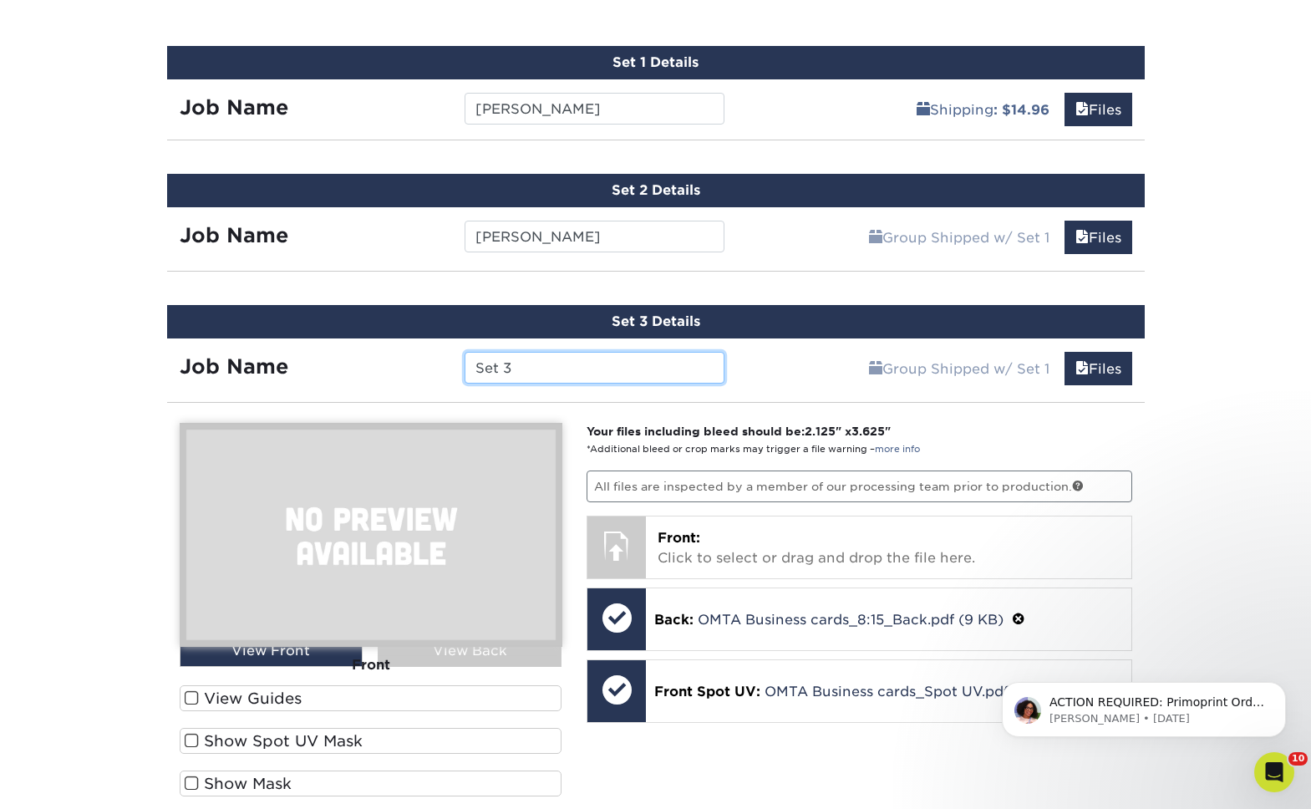
scroll to position [1065, 0]
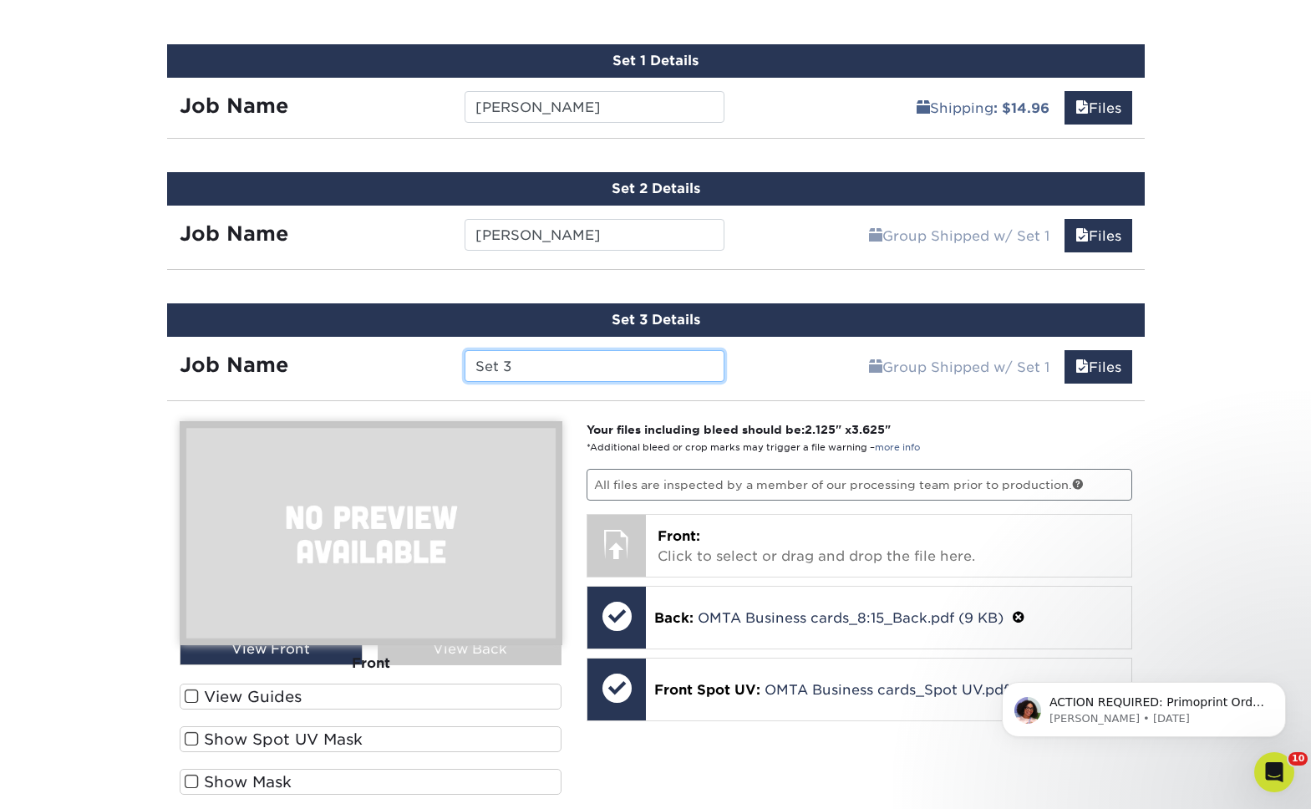
click at [561, 371] on input "Set 3" at bounding box center [594, 366] width 260 height 32
paste input "[PERSON_NAME]"
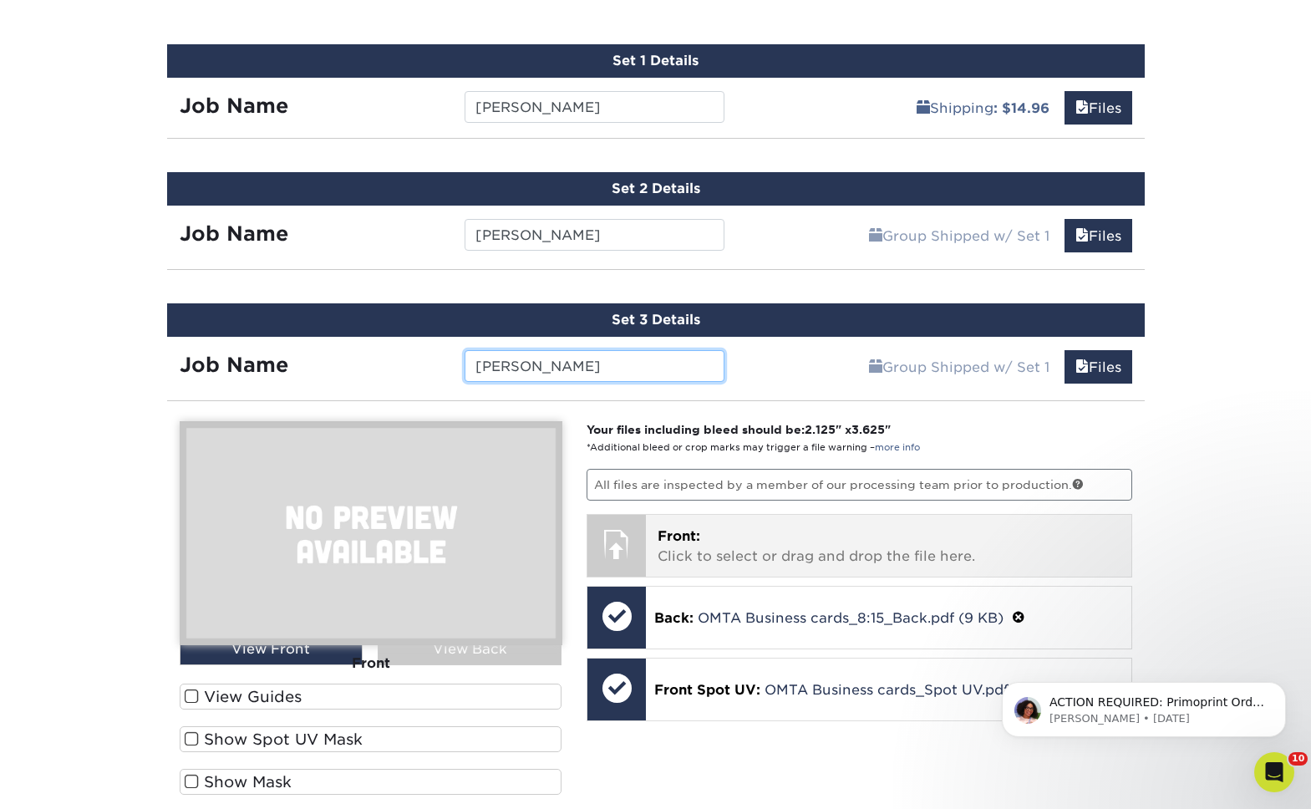
type input "[PERSON_NAME]"
click at [707, 542] on p "Front: Click to select or drag and drop the file here." at bounding box center [888, 546] width 462 height 40
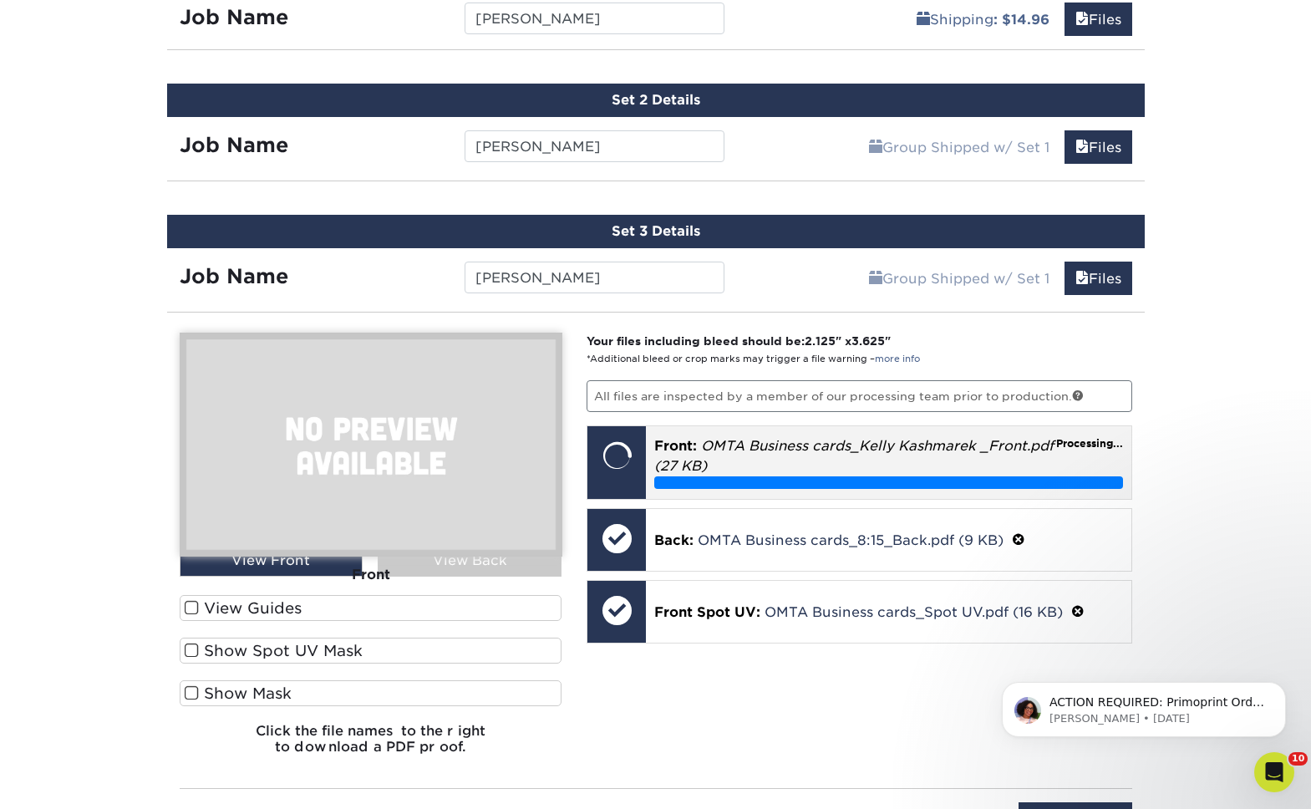
scroll to position [1150, 0]
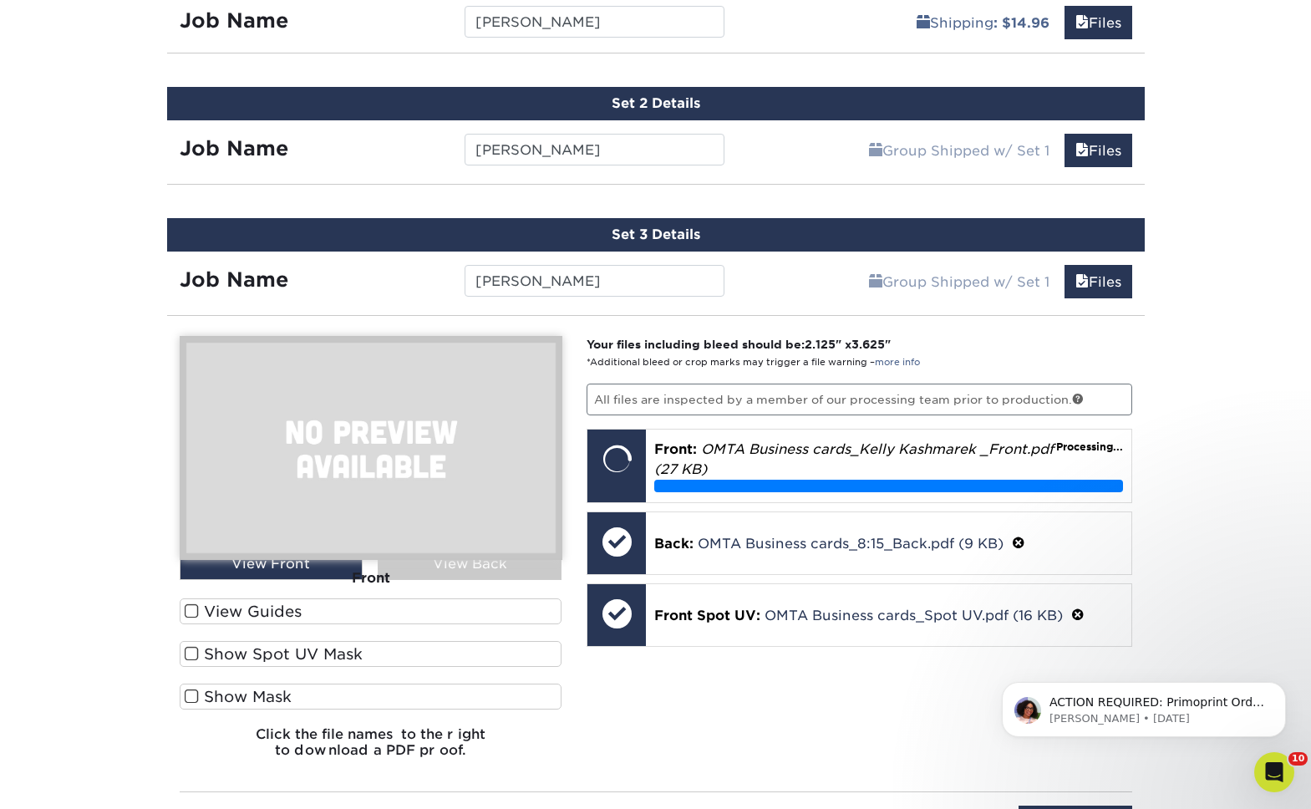
click at [195, 656] on span at bounding box center [192, 654] width 14 height 16
click at [0, 0] on input "Show Spot UV Mask" at bounding box center [0, 0] width 0 height 0
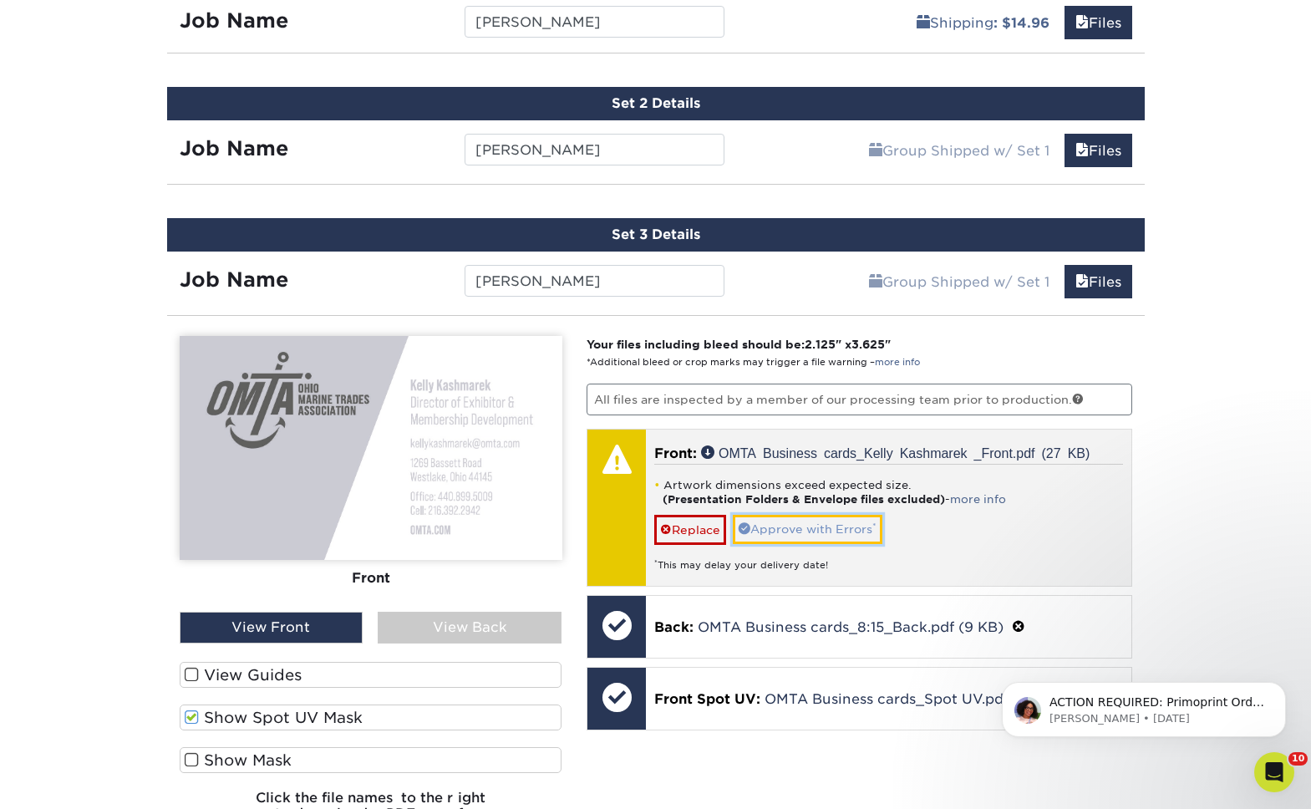
click at [805, 530] on link "Approve with Errors *" at bounding box center [808, 529] width 150 height 28
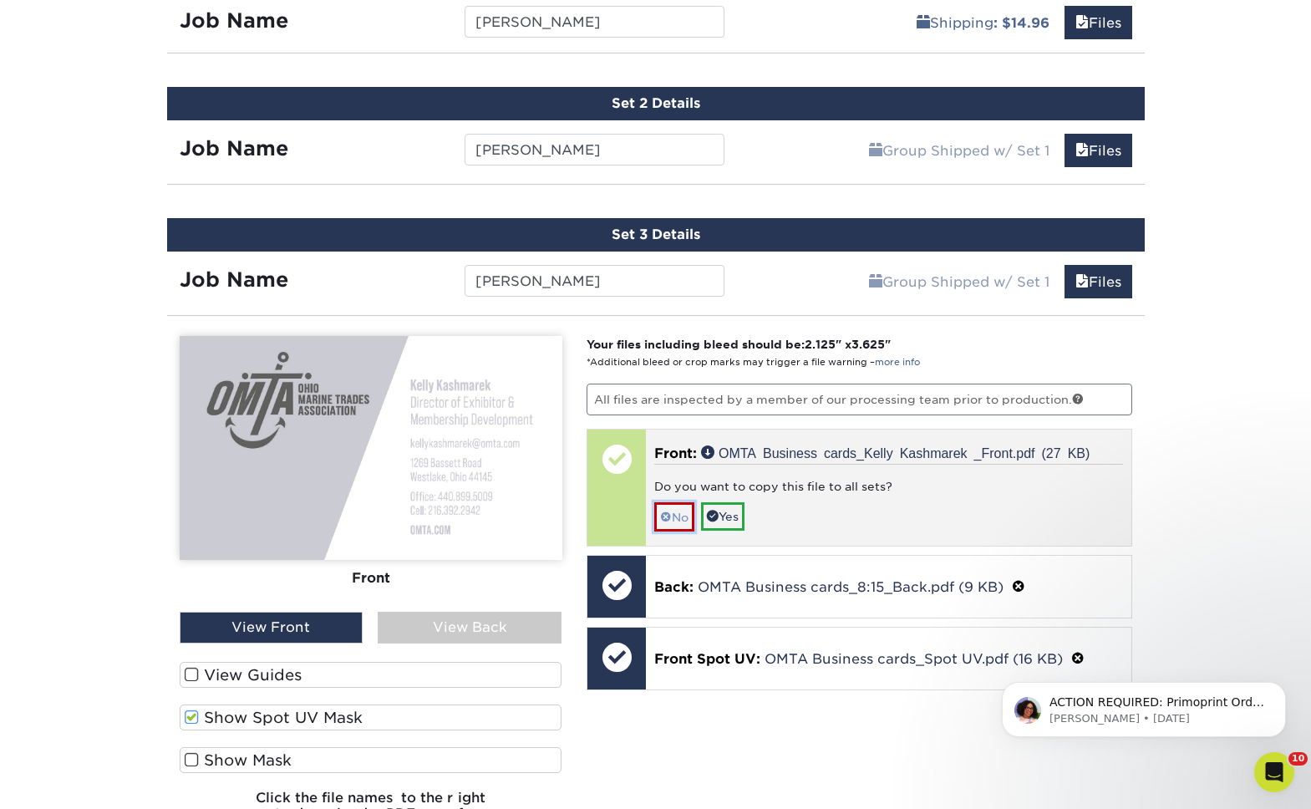
click at [679, 523] on link "No" at bounding box center [674, 516] width 40 height 29
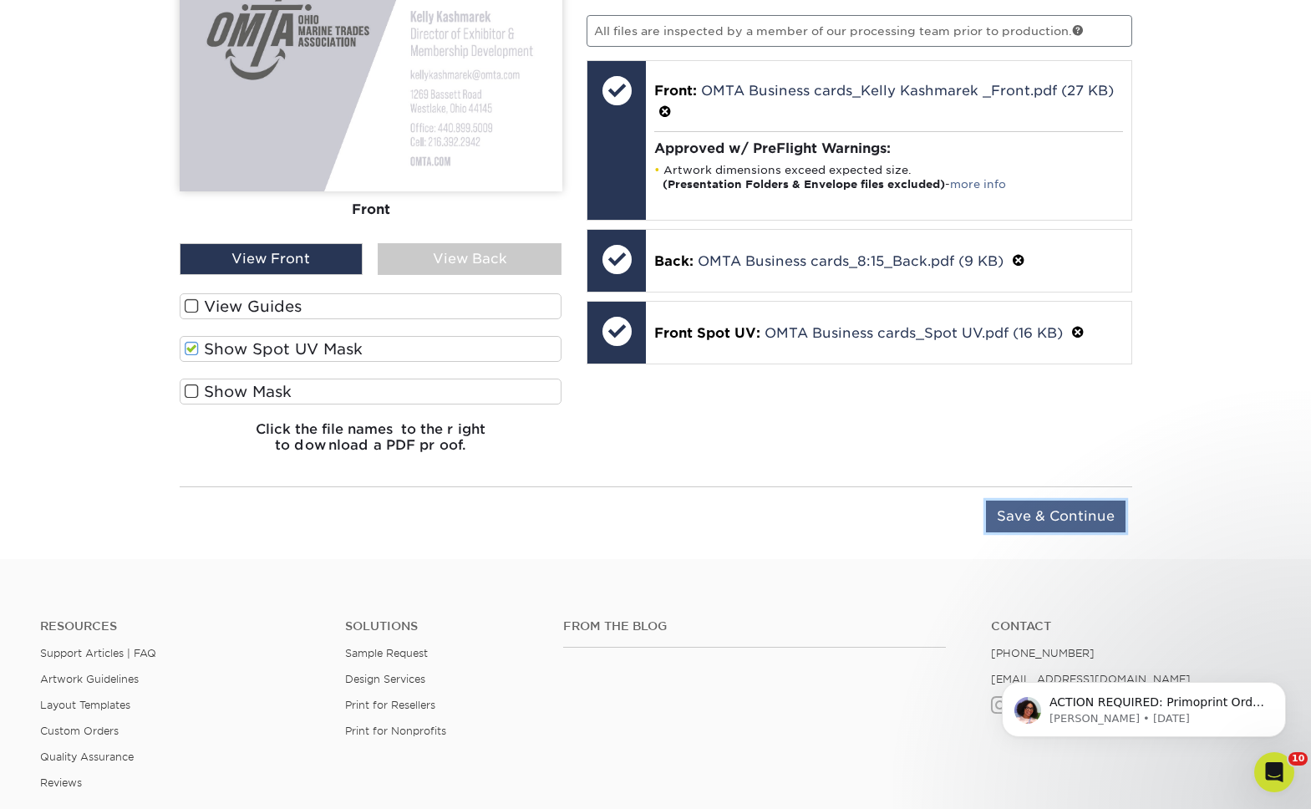
click at [1046, 528] on input "Save & Continue" at bounding box center [1056, 516] width 140 height 32
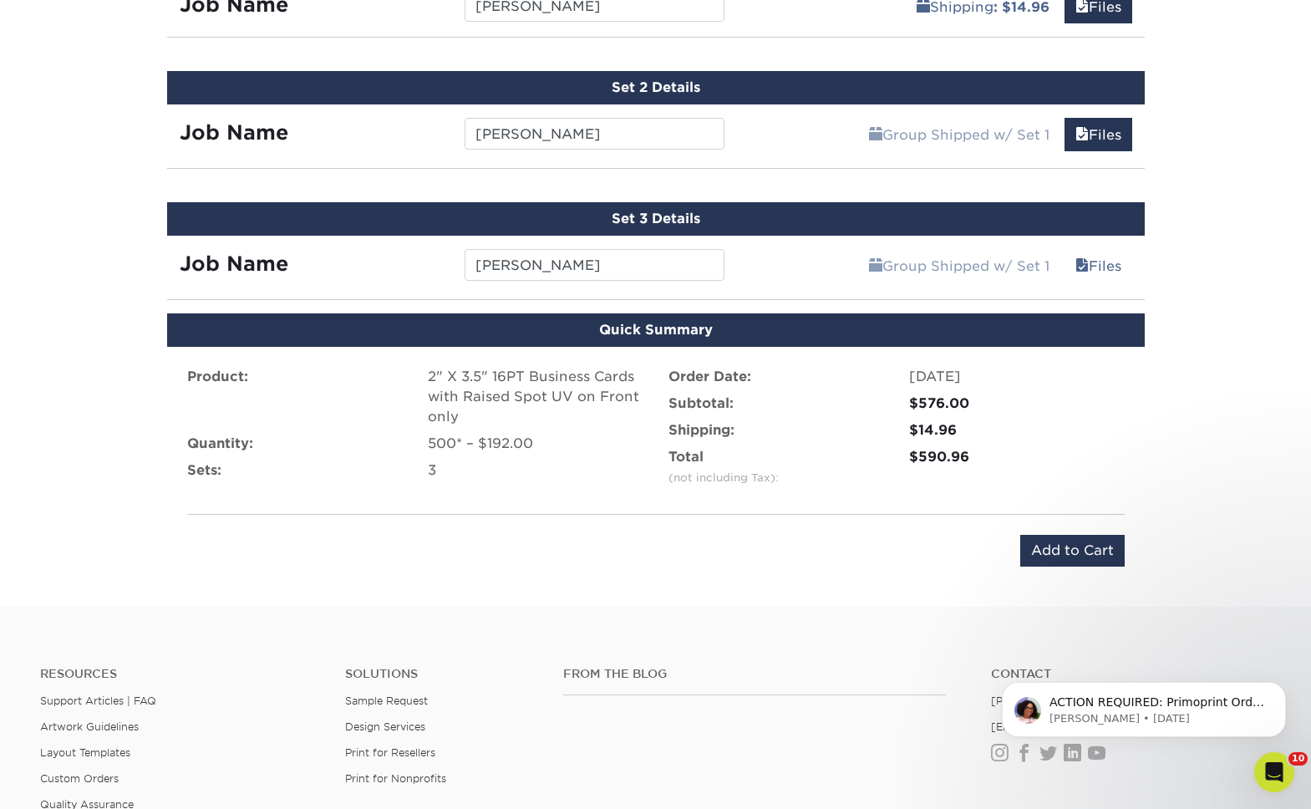
scroll to position [1246, 0]
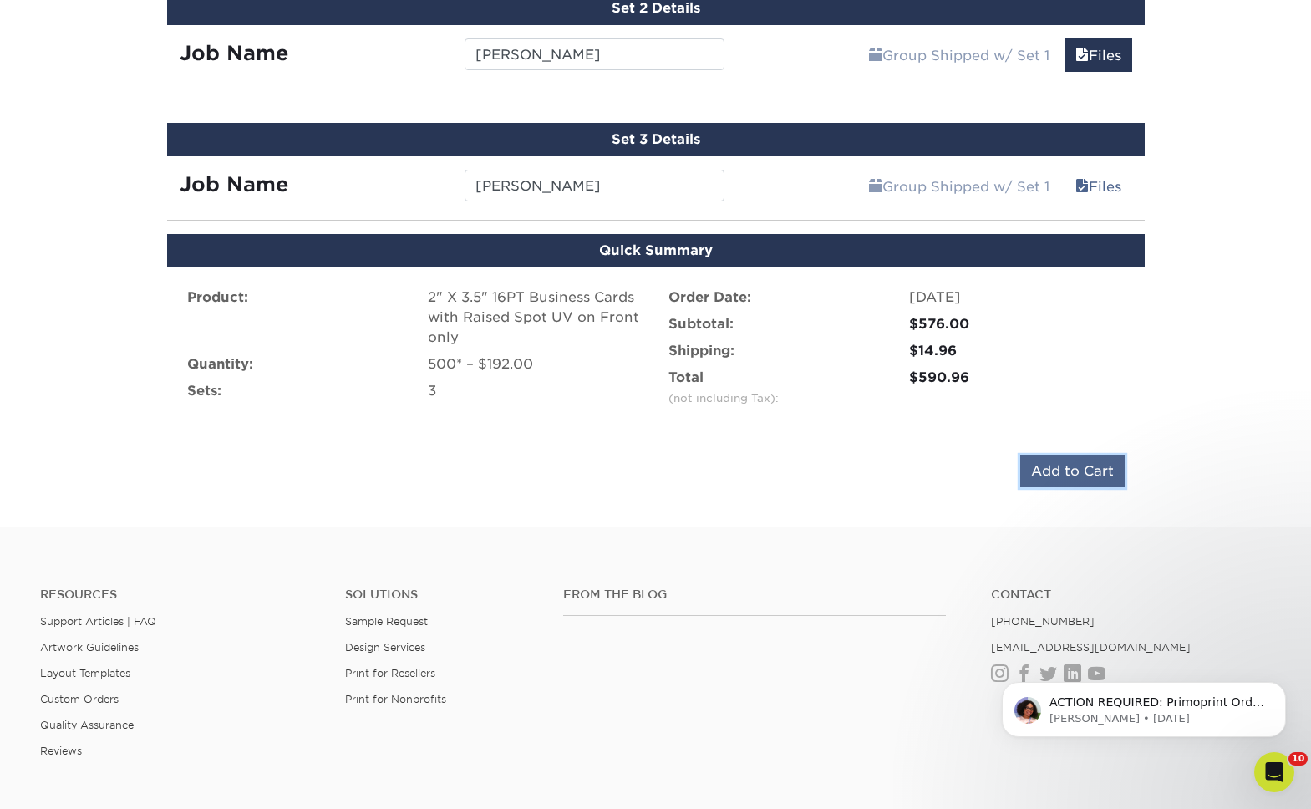
click at [1092, 477] on input "Add to Cart" at bounding box center [1072, 471] width 104 height 32
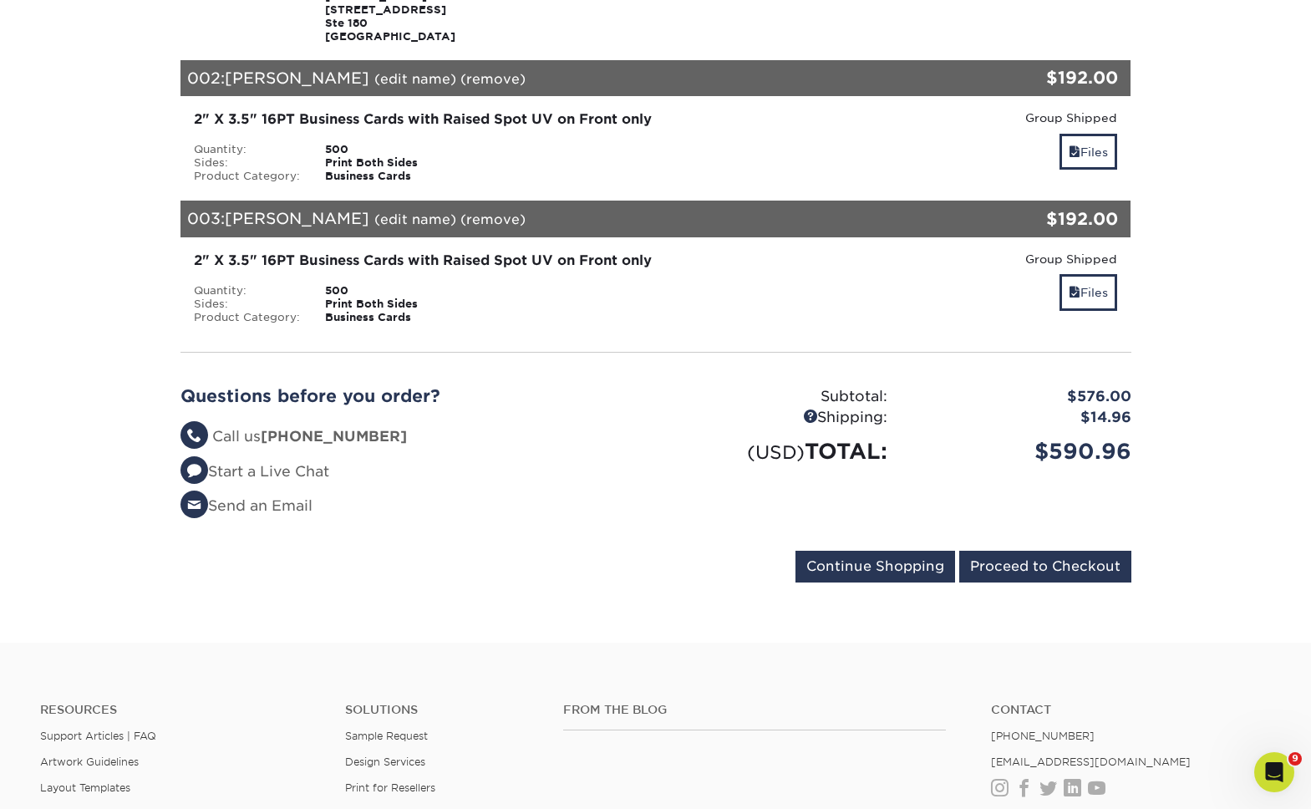
scroll to position [519, 0]
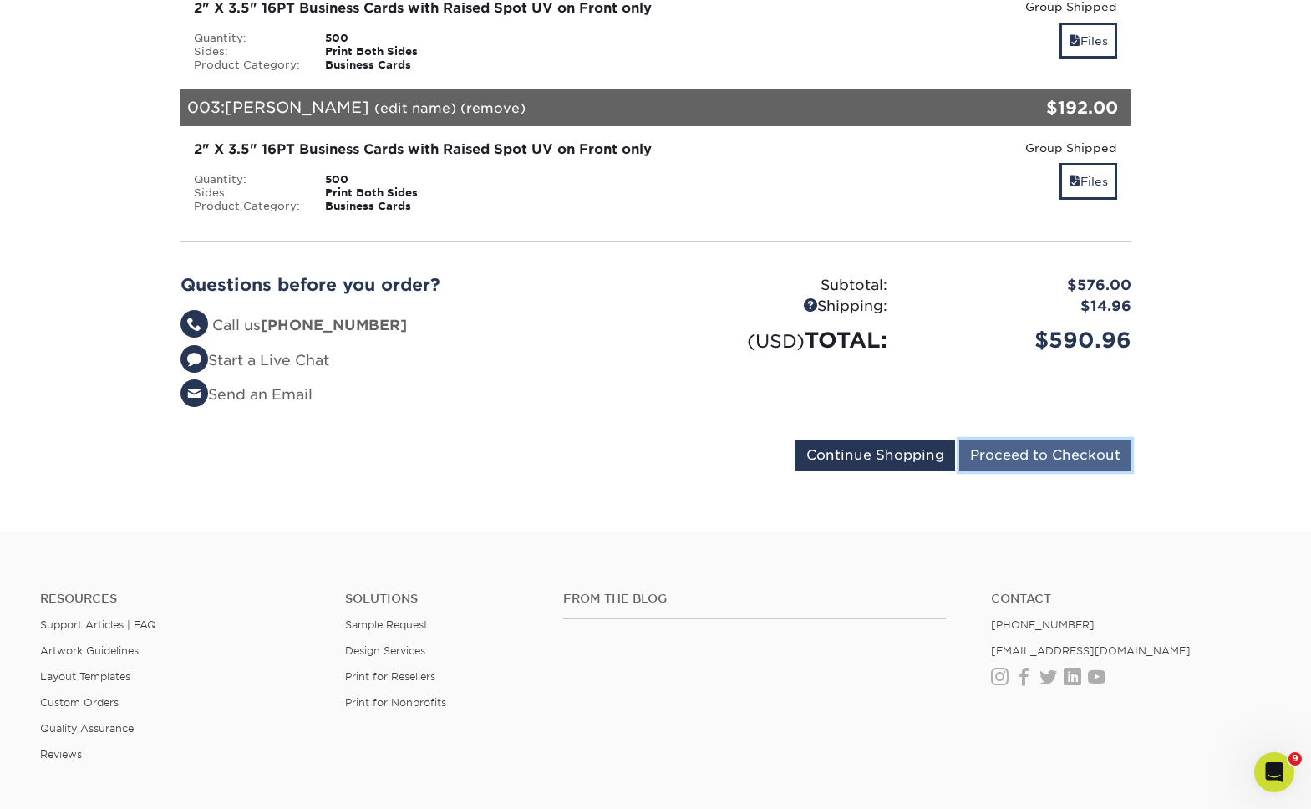
click at [1038, 450] on input "Proceed to Checkout" at bounding box center [1045, 455] width 172 height 32
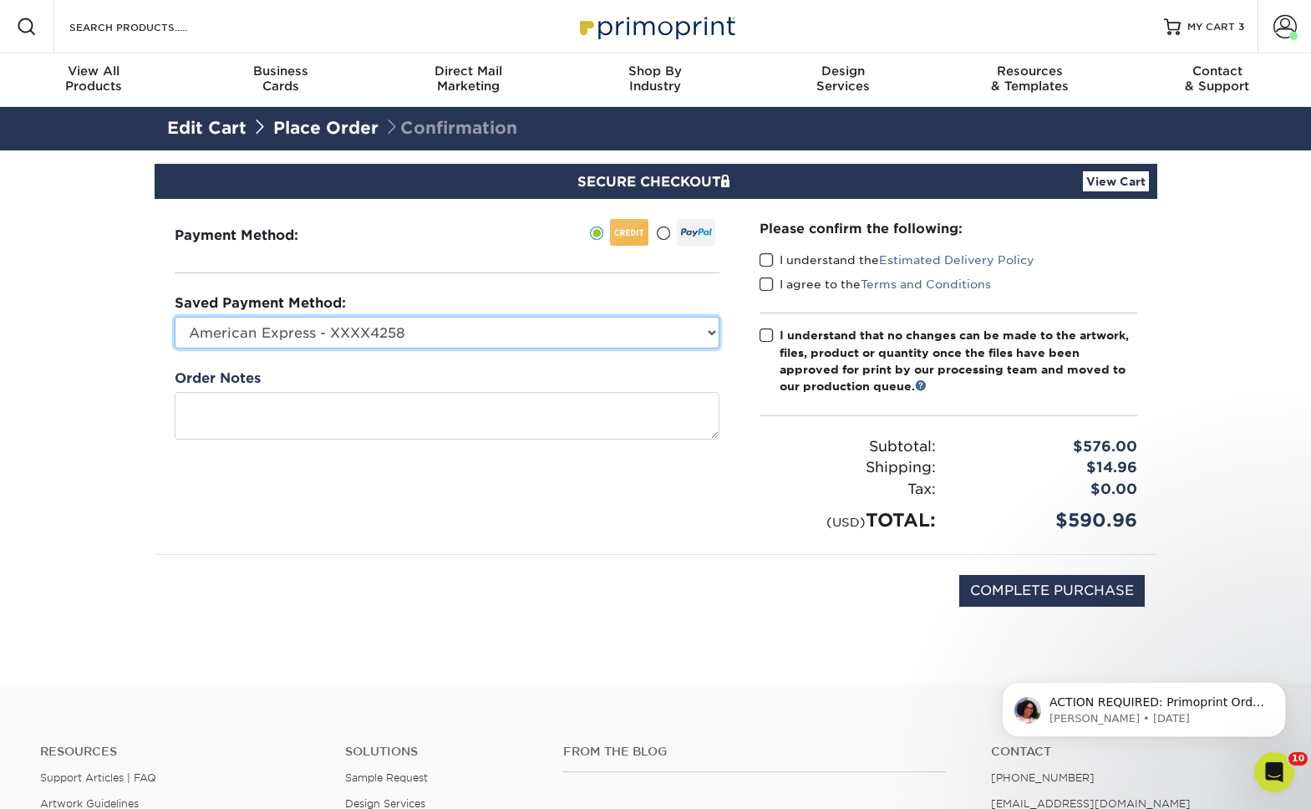
click at [434, 338] on select "American Express - XXXX4258 Visa - XXXX4779 Visa - XXXX8672 Visa - XXXX7688 Vis…" at bounding box center [447, 333] width 545 height 32
click at [700, 337] on select "American Express - XXXX4258 Visa - XXXX4779 Visa - XXXX8672 Visa - XXXX7688 Vis…" at bounding box center [447, 333] width 545 height 32
select select
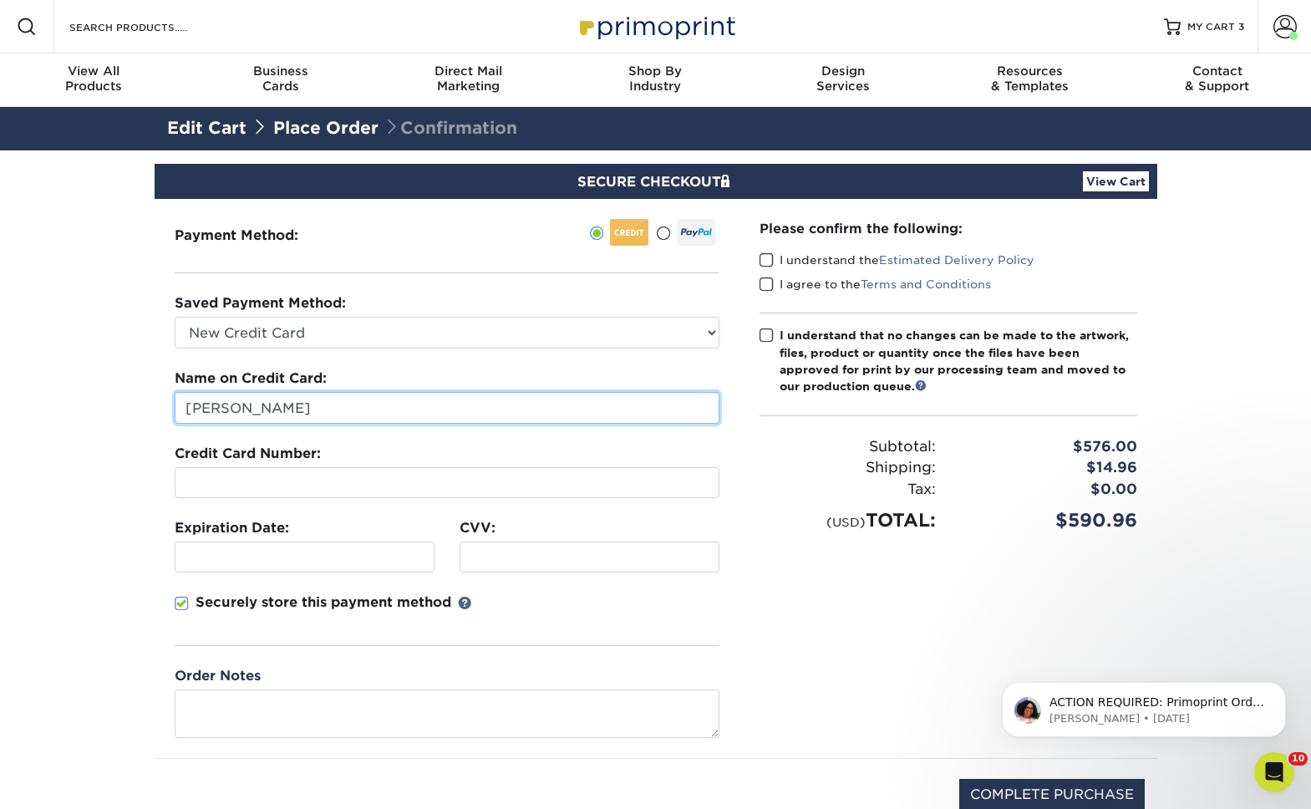
click at [397, 406] on input "[PERSON_NAME]" at bounding box center [447, 408] width 545 height 32
type input "Brynna Sooy"
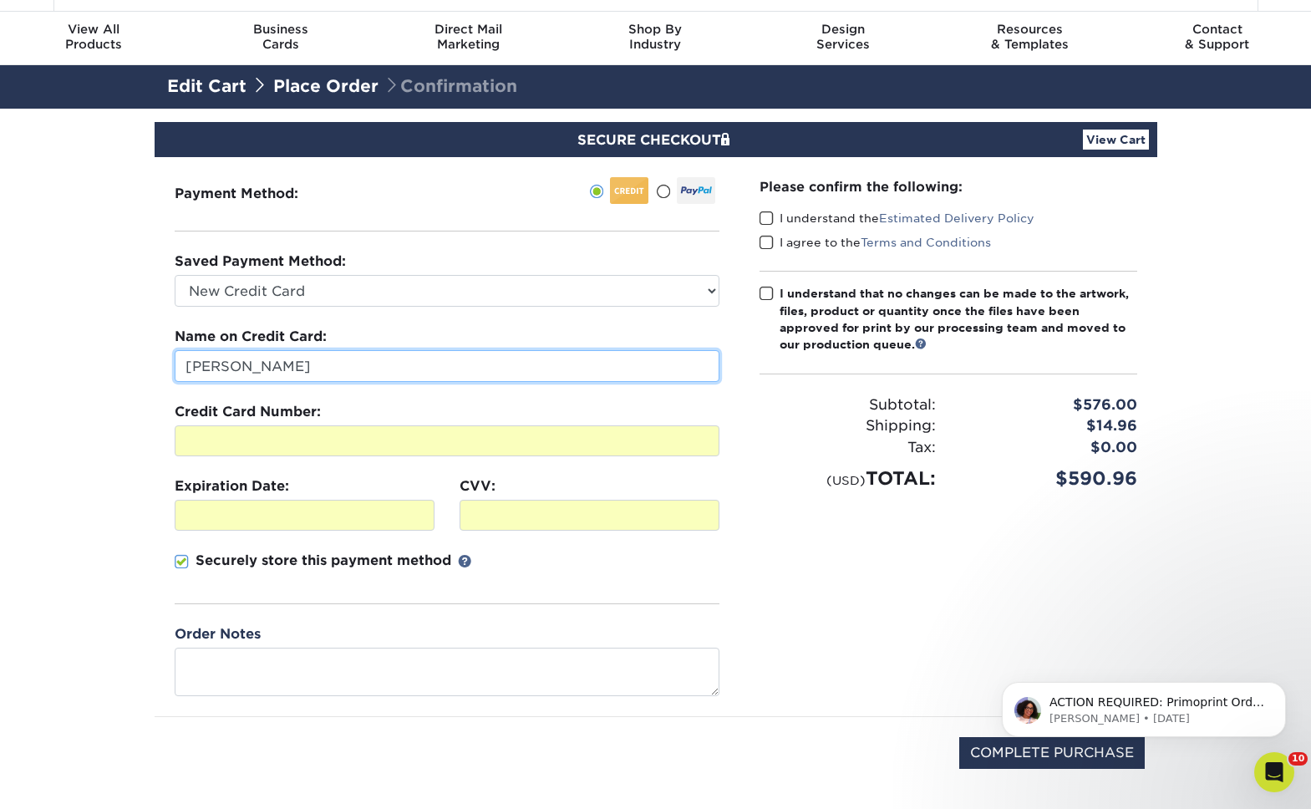
scroll to position [23, 0]
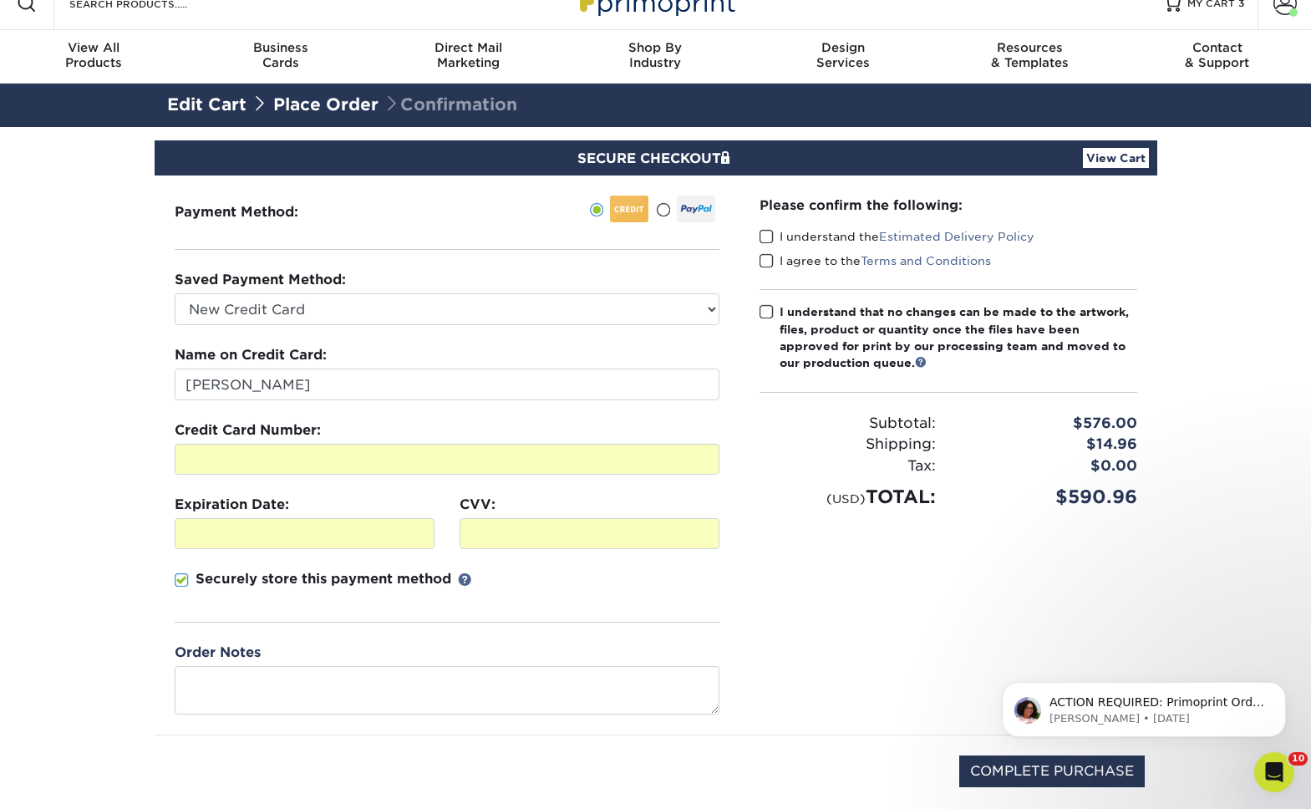
click at [769, 236] on span at bounding box center [766, 237] width 14 height 16
click at [0, 0] on input "I understand the Estimated Delivery Policy" at bounding box center [0, 0] width 0 height 0
click at [768, 264] on span at bounding box center [766, 261] width 14 height 16
click at [0, 0] on input "I agree to the Terms and Conditions" at bounding box center [0, 0] width 0 height 0
click at [772, 311] on span at bounding box center [766, 312] width 14 height 16
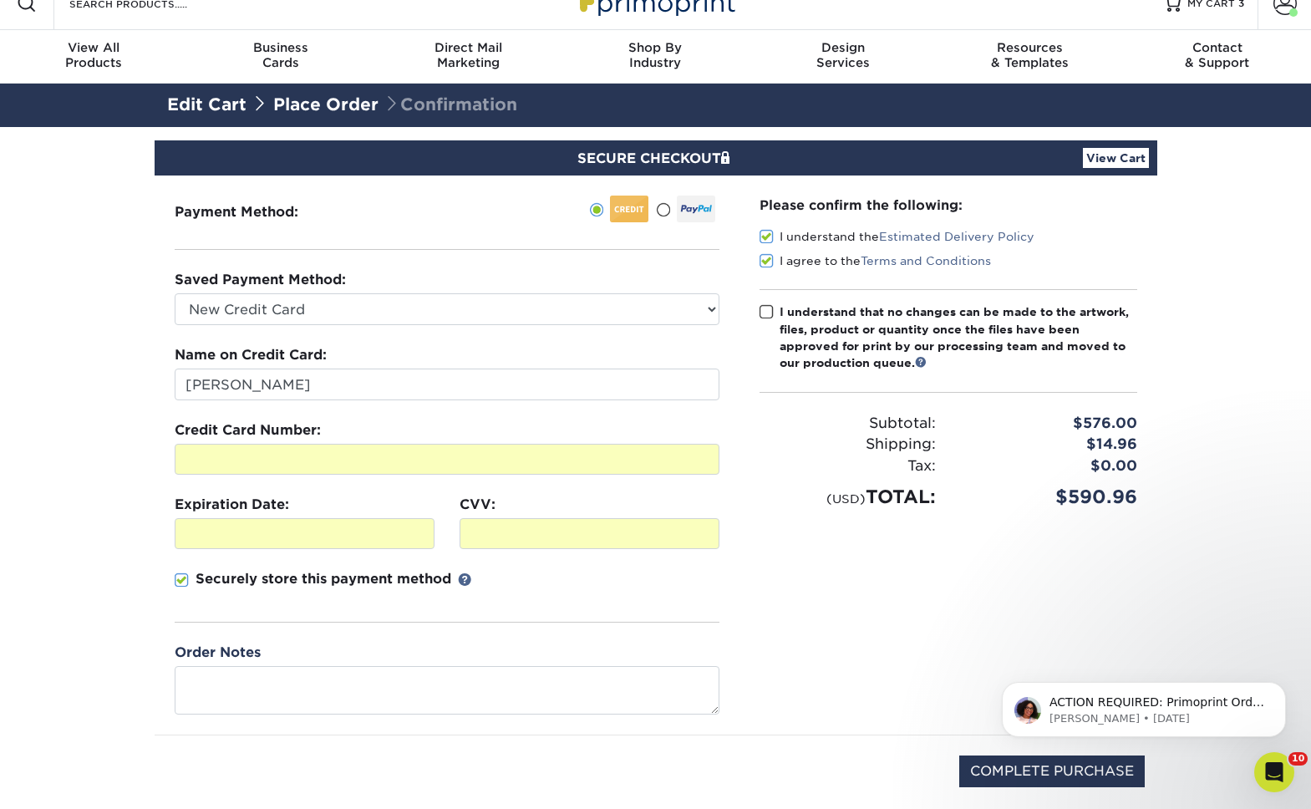
click at [0, 0] on input "I understand that no changes can be made to the artwork, files, product or quan…" at bounding box center [0, 0] width 0 height 0
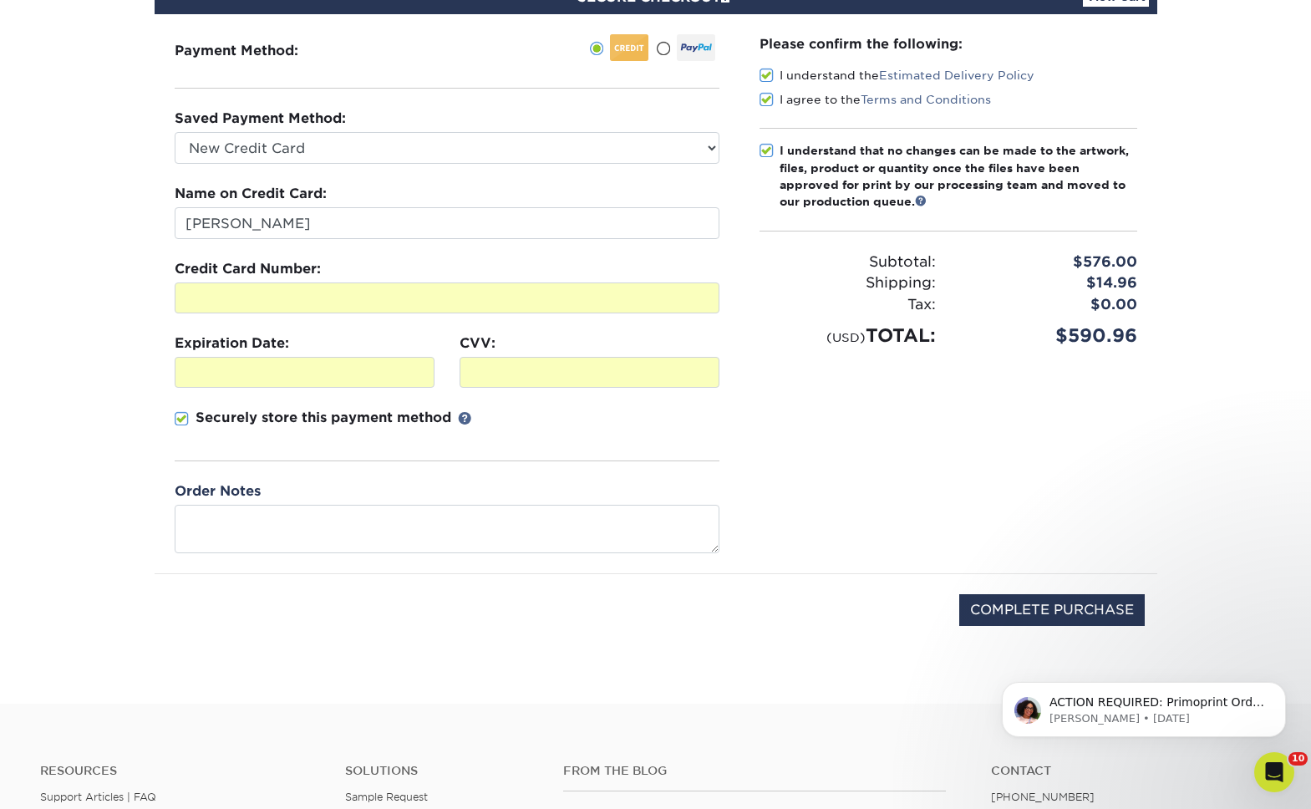
scroll to position [268, 0]
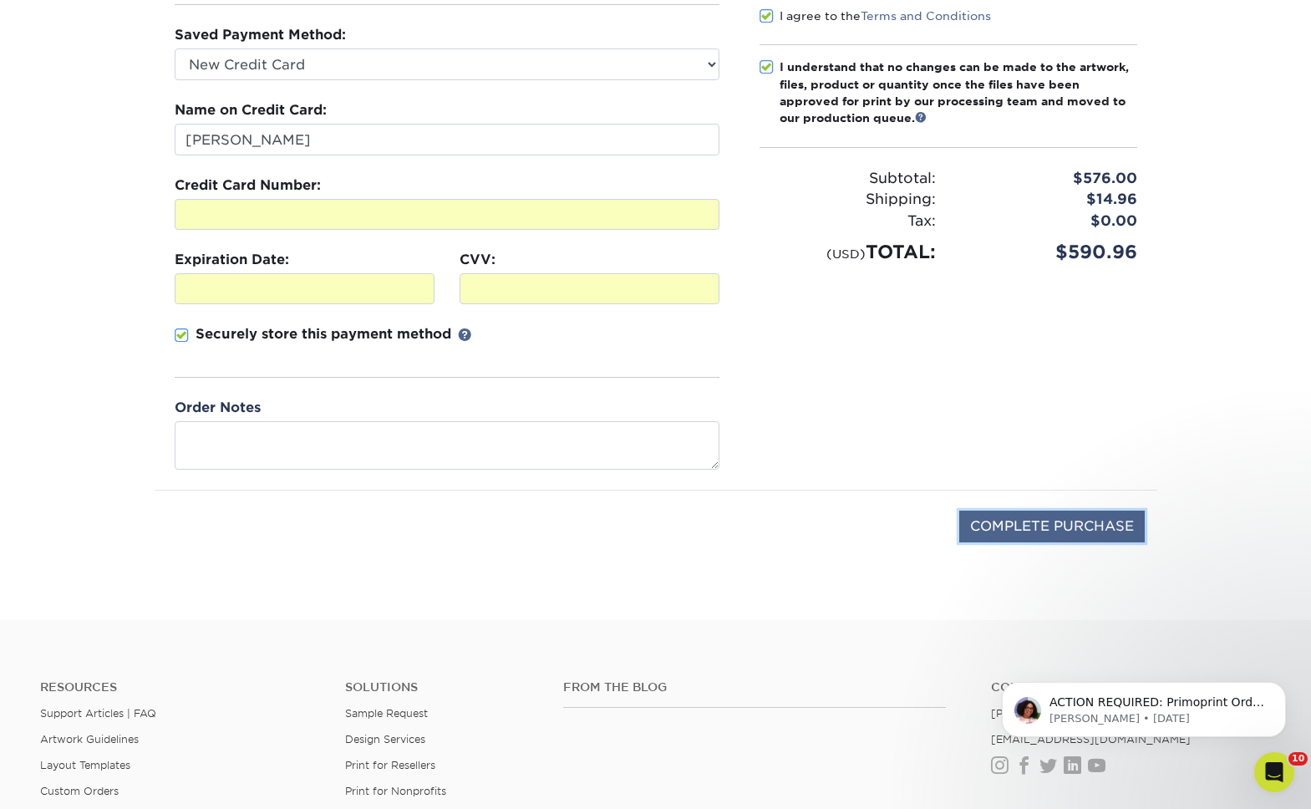
click at [1064, 527] on input "COMPLETE PURCHASE" at bounding box center [1051, 526] width 185 height 32
type input "PROCESSING, PLEASE WAIT..."
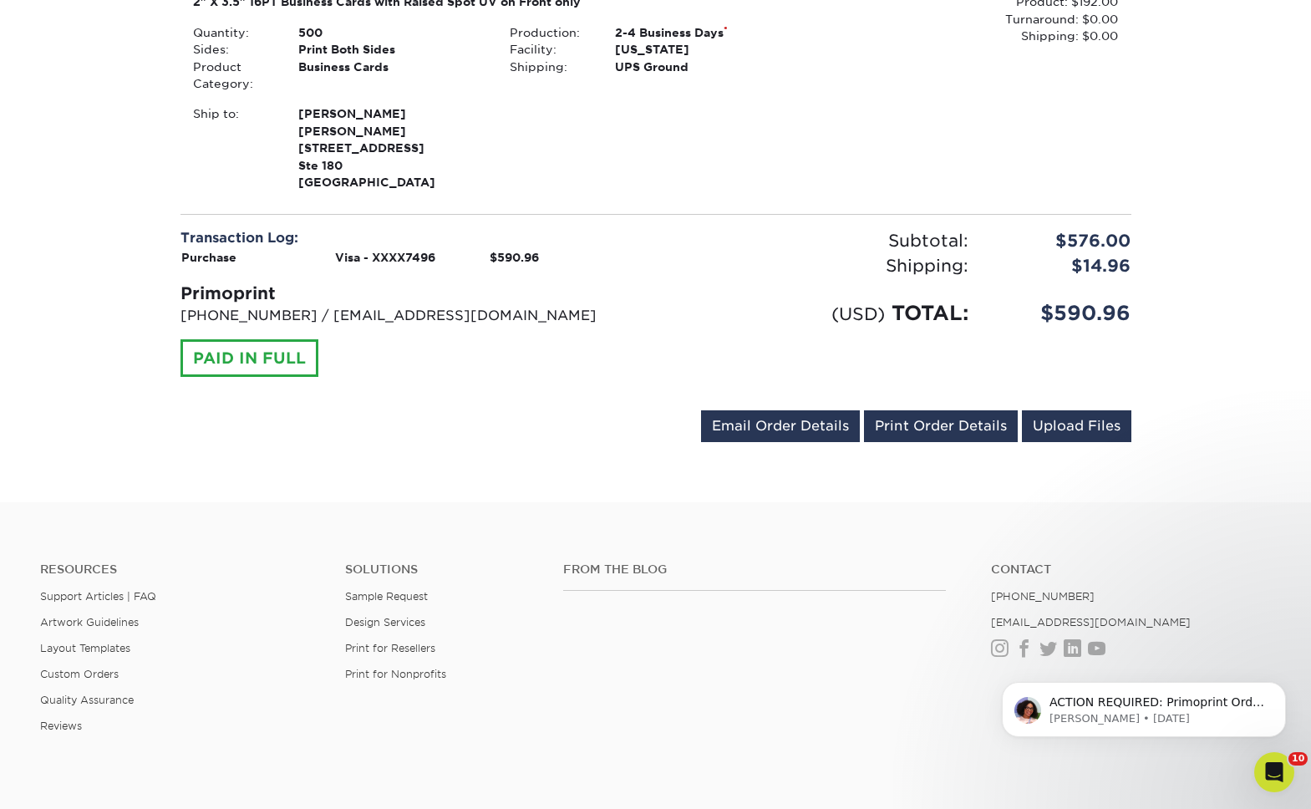
scroll to position [1049, 0]
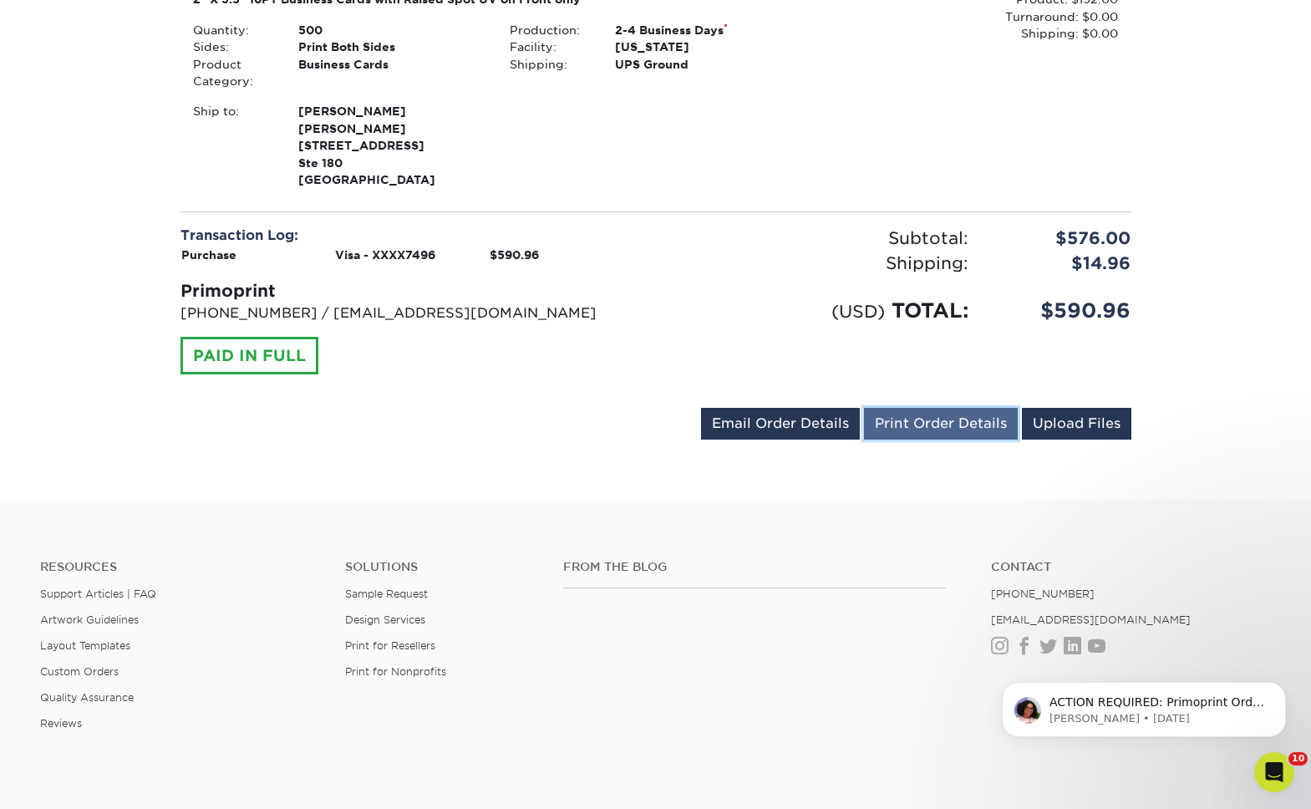
click at [946, 417] on link "Print Order Details" at bounding box center [941, 424] width 154 height 32
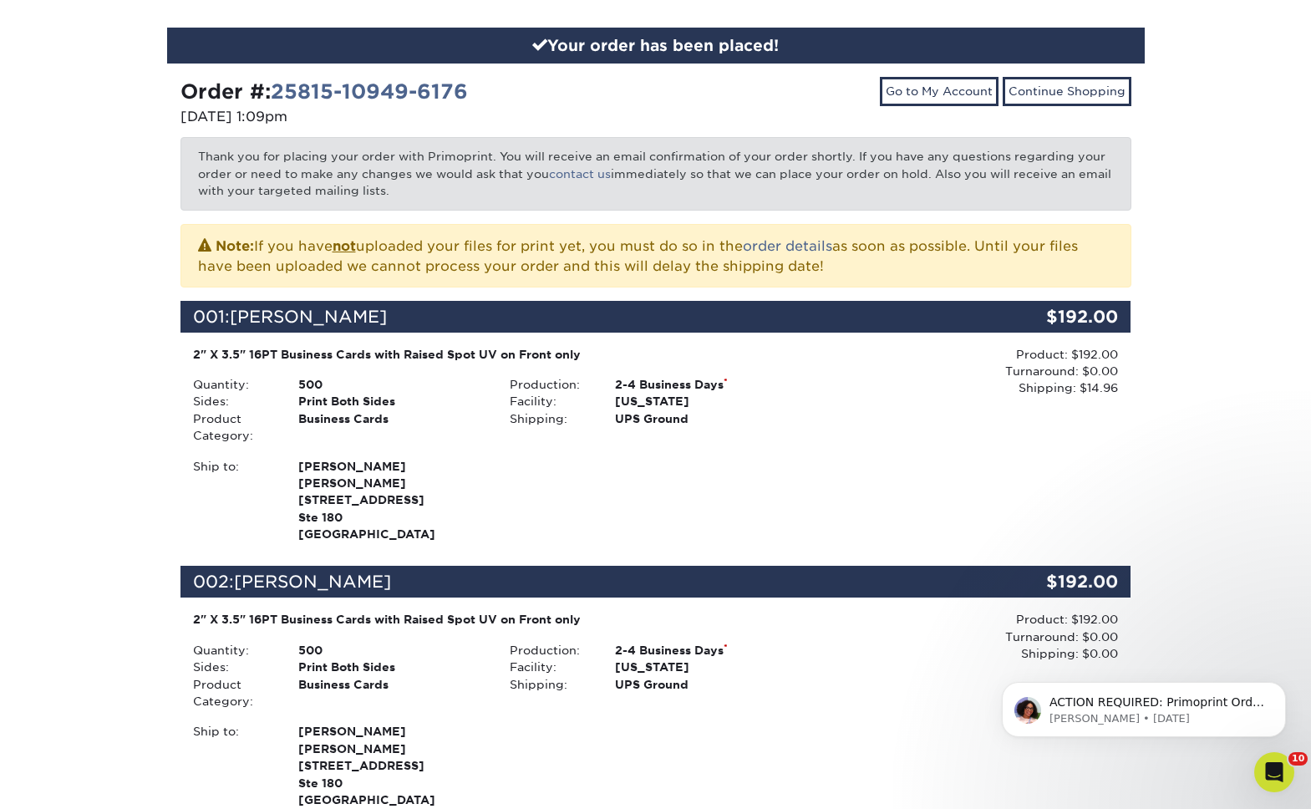
scroll to position [0, 0]
